Goal: Information Seeking & Learning: Check status

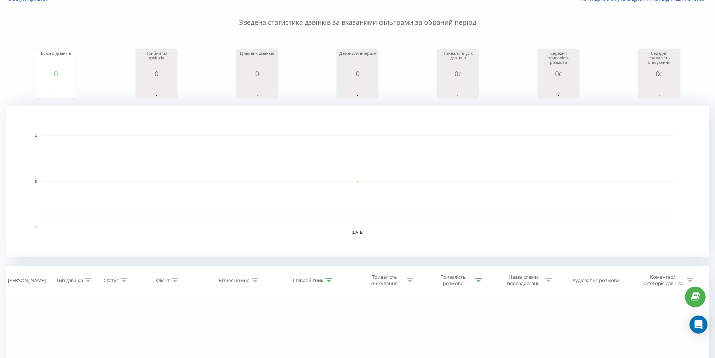
scroll to position [113, 0]
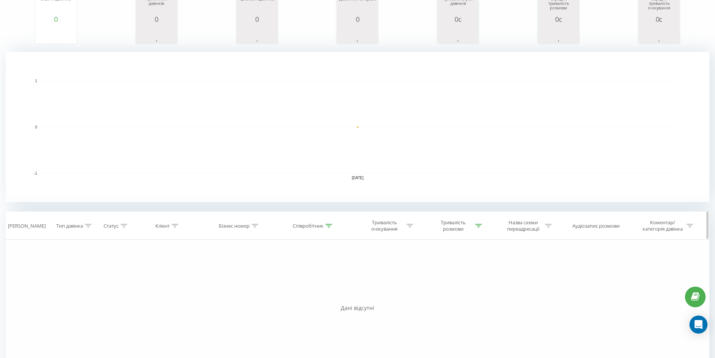
click at [330, 223] on div at bounding box center [329, 226] width 7 height 6
drag, startPoint x: 274, startPoint y: 280, endPoint x: 220, endPoint y: 277, distance: 54.2
click at [225, 277] on div "Фільтрувати за умовою Дорівнює Введіть значення Скасувати OK Фільтрувати за умо…" at bounding box center [358, 324] width 704 height 169
type input "моск"
click button "OK" at bounding box center [330, 294] width 32 height 9
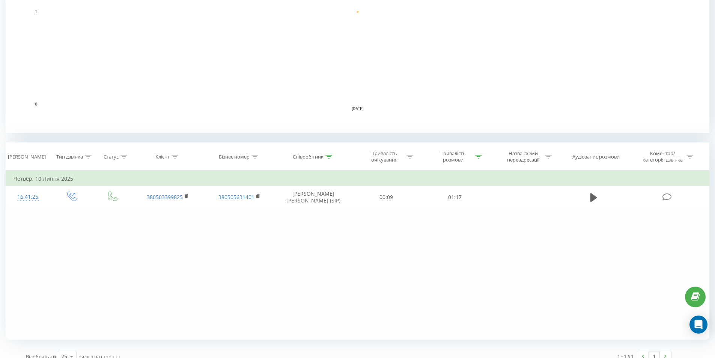
scroll to position [191, 0]
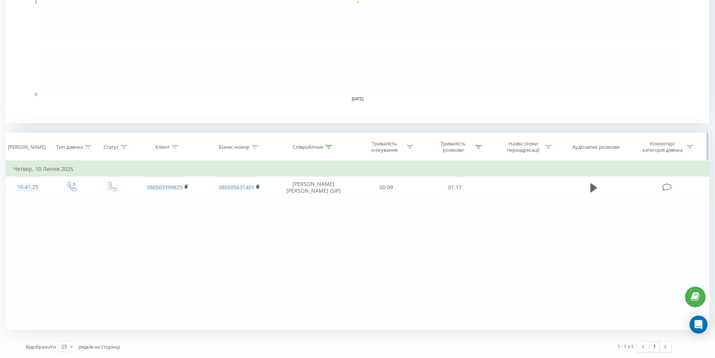
click at [479, 146] on icon at bounding box center [478, 147] width 7 height 4
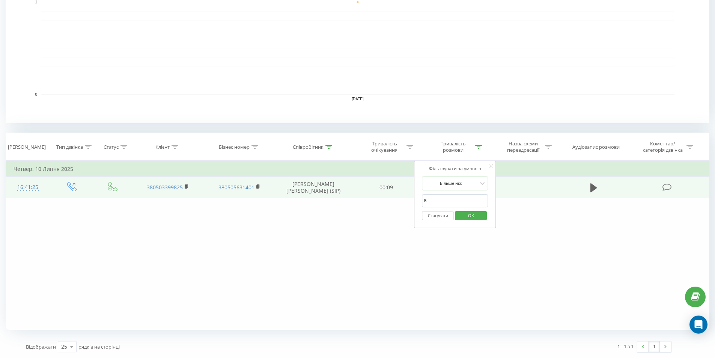
drag, startPoint x: 440, startPoint y: 201, endPoint x: 381, endPoint y: 196, distance: 58.3
click at [381, 196] on table "Фільтрувати за умовою Дорівнює Введіть значення Скасувати OK Фільтрувати за умо…" at bounding box center [358, 180] width 704 height 38
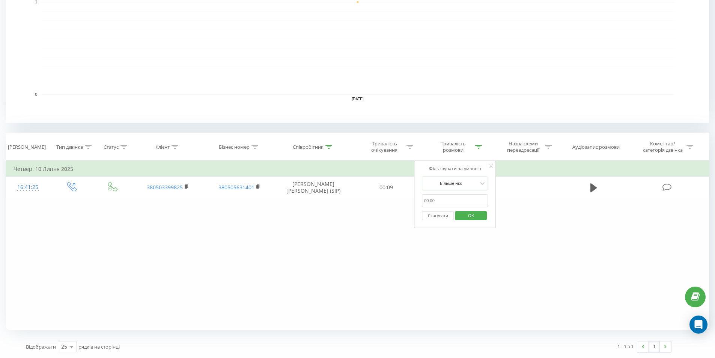
click at [471, 212] on span "OK" at bounding box center [471, 216] width 21 height 12
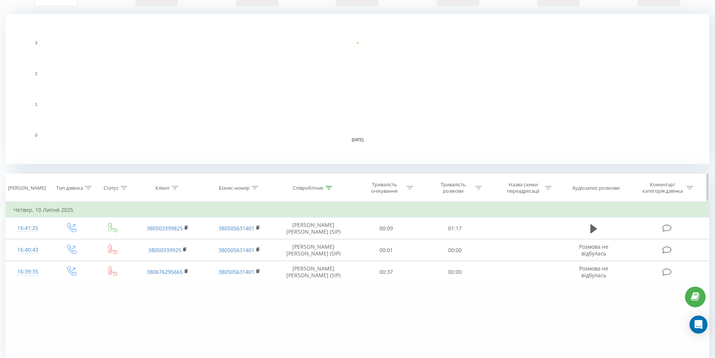
scroll to position [191, 0]
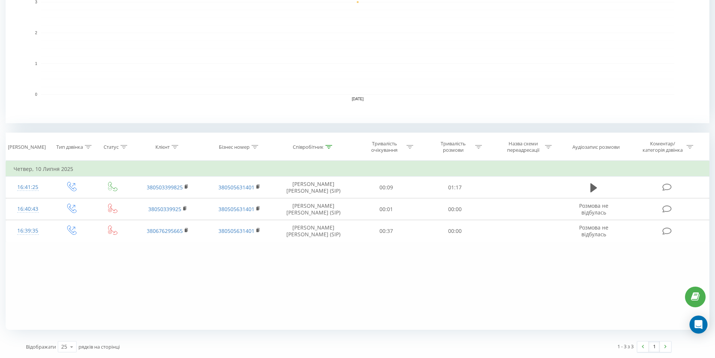
click at [520, 330] on div "Всі дзвінки Основний Графік Експорт .csv .xls .xlsx [DATE] - [DATE] Скинути філ…" at bounding box center [358, 94] width 704 height 526
click at [328, 144] on div at bounding box center [329, 147] width 7 height 6
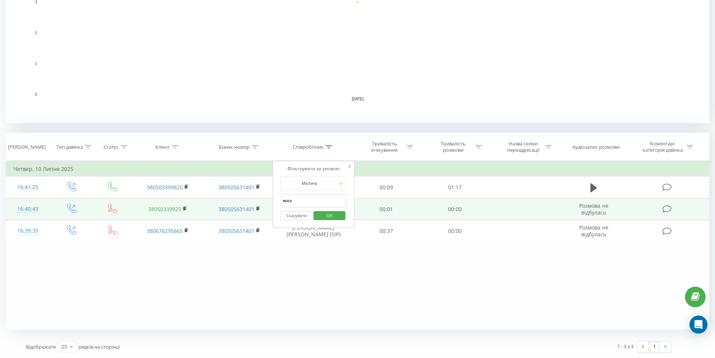
drag, startPoint x: 310, startPoint y: 202, endPoint x: 173, endPoint y: 205, distance: 136.3
click at [173, 205] on table "Фільтрувати за умовою Дорівнює Введіть значення Скасувати OK Фільтрувати за умо…" at bounding box center [358, 201] width 704 height 81
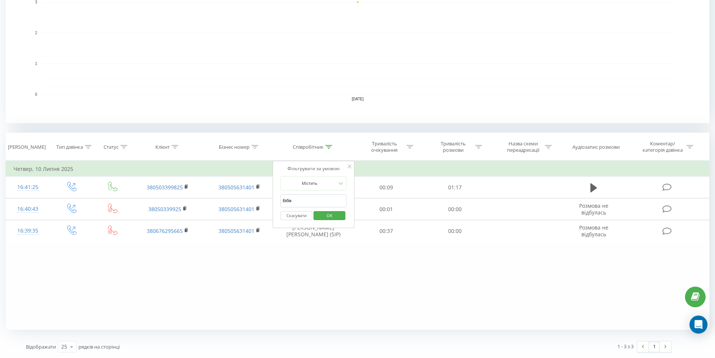
click at [331, 216] on span "OK" at bounding box center [329, 216] width 21 height 12
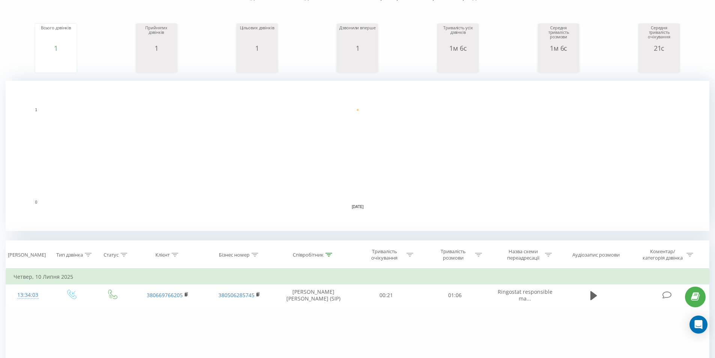
scroll to position [86, 0]
click at [326, 253] on icon at bounding box center [329, 252] width 7 height 4
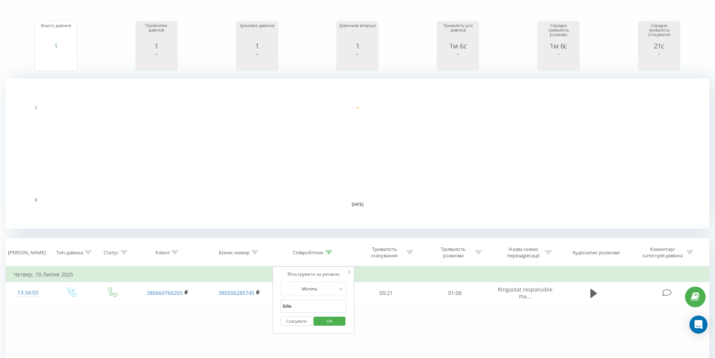
drag, startPoint x: 300, startPoint y: 310, endPoint x: 242, endPoint y: 308, distance: 58.2
click at [242, 308] on div "Фільтрувати за умовою Дорівнює Введіть значення Скасувати OK Фільтрувати за умо…" at bounding box center [358, 350] width 704 height 169
click at [327, 319] on span "OK" at bounding box center [329, 321] width 21 height 12
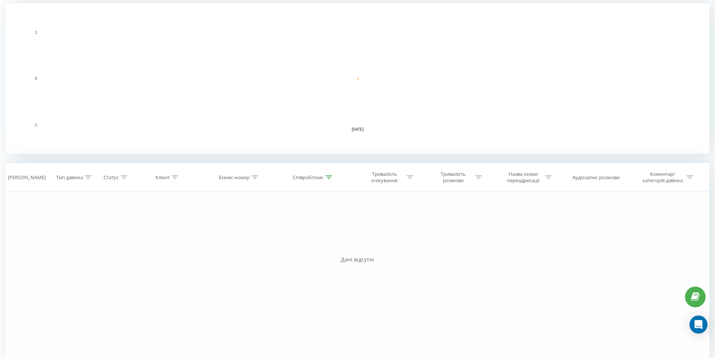
scroll to position [170, 0]
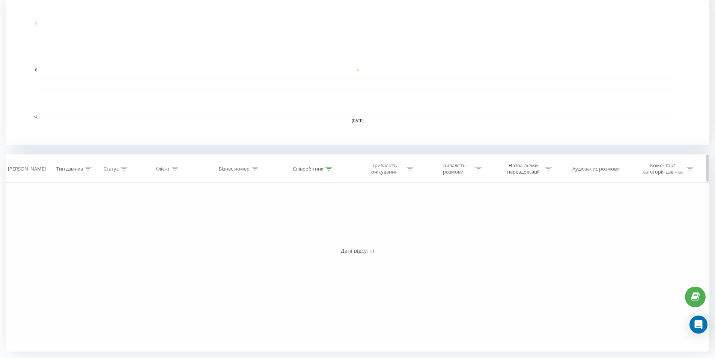
click at [334, 169] on div "Співробітник" at bounding box center [313, 169] width 77 height 6
drag, startPoint x: 297, startPoint y: 225, endPoint x: 216, endPoint y: 227, distance: 81.5
click at [216, 227] on div "Фільтрувати за умовою Дорівнює Введіть значення Скасувати OK Фільтрувати за умо…" at bounding box center [358, 266] width 704 height 169
type input "ситн"
click at [320, 237] on button "OK" at bounding box center [330, 237] width 32 height 9
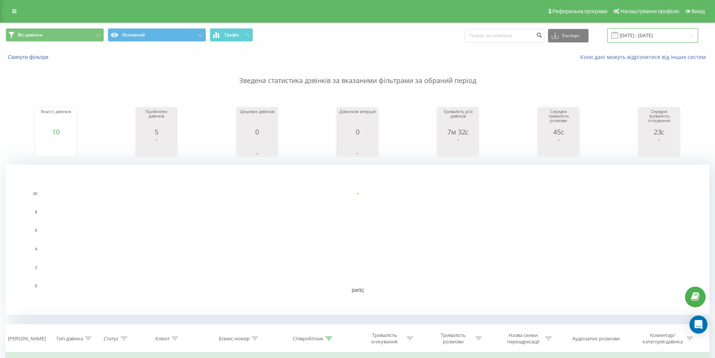
click at [638, 41] on input "[DATE] - [DATE]" at bounding box center [653, 35] width 91 height 15
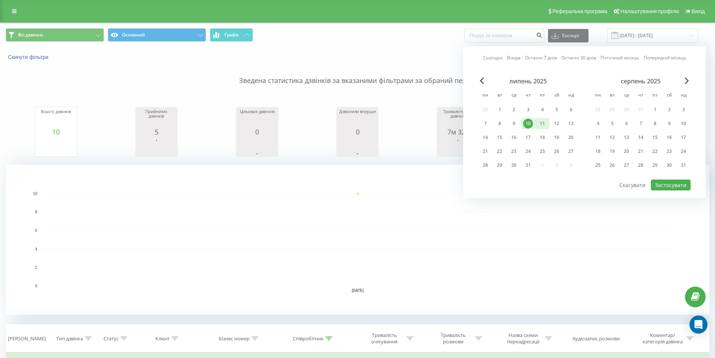
click at [540, 123] on div "11" at bounding box center [543, 124] width 10 height 10
drag, startPoint x: 681, startPoint y: 186, endPoint x: 677, endPoint y: 184, distance: 4.7
click at [680, 186] on button "Застосувати" at bounding box center [671, 184] width 40 height 11
type input "[DATE] - [DATE]"
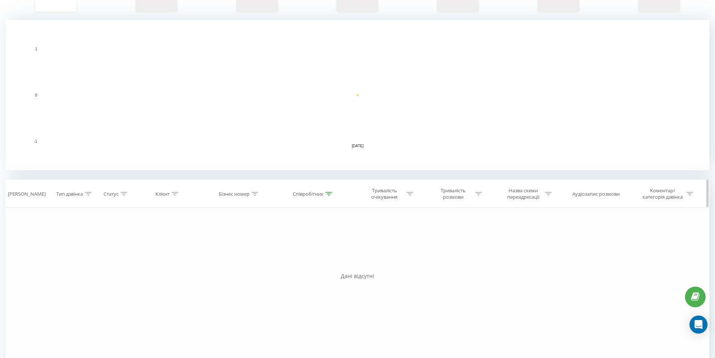
scroll to position [170, 0]
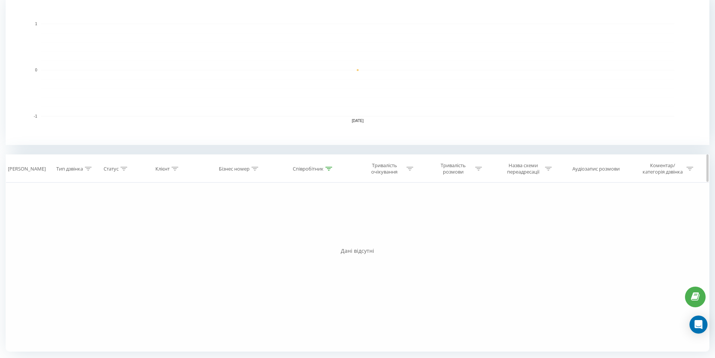
click at [326, 169] on icon at bounding box center [329, 169] width 7 height 4
drag, startPoint x: 308, startPoint y: 225, endPoint x: 226, endPoint y: 225, distance: 81.9
click at [228, 225] on div "Фільтрувати за умовою Дорівнює Введіть значення Скасувати OK Фільтрувати за умо…" at bounding box center [358, 266] width 704 height 169
type input "ткач"
click at [327, 236] on span "OK" at bounding box center [329, 237] width 21 height 12
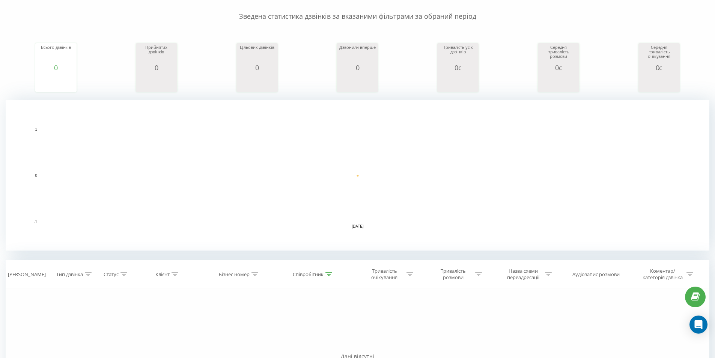
scroll to position [139, 0]
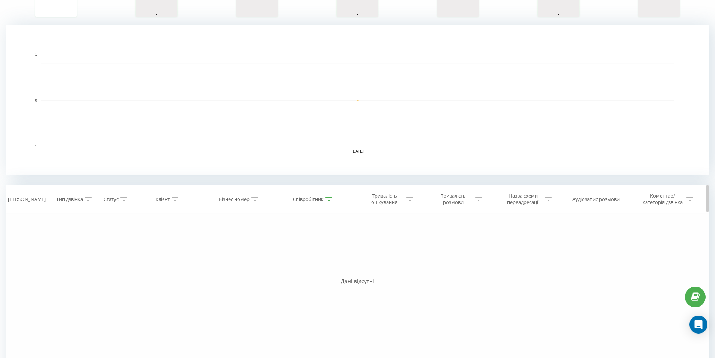
click at [329, 202] on div at bounding box center [329, 199] width 7 height 6
drag, startPoint x: 298, startPoint y: 257, endPoint x: 214, endPoint y: 253, distance: 83.8
click at [216, 253] on div "Фільтрувати за умовою Дорівнює Введіть значення Скасувати OK Фільтрувати за умо…" at bounding box center [358, 297] width 704 height 169
click at [332, 269] on span "OK" at bounding box center [329, 268] width 21 height 12
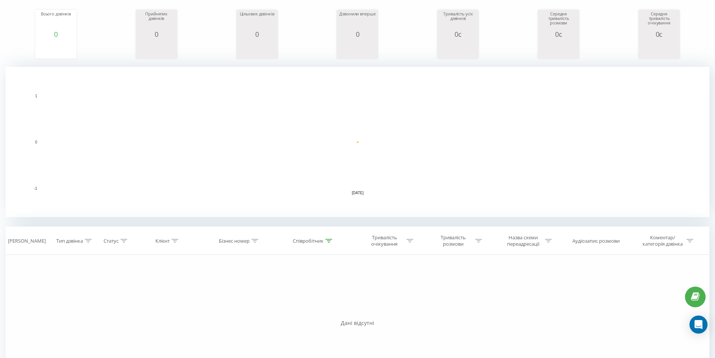
scroll to position [139, 0]
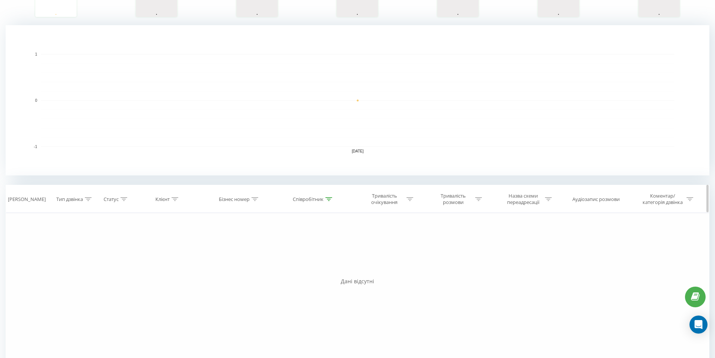
click at [327, 199] on icon at bounding box center [329, 199] width 7 height 4
drag, startPoint x: 301, startPoint y: 253, endPoint x: 152, endPoint y: 249, distance: 149.5
click at [201, 250] on div "Фільтрувати за умовою Дорівнює Введіть значення Скасувати OK Фільтрувати за умо…" at bounding box center [358, 297] width 704 height 169
type input "моск"
click at [327, 266] on span "OK" at bounding box center [329, 268] width 21 height 12
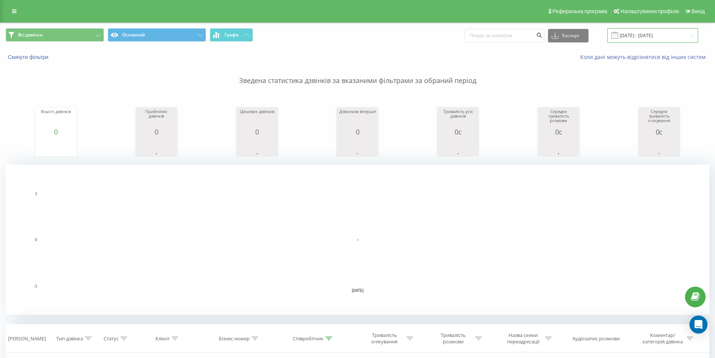
click at [656, 31] on input "[DATE] - [DATE]" at bounding box center [653, 35] width 91 height 15
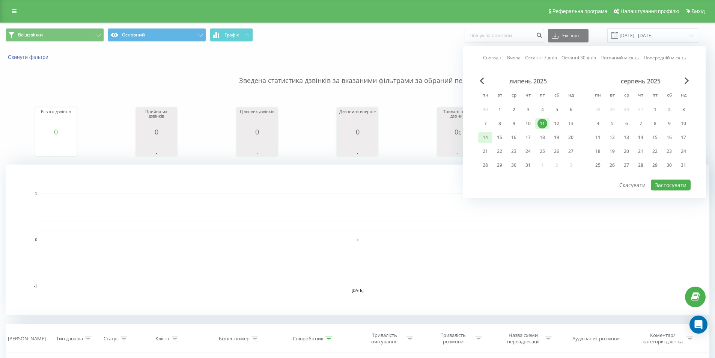
click at [484, 136] on div "14" at bounding box center [486, 138] width 10 height 10
click at [659, 184] on button "Застосувати" at bounding box center [671, 184] width 40 height 11
type input "[DATE] - [DATE]"
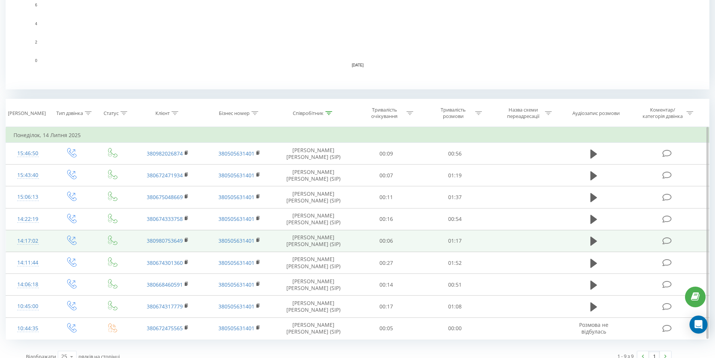
scroll to position [235, 0]
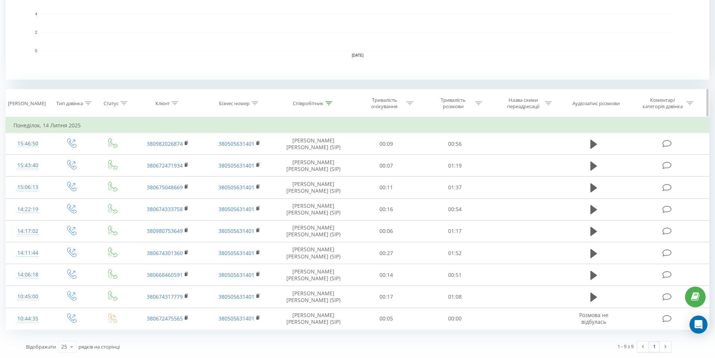
click at [330, 102] on icon at bounding box center [329, 103] width 7 height 4
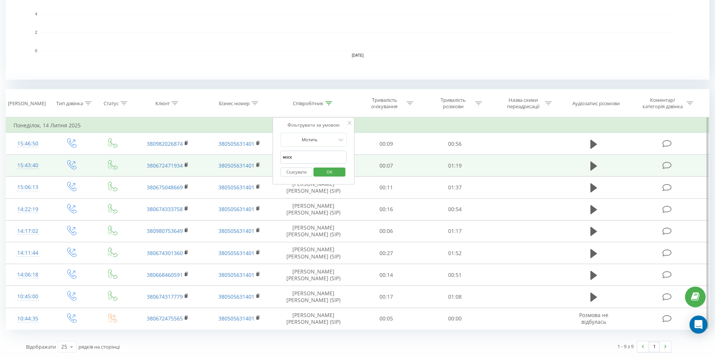
drag, startPoint x: 265, startPoint y: 155, endPoint x: 223, endPoint y: 155, distance: 42.1
click at [231, 155] on table "Фільтрувати за умовою Дорівнює Введіть значення Скасувати OK Фільтрувати за умо…" at bounding box center [358, 223] width 704 height 213
type input "ь"
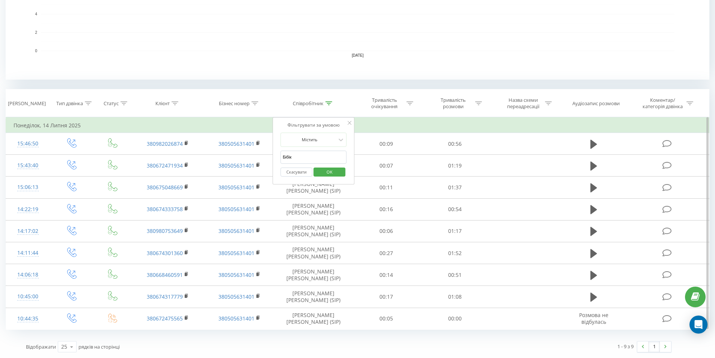
click at [330, 172] on span "OK" at bounding box center [329, 172] width 21 height 12
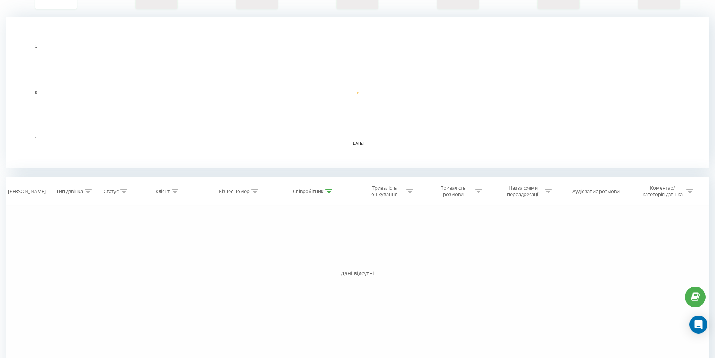
scroll to position [170, 0]
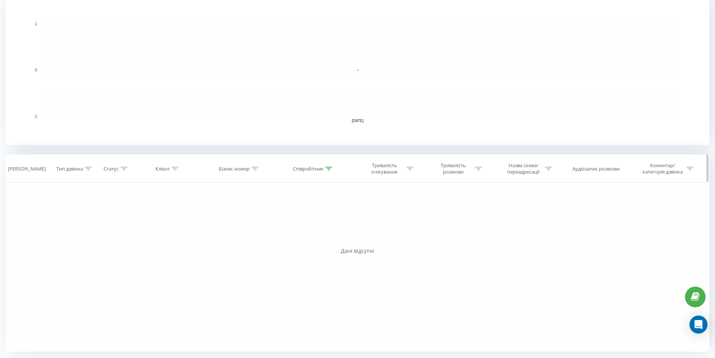
click at [330, 168] on th "Співробітник" at bounding box center [313, 169] width 77 height 28
click at [328, 169] on icon at bounding box center [329, 169] width 7 height 4
drag, startPoint x: 312, startPoint y: 222, endPoint x: 228, endPoint y: 222, distance: 83.4
click at [228, 222] on div "Фільтрувати за умовою Дорівнює Введіть значення Скасувати OK Фільтрувати за умо…" at bounding box center [358, 266] width 704 height 169
click at [328, 237] on span "OK" at bounding box center [329, 237] width 21 height 12
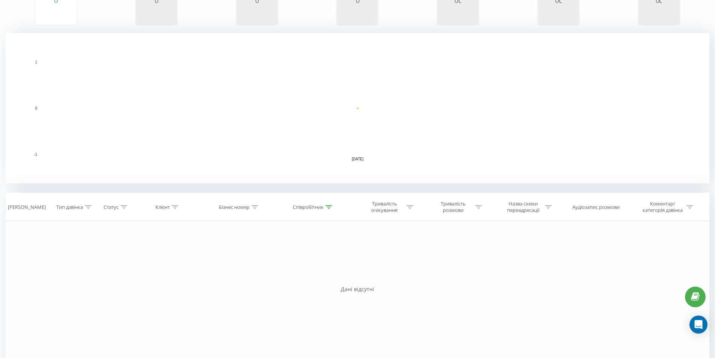
scroll to position [139, 0]
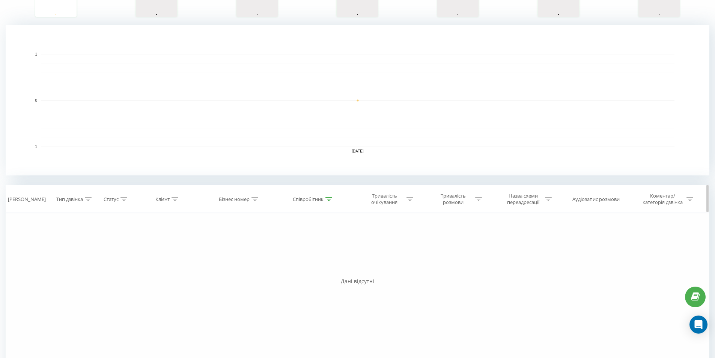
click at [330, 198] on icon at bounding box center [329, 199] width 7 height 4
drag, startPoint x: 304, startPoint y: 256, endPoint x: 117, endPoint y: 237, distance: 188.0
click at [120, 237] on div "Фільтрувати за умовою Дорівнює Введіть значення Скасувати OK Фільтрувати за умо…" at bounding box center [358, 297] width 704 height 169
type input "ситн"
click at [322, 269] on span "OK" at bounding box center [329, 268] width 21 height 12
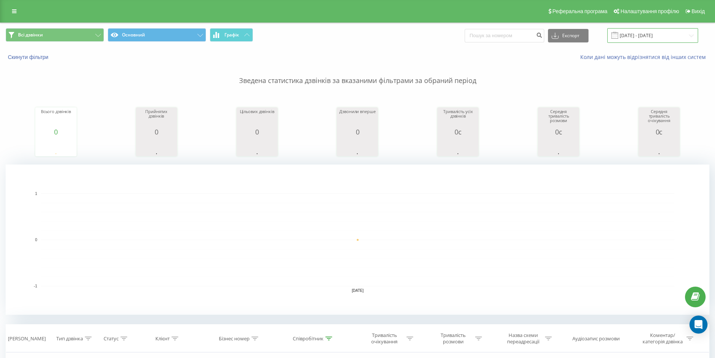
click at [638, 32] on input "[DATE] - [DATE]" at bounding box center [653, 35] width 91 height 15
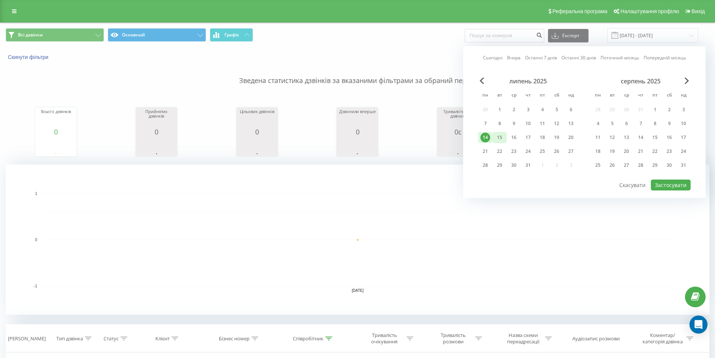
click at [502, 142] on div "15" at bounding box center [500, 138] width 10 height 10
click at [668, 184] on button "Застосувати" at bounding box center [671, 184] width 40 height 11
type input "[DATE] - [DATE]"
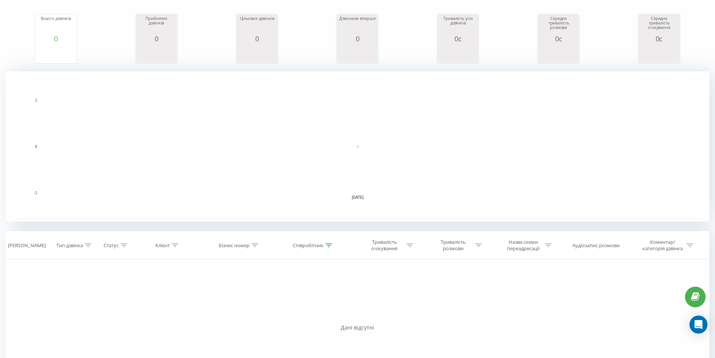
scroll to position [170, 0]
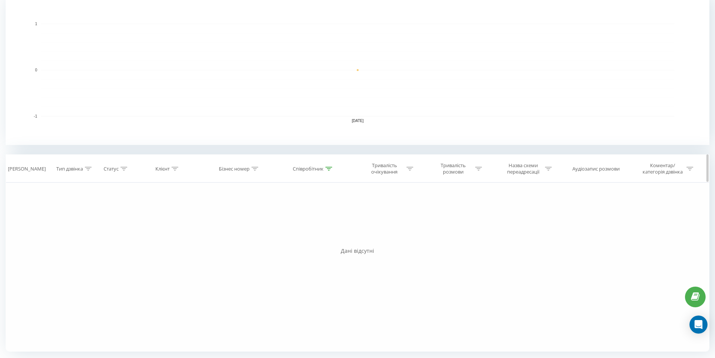
click at [325, 169] on div "Співробітник" at bounding box center [312, 169] width 39 height 6
drag, startPoint x: 250, startPoint y: 218, endPoint x: 236, endPoint y: 217, distance: 13.9
click at [237, 217] on div "Фільтрувати за умовою Дорівнює Введіть значення Скасувати OK Фільтрувати за умо…" at bounding box center [358, 266] width 704 height 169
type input "Бібік"
drag, startPoint x: 335, startPoint y: 236, endPoint x: 322, endPoint y: 237, distance: 13.5
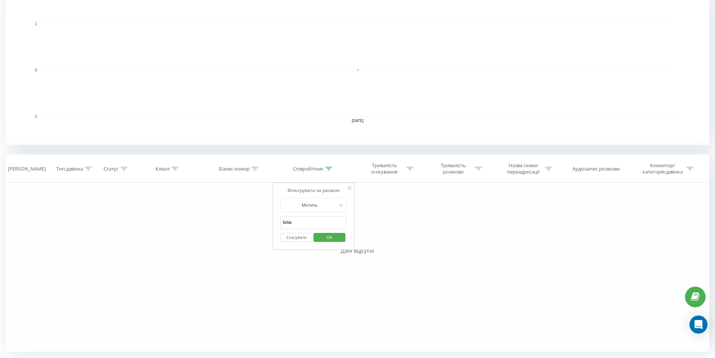
click at [336, 236] on span "OK" at bounding box center [329, 237] width 21 height 12
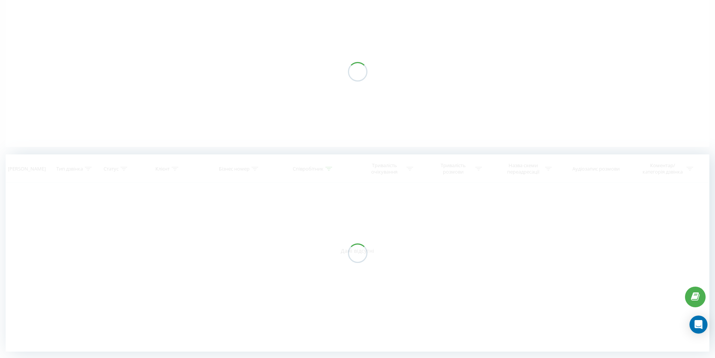
scroll to position [64, 0]
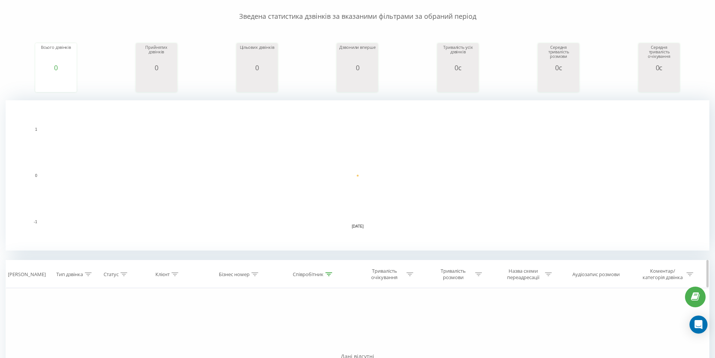
drag, startPoint x: 329, startPoint y: 275, endPoint x: 303, endPoint y: 288, distance: 29.2
click at [328, 275] on icon at bounding box center [329, 274] width 7 height 4
drag, startPoint x: 297, startPoint y: 330, endPoint x: 113, endPoint y: 301, distance: 185.6
click at [330, 345] on span "OK" at bounding box center [329, 343] width 21 height 12
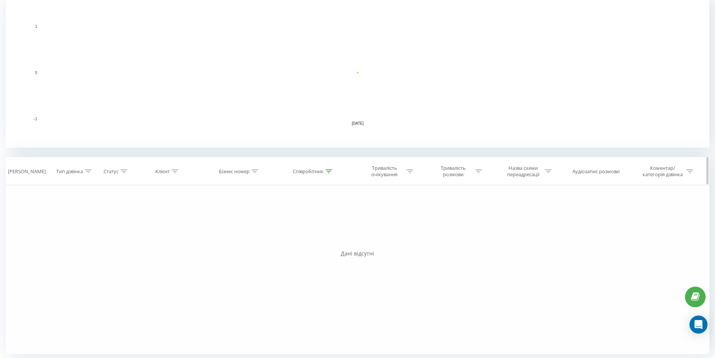
scroll to position [170, 0]
click at [327, 168] on icon at bounding box center [329, 169] width 7 height 4
drag, startPoint x: 303, startPoint y: 220, endPoint x: 198, endPoint y: 209, distance: 105.0
click at [211, 210] on div "Фільтрувати за умовою Дорівнює Введіть значення Скасувати OK Фільтрувати за умо…" at bounding box center [358, 266] width 704 height 169
type input "моск"
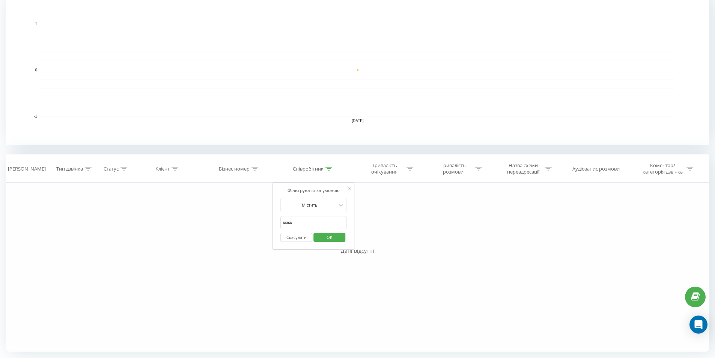
click at [332, 237] on span "OK" at bounding box center [329, 237] width 21 height 12
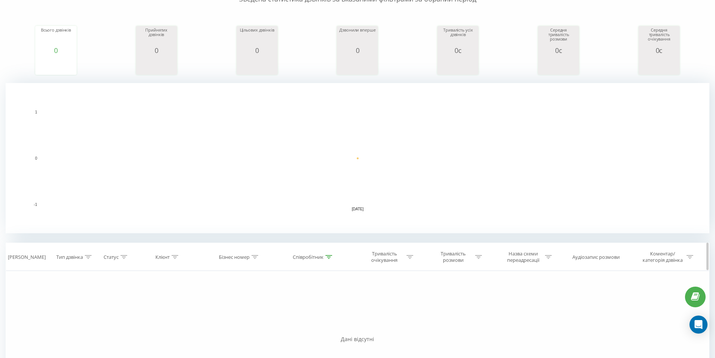
scroll to position [113, 0]
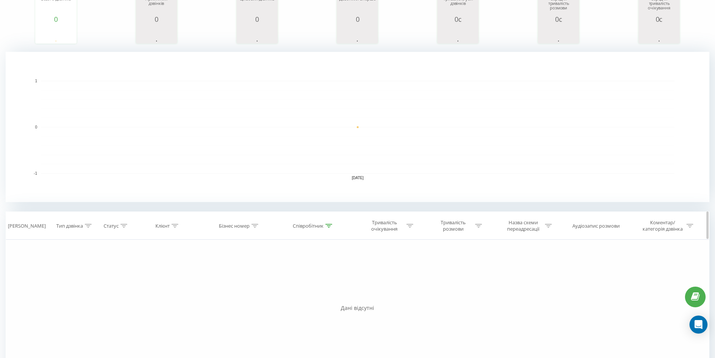
click at [329, 224] on icon at bounding box center [329, 226] width 7 height 4
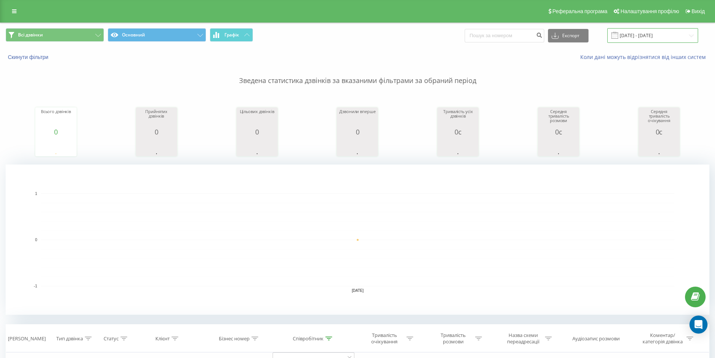
click at [664, 34] on input "[DATE] - [DATE]" at bounding box center [653, 35] width 91 height 15
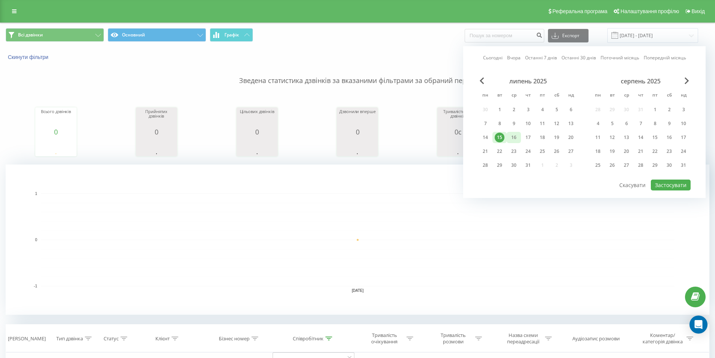
click at [512, 137] on div "16" at bounding box center [514, 138] width 10 height 10
click at [680, 188] on button "Застосувати" at bounding box center [671, 184] width 40 height 11
type input "[DATE] - [DATE]"
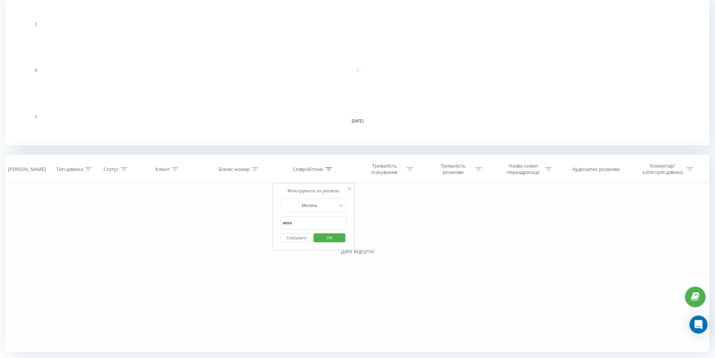
scroll to position [170, 0]
click at [330, 236] on span "OK" at bounding box center [329, 237] width 21 height 12
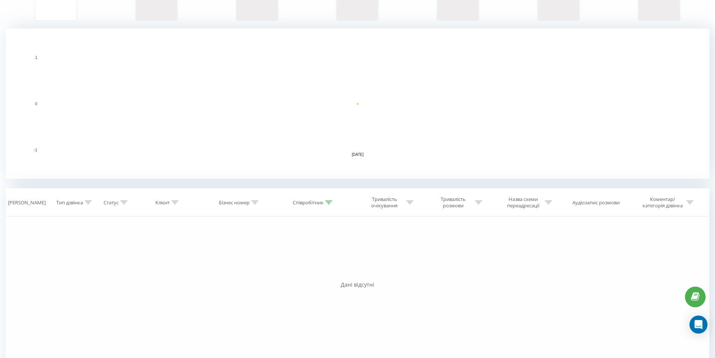
scroll to position [139, 0]
click at [330, 201] on icon at bounding box center [329, 199] width 7 height 4
drag, startPoint x: 264, startPoint y: 252, endPoint x: 146, endPoint y: 256, distance: 118.0
click at [148, 256] on div "Фільтрувати за умовою Дорівнює Введіть значення Скасувати OK Фільтрувати за умо…" at bounding box center [358, 297] width 704 height 169
click at [326, 265] on span "OK" at bounding box center [329, 268] width 21 height 12
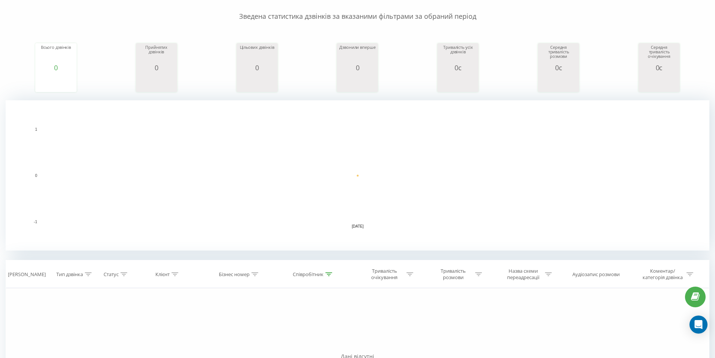
scroll to position [139, 0]
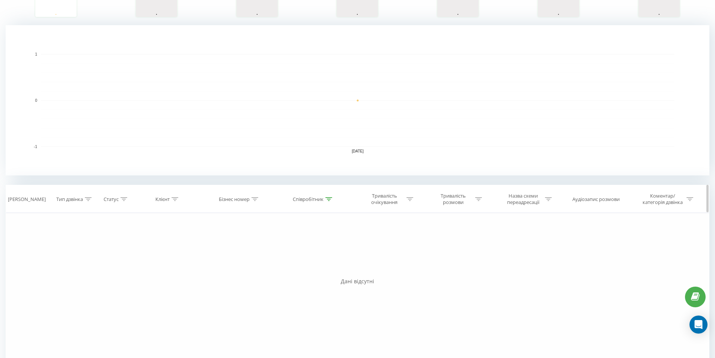
click at [329, 198] on icon at bounding box center [329, 199] width 7 height 4
drag, startPoint x: 296, startPoint y: 253, endPoint x: 80, endPoint y: 252, distance: 216.7
click at [90, 252] on div "Фільтрувати за умовою Дорівнює Введіть значення Скасувати OK Фільтрувати за умо…" at bounding box center [358, 297] width 704 height 169
click at [327, 266] on span "OK" at bounding box center [329, 268] width 21 height 12
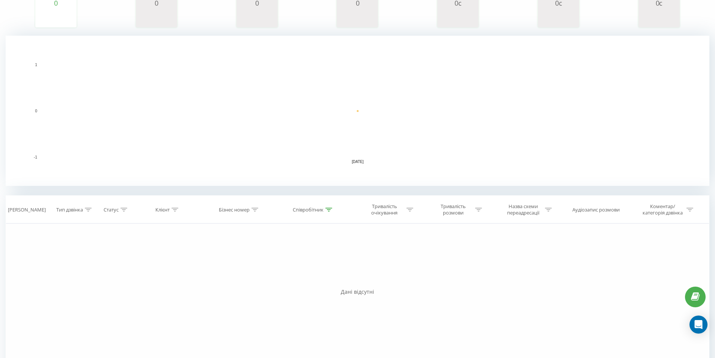
scroll to position [170, 0]
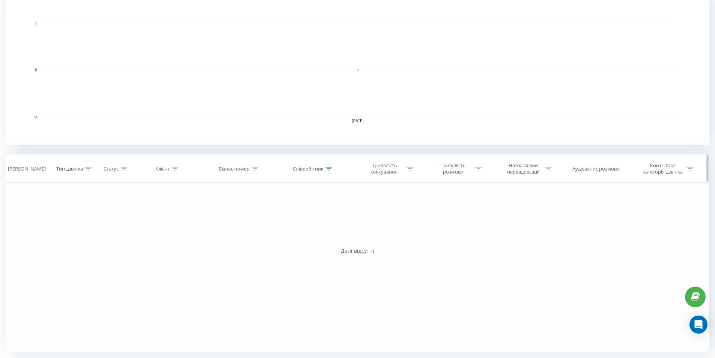
click at [330, 168] on icon at bounding box center [329, 169] width 7 height 4
drag, startPoint x: 299, startPoint y: 224, endPoint x: 98, endPoint y: 234, distance: 200.7
click at [115, 231] on div "Фільтрувати за умовою Дорівнює Введіть значення Скасувати OK Фільтрувати за умо…" at bounding box center [358, 266] width 704 height 169
type input "ситн"
click at [341, 236] on button "OK" at bounding box center [330, 237] width 32 height 9
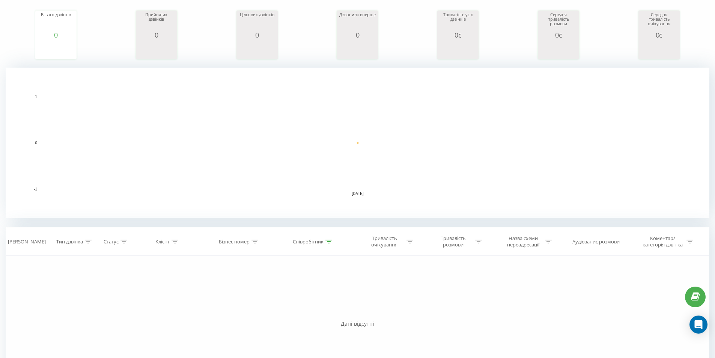
scroll to position [20, 0]
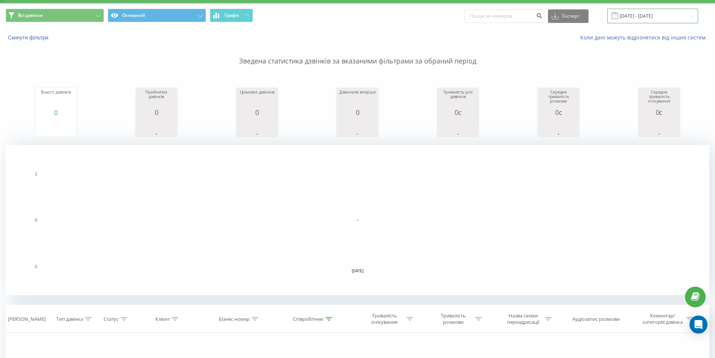
click at [647, 16] on input "[DATE] - [DATE]" at bounding box center [653, 16] width 91 height 15
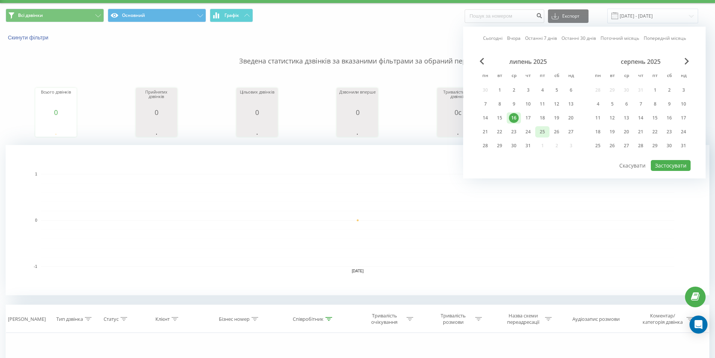
drag, startPoint x: 526, startPoint y: 119, endPoint x: 546, endPoint y: 129, distance: 21.7
click at [526, 119] on div "17" at bounding box center [528, 118] width 10 height 10
click at [675, 162] on button "Застосувати" at bounding box center [671, 165] width 40 height 11
type input "[DATE] - [DATE]"
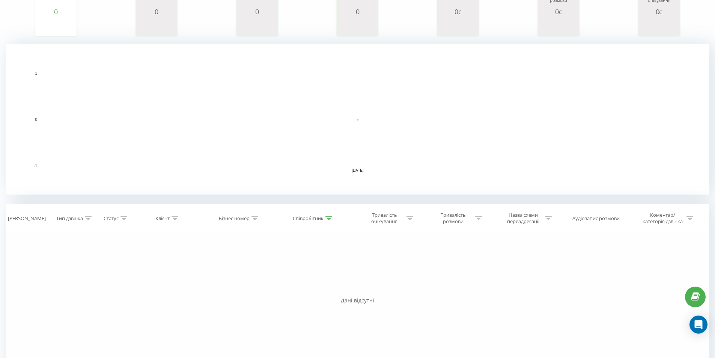
scroll to position [170, 0]
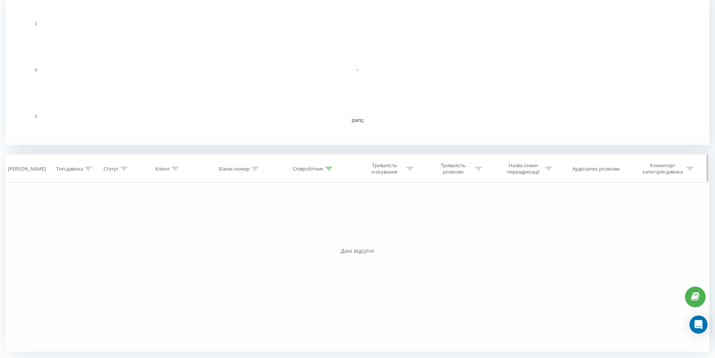
click at [332, 166] on div at bounding box center [329, 169] width 7 height 6
drag, startPoint x: 287, startPoint y: 220, endPoint x: 228, endPoint y: 224, distance: 59.1
click at [238, 221] on div "Фільтрувати за умовою Дорівнює Введіть значення Скасувати OK Фільтрувати за умо…" at bounding box center [358, 266] width 704 height 169
click at [332, 238] on span "OK" at bounding box center [329, 237] width 21 height 12
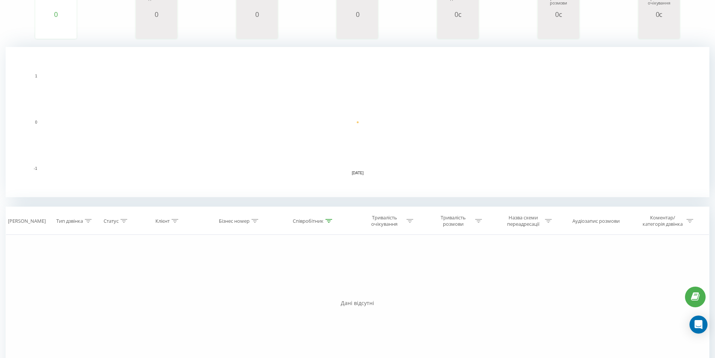
scroll to position [170, 0]
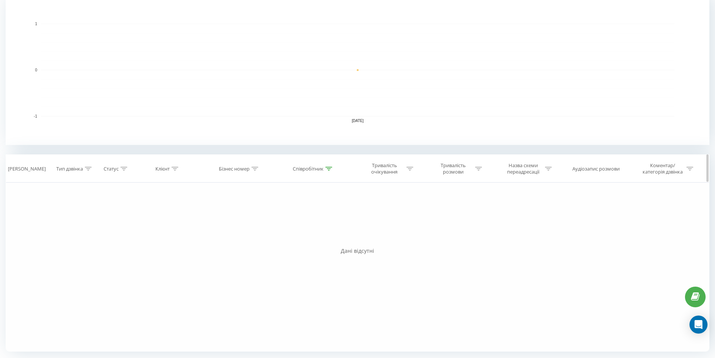
click at [328, 166] on div at bounding box center [329, 169] width 7 height 6
drag, startPoint x: 312, startPoint y: 222, endPoint x: 267, endPoint y: 223, distance: 44.3
click at [267, 223] on div "Фільтрувати за умовою Дорівнює Введіть значення Скасувати OK Фільтрувати за умо…" at bounding box center [358, 266] width 704 height 169
type input "[PERSON_NAME]"
click at [322, 238] on span "OK" at bounding box center [329, 237] width 21 height 12
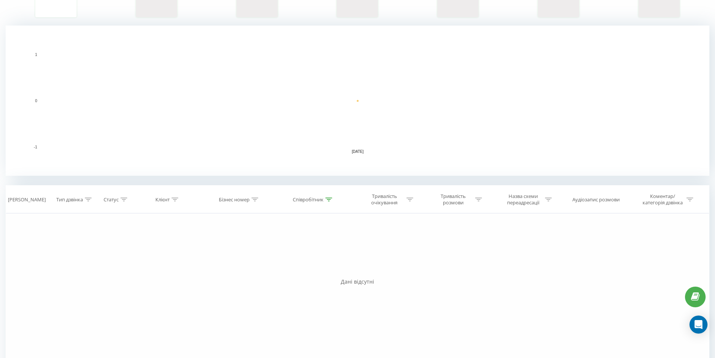
scroll to position [170, 0]
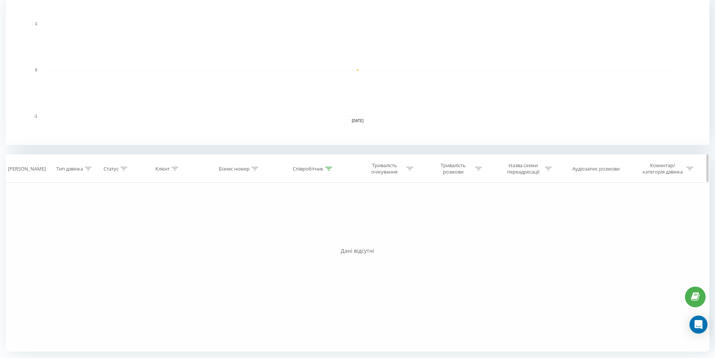
click at [329, 166] on div at bounding box center [329, 169] width 7 height 6
drag, startPoint x: 304, startPoint y: 228, endPoint x: 235, endPoint y: 227, distance: 69.1
click at [235, 227] on div "Фільтрувати за умовою Дорівнює Введіть значення Скасувати OK Фільтрувати за умо…" at bounding box center [358, 266] width 704 height 169
type input "моск"
click at [329, 237] on span "OK" at bounding box center [329, 237] width 21 height 12
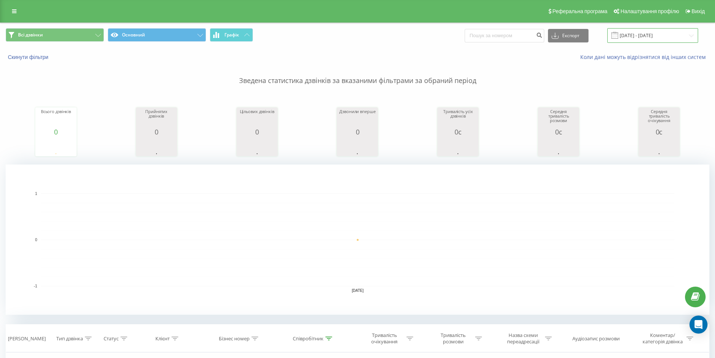
click at [650, 39] on input "[DATE] - [DATE]" at bounding box center [653, 35] width 91 height 15
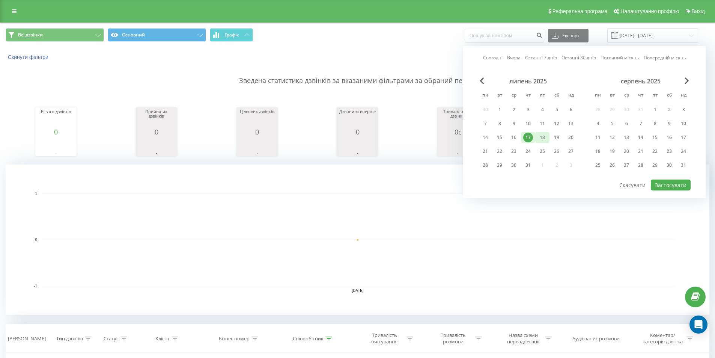
click at [538, 140] on div "18" at bounding box center [543, 138] width 10 height 10
click at [673, 182] on button "Застосувати" at bounding box center [671, 184] width 40 height 11
type input "[DATE] - [DATE]"
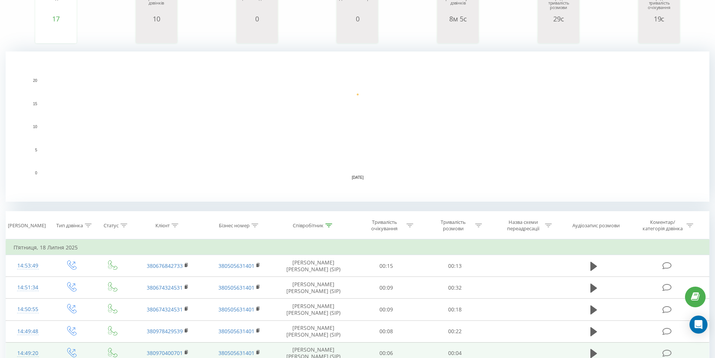
scroll to position [184, 0]
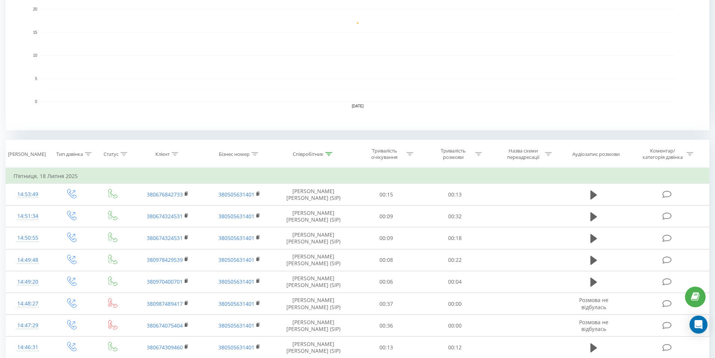
drag, startPoint x: 476, startPoint y: 153, endPoint x: 452, endPoint y: 187, distance: 41.8
click at [474, 155] on div "Тривалість розмови" at bounding box center [457, 154] width 49 height 13
click at [443, 209] on input "text" at bounding box center [455, 207] width 66 height 13
type input "5"
click at [467, 192] on div at bounding box center [450, 190] width 53 height 7
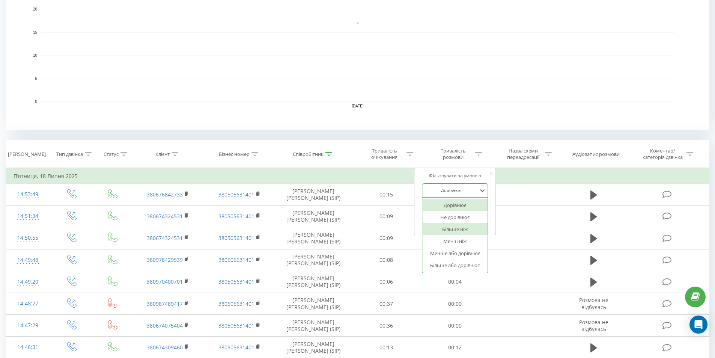
click at [458, 227] on div "Більше ніж" at bounding box center [454, 229] width 65 height 12
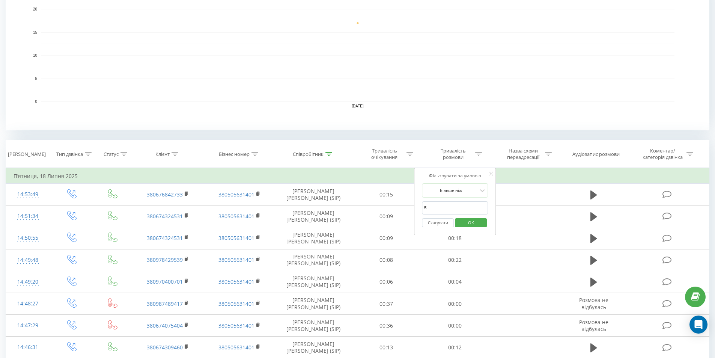
click at [481, 223] on span "OK" at bounding box center [471, 223] width 21 height 12
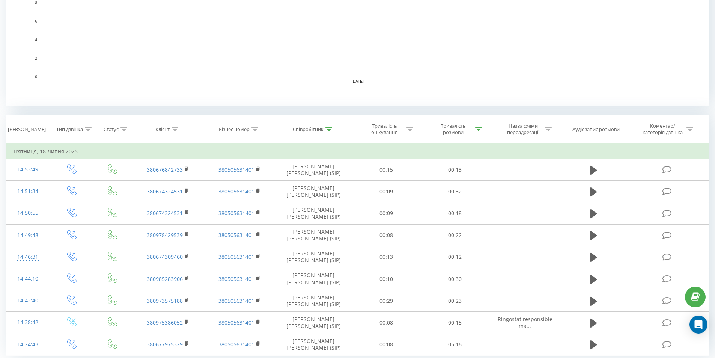
scroll to position [235, 0]
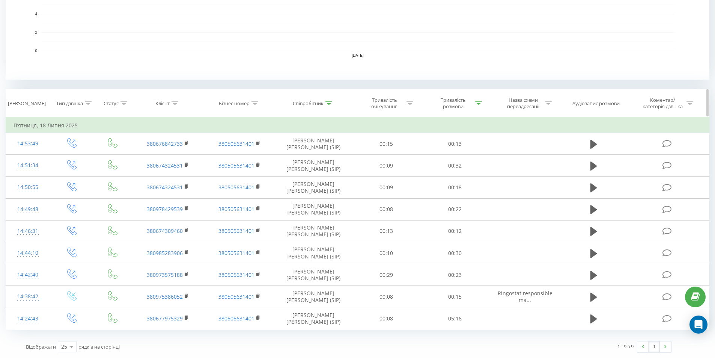
click at [482, 106] on div "Тривалість розмови" at bounding box center [455, 103] width 69 height 13
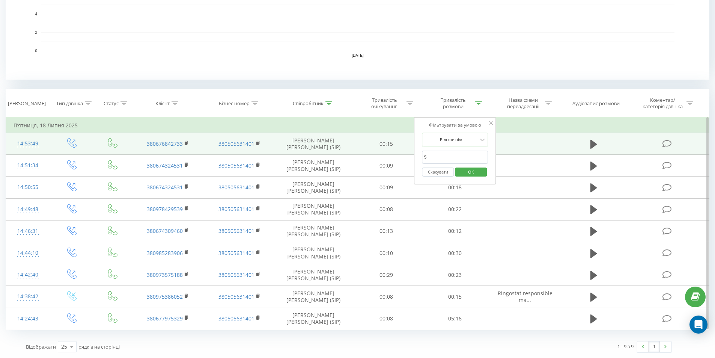
drag, startPoint x: 436, startPoint y: 159, endPoint x: 341, endPoint y: 149, distance: 95.9
click at [342, 149] on table "Фільтрувати за умовою Дорівнює Введіть значення Скасувати OK Фільтрувати за умо…" at bounding box center [358, 223] width 704 height 213
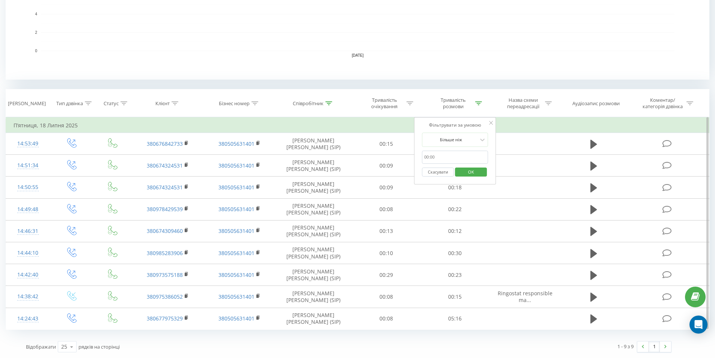
click at [476, 170] on span "OK" at bounding box center [471, 172] width 21 height 12
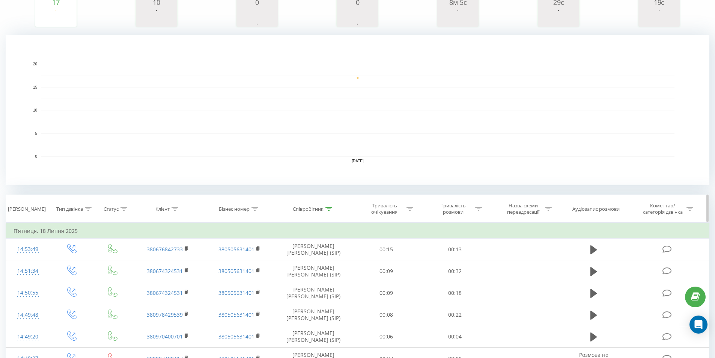
click at [328, 213] on th "Співробітник" at bounding box center [313, 209] width 77 height 28
drag, startPoint x: 331, startPoint y: 204, endPoint x: 326, endPoint y: 215, distance: 11.8
click at [332, 205] on th "Співробітник" at bounding box center [313, 209] width 77 height 28
drag, startPoint x: 328, startPoint y: 208, endPoint x: 312, endPoint y: 238, distance: 33.9
click at [326, 211] on div at bounding box center [329, 209] width 7 height 6
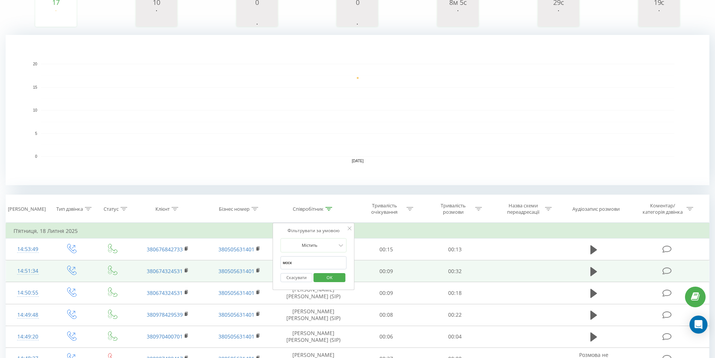
drag, startPoint x: 304, startPoint y: 262, endPoint x: 231, endPoint y: 263, distance: 73.2
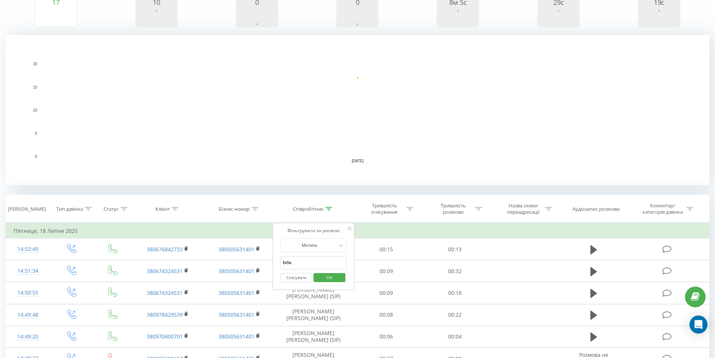
click at [321, 279] on span "OK" at bounding box center [329, 277] width 21 height 12
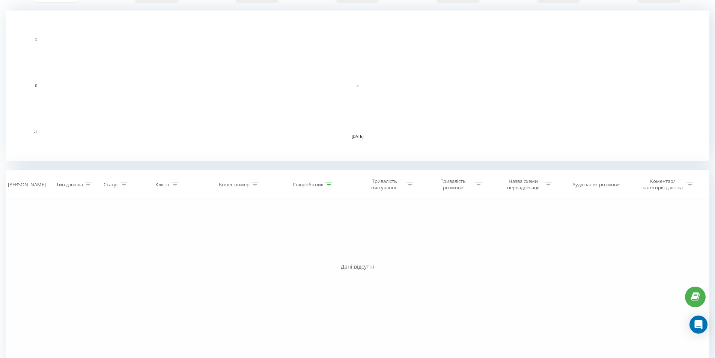
scroll to position [167, 0]
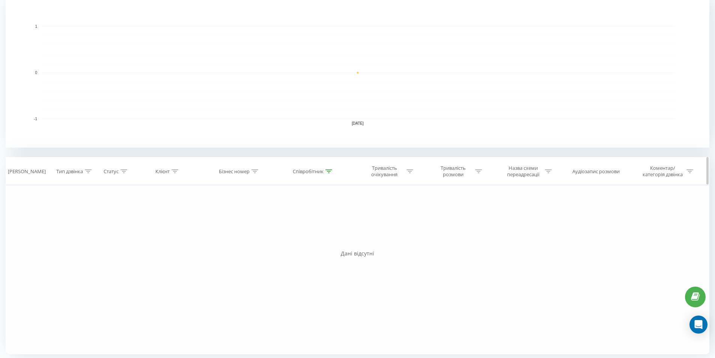
click at [333, 170] on div "Співробітник" at bounding box center [313, 171] width 77 height 6
drag, startPoint x: 302, startPoint y: 226, endPoint x: 147, endPoint y: 226, distance: 154.3
click at [154, 226] on div "Фільтрувати за умовою Дорівнює Введіть значення Скасувати OK Фільтрувати за умо…" at bounding box center [358, 269] width 704 height 169
click at [330, 238] on span "OK" at bounding box center [329, 240] width 21 height 12
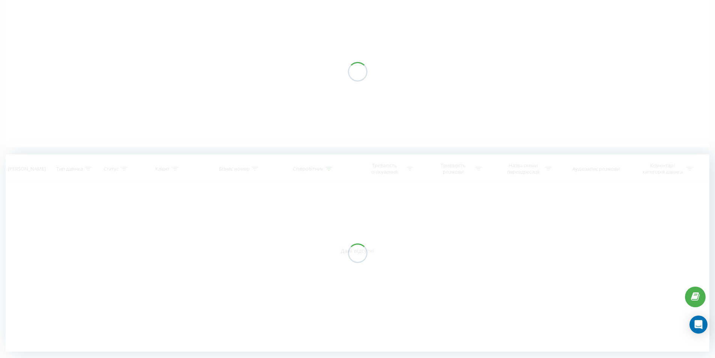
scroll to position [64, 0]
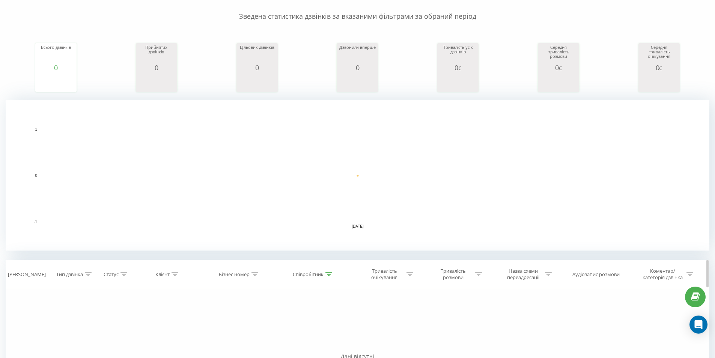
click at [330, 276] on div at bounding box center [329, 274] width 7 height 6
drag, startPoint x: 307, startPoint y: 325, endPoint x: 191, endPoint y: 318, distance: 116.2
type input "Ситник"
click at [329, 344] on span "OK" at bounding box center [329, 343] width 21 height 12
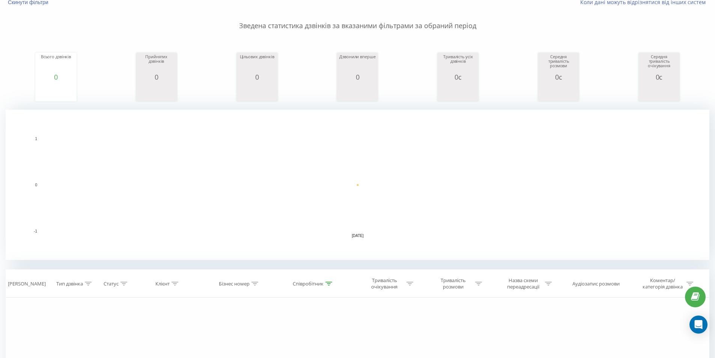
scroll to position [20, 0]
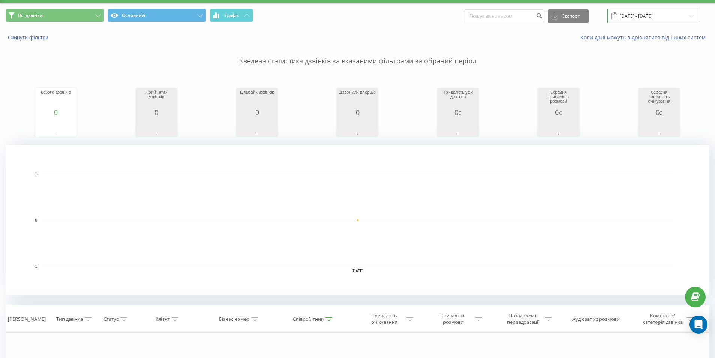
click at [666, 18] on input "[DATE] - [DATE]" at bounding box center [653, 16] width 91 height 15
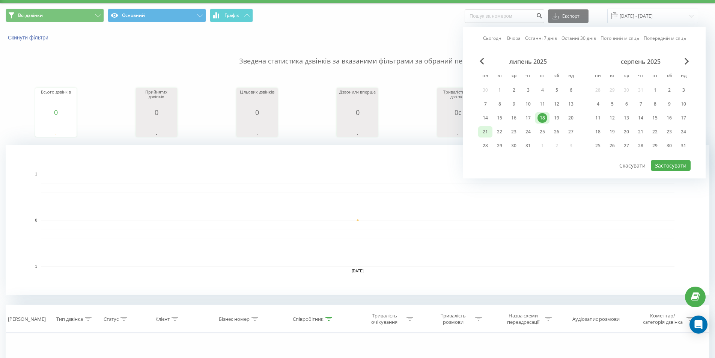
click at [487, 133] on div "21" at bounding box center [486, 132] width 10 height 10
click at [674, 165] on button "Застосувати" at bounding box center [671, 165] width 40 height 11
type input "[DATE] - [DATE]"
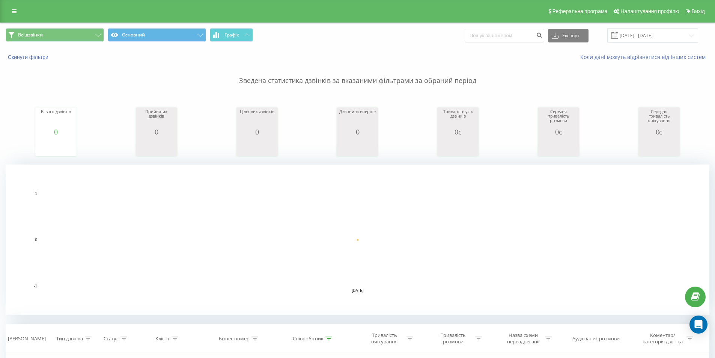
scroll to position [150, 0]
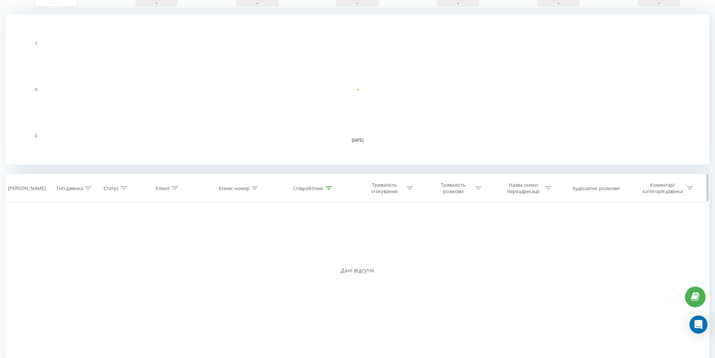
click at [326, 189] on icon at bounding box center [329, 188] width 7 height 4
drag, startPoint x: 286, startPoint y: 244, endPoint x: 210, endPoint y: 244, distance: 75.5
click at [210, 244] on div "Фільтрувати за умовою Дорівнює Введіть значення Скасувати OK Фільтрувати за умо…" at bounding box center [358, 286] width 704 height 169
click at [326, 252] on span "OK" at bounding box center [329, 257] width 21 height 12
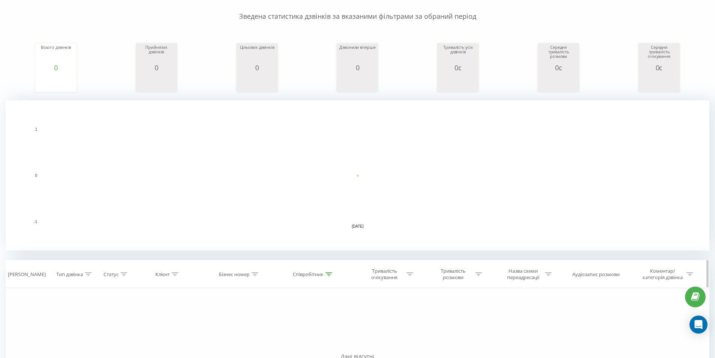
click at [332, 274] on icon at bounding box center [329, 274] width 7 height 4
drag, startPoint x: 300, startPoint y: 329, endPoint x: 144, endPoint y: 311, distance: 157.7
click at [331, 339] on span "OK" at bounding box center [329, 343] width 21 height 12
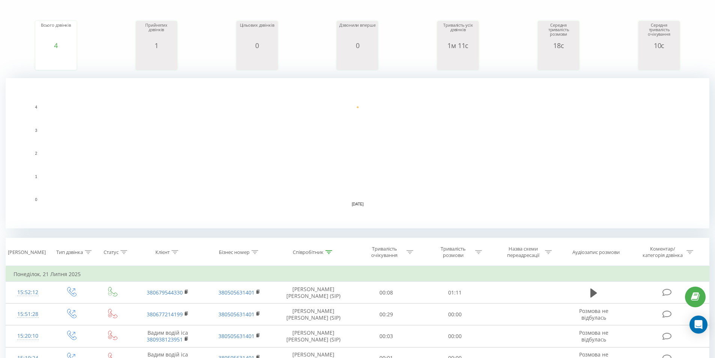
scroll to position [116, 0]
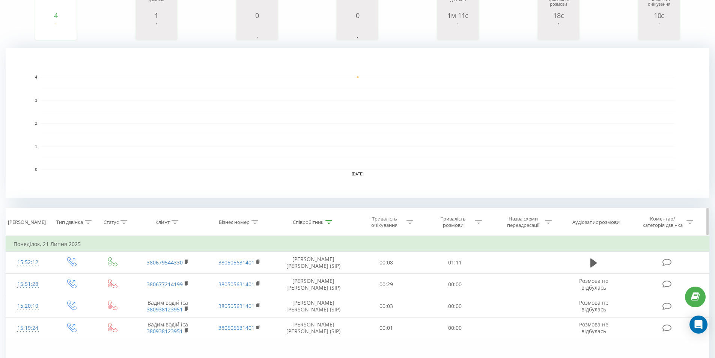
click at [327, 221] on icon at bounding box center [329, 222] width 7 height 4
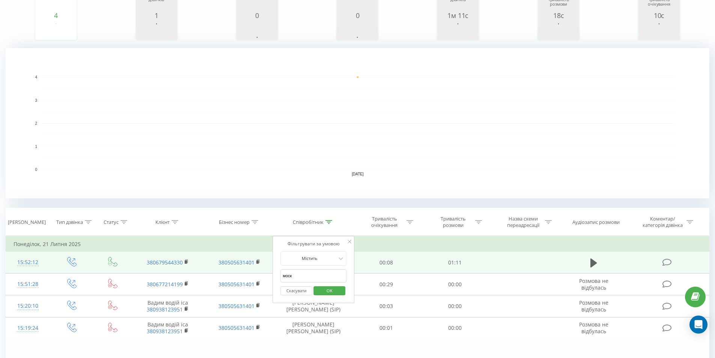
drag, startPoint x: 307, startPoint y: 275, endPoint x: 194, endPoint y: 270, distance: 113.5
click at [202, 271] on table "Фільтрувати за умовою Дорівнює Введіть значення Скасувати OK Фільтрувати за умо…" at bounding box center [358, 287] width 704 height 103
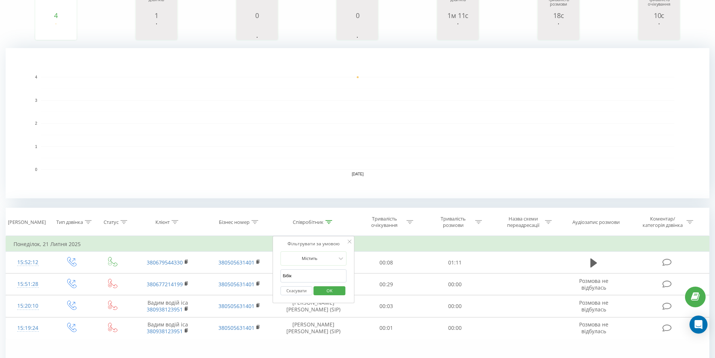
click at [329, 292] on span "OK" at bounding box center [329, 291] width 21 height 12
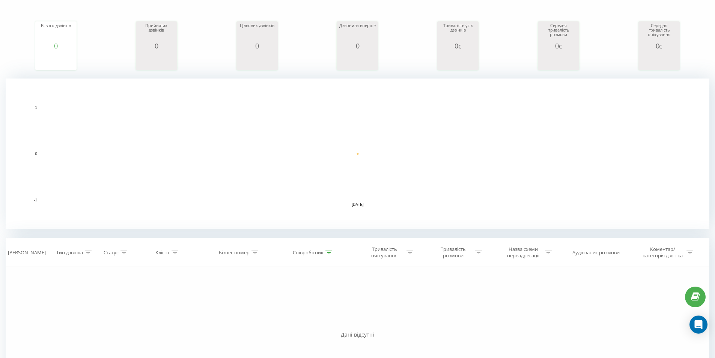
scroll to position [64, 0]
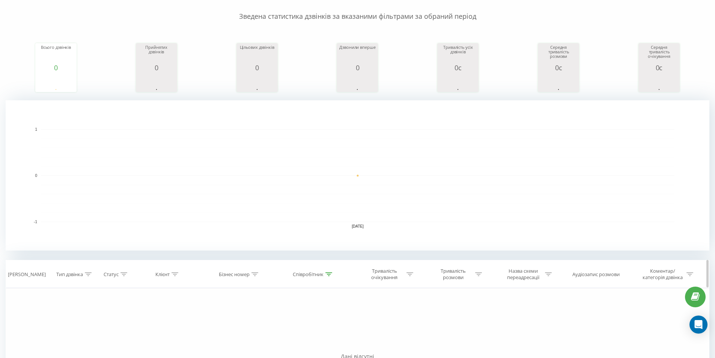
click at [331, 273] on icon at bounding box center [329, 274] width 7 height 4
drag, startPoint x: 274, startPoint y: 326, endPoint x: 260, endPoint y: 326, distance: 13.9
click at [329, 341] on span "OK" at bounding box center [329, 343] width 21 height 12
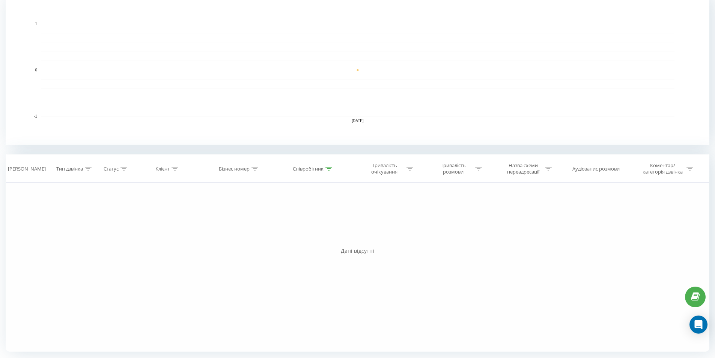
drag, startPoint x: 329, startPoint y: 169, endPoint x: 306, endPoint y: 224, distance: 59.4
click at [329, 172] on th "Співробітник" at bounding box center [313, 169] width 77 height 28
click at [330, 169] on icon at bounding box center [329, 169] width 7 height 4
drag, startPoint x: 279, startPoint y: 215, endPoint x: 84, endPoint y: 216, distance: 194.1
click at [90, 215] on div "Фільтрувати за умовою Дорівнює Введіть значення Скасувати OK Фільтрувати за умо…" at bounding box center [358, 266] width 704 height 169
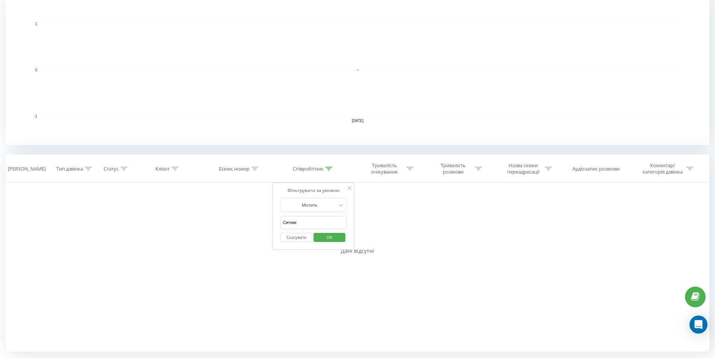
type input "м"
click at [335, 236] on span "OK" at bounding box center [329, 237] width 21 height 12
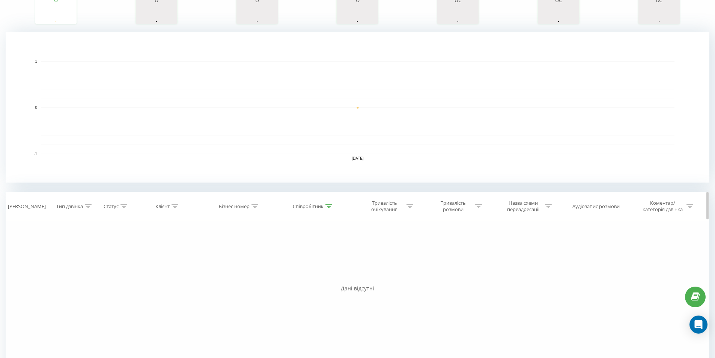
click at [326, 207] on icon at bounding box center [329, 206] width 7 height 4
drag, startPoint x: 240, startPoint y: 256, endPoint x: 143, endPoint y: 244, distance: 98.0
click at [151, 245] on div "Фільтрувати за умовою Дорівнює Введіть значення Скасувати OK Фільтрувати за умо…" at bounding box center [358, 304] width 704 height 169
type input "моск"
click at [325, 273] on span "OK" at bounding box center [329, 275] width 21 height 12
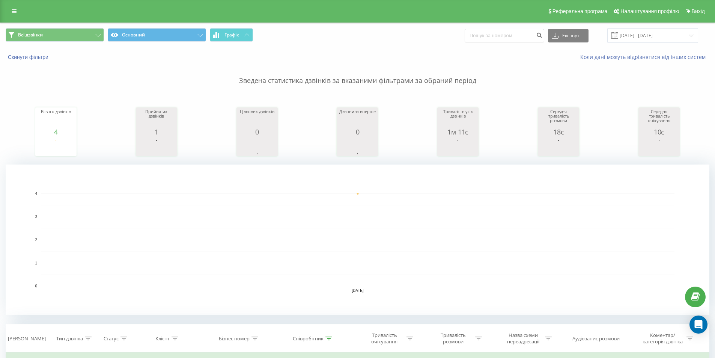
click at [666, 27] on div "Всі дзвінки Основний Графік Експорт .csv .xls .xlsx [DATE] - [DATE]" at bounding box center [357, 35] width 715 height 25
click at [664, 35] on input "[DATE] - [DATE]" at bounding box center [653, 35] width 91 height 15
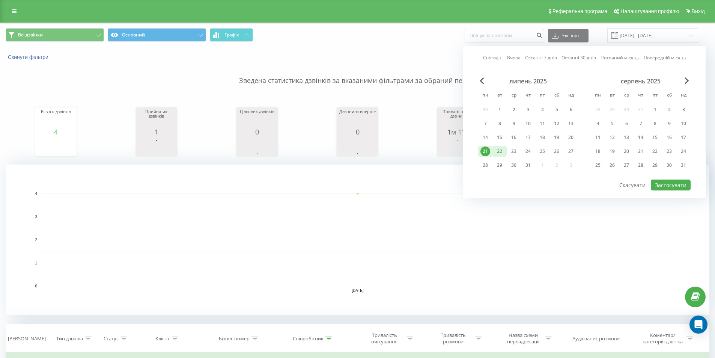
click at [494, 154] on div "22" at bounding box center [500, 151] width 14 height 11
click at [684, 184] on button "Застосувати" at bounding box center [671, 184] width 40 height 11
type input "[DATE] - [DATE]"
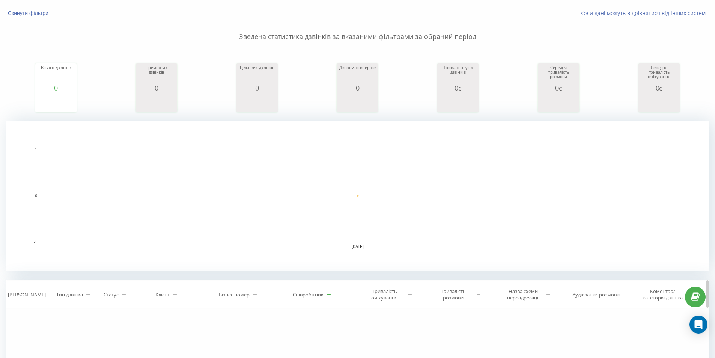
scroll to position [113, 0]
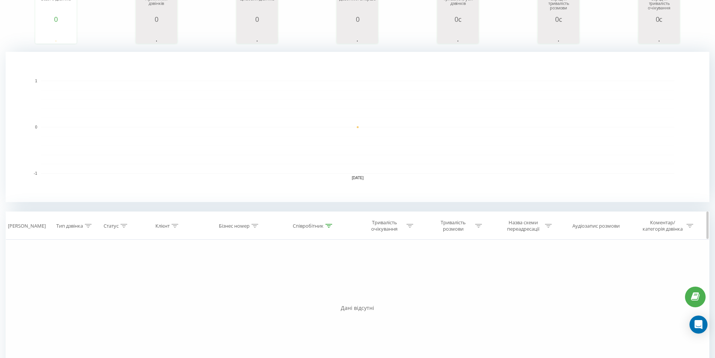
click at [320, 226] on div "Співробітник" at bounding box center [308, 226] width 31 height 6
drag, startPoint x: 296, startPoint y: 276, endPoint x: 169, endPoint y: 260, distance: 128.7
click at [176, 260] on div "Фільтрувати за умовою Дорівнює Введіть значення Скасувати OK Фільтрувати за умо…" at bounding box center [358, 324] width 704 height 169
click at [321, 293] on span "OK" at bounding box center [329, 294] width 21 height 12
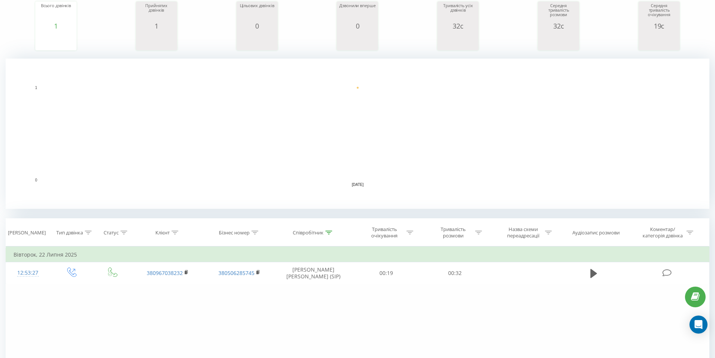
scroll to position [150, 0]
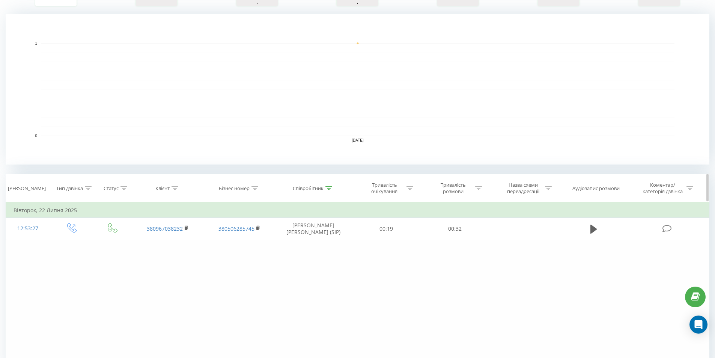
drag, startPoint x: 333, startPoint y: 189, endPoint x: 327, endPoint y: 193, distance: 6.9
click at [333, 189] on div "Співробітник" at bounding box center [313, 188] width 77 height 6
drag, startPoint x: 303, startPoint y: 243, endPoint x: 150, endPoint y: 243, distance: 153.6
click at [160, 243] on div "Фільтрувати за умовою Дорівнює Введіть значення Скасувати OK Фільтрувати за умо…" at bounding box center [358, 286] width 704 height 169
click at [339, 262] on span "OK" at bounding box center [329, 257] width 21 height 12
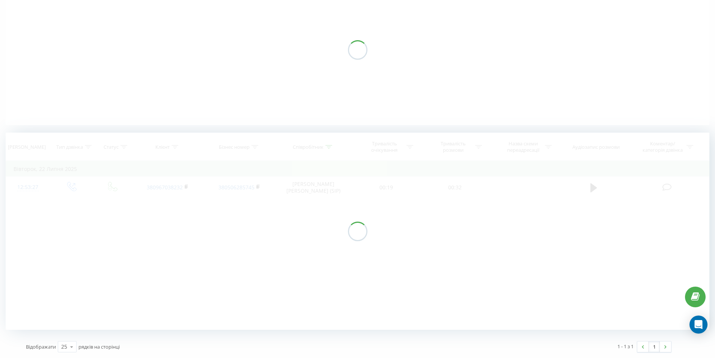
click at [338, 257] on div at bounding box center [358, 231] width 704 height 197
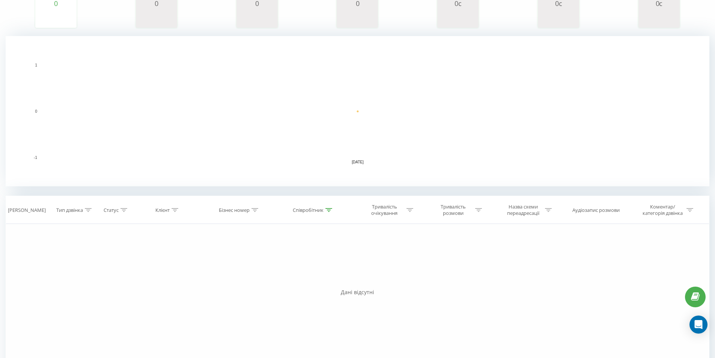
scroll to position [170, 0]
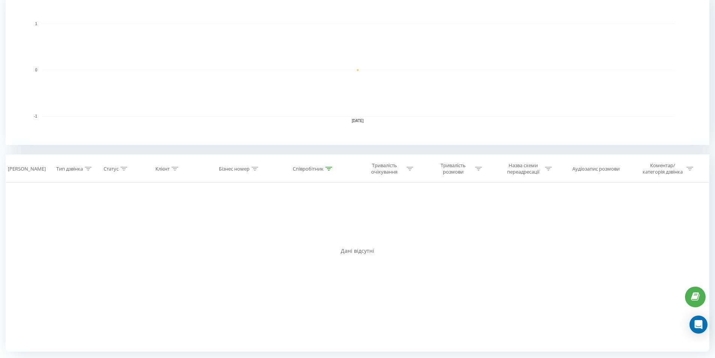
drag, startPoint x: 330, startPoint y: 166, endPoint x: 318, endPoint y: 197, distance: 33.5
click at [329, 167] on div at bounding box center [329, 169] width 7 height 6
drag, startPoint x: 310, startPoint y: 225, endPoint x: 59, endPoint y: 210, distance: 251.3
click at [85, 210] on div "Фільтрувати за умовою Дорівнює Введіть значення Скасувати OK Фільтрувати за умо…" at bounding box center [358, 266] width 704 height 169
type input "ситн"
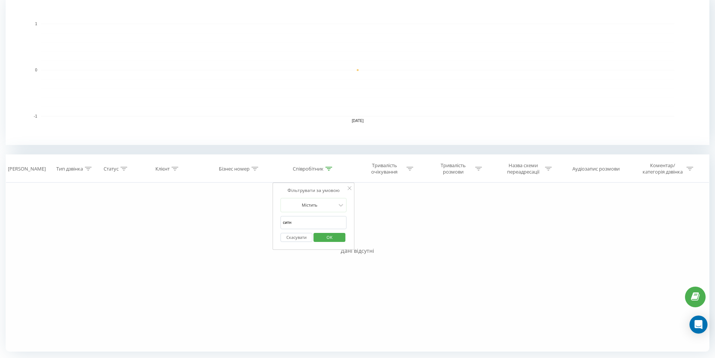
click at [315, 238] on button "OK" at bounding box center [330, 237] width 32 height 9
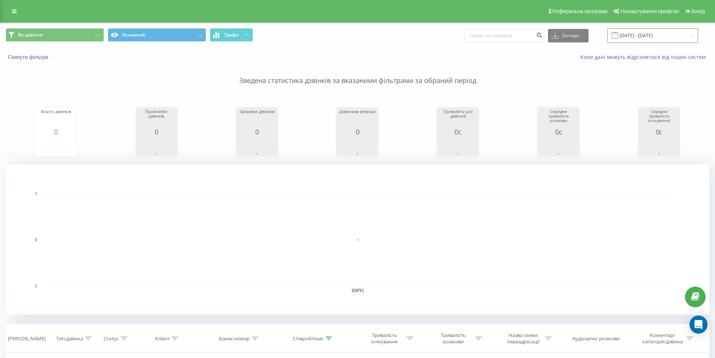
click at [642, 33] on input "[DATE] - [DATE]" at bounding box center [653, 35] width 91 height 15
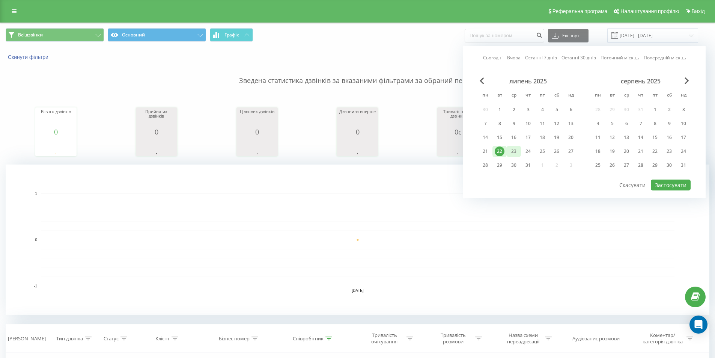
click at [512, 152] on div "23" at bounding box center [514, 151] width 10 height 10
click at [680, 182] on button "Застосувати" at bounding box center [671, 184] width 40 height 11
type input "[DATE] - [DATE]"
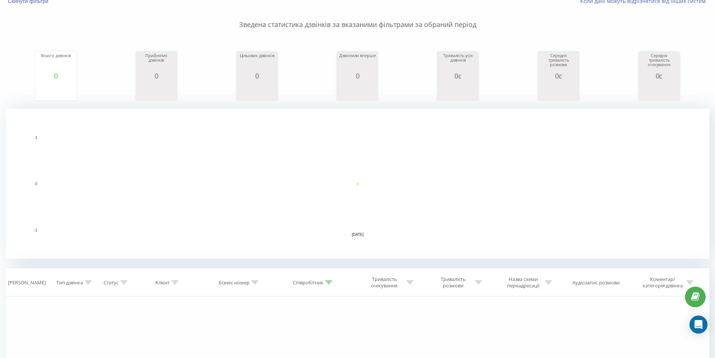
scroll to position [113, 0]
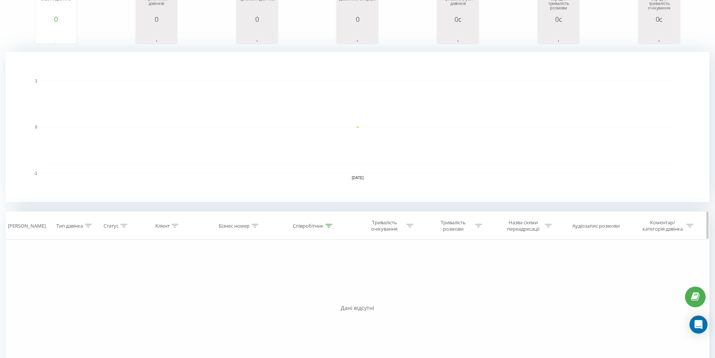
click at [331, 224] on icon at bounding box center [329, 226] width 7 height 4
drag, startPoint x: 302, startPoint y: 282, endPoint x: 177, endPoint y: 278, distance: 125.1
click at [177, 276] on div "Фільтрувати за умовою Дорівнює Введіть значення Скасувати OK Фільтрувати за умо…" at bounding box center [358, 324] width 704 height 169
click at [323, 295] on span "OK" at bounding box center [329, 294] width 21 height 12
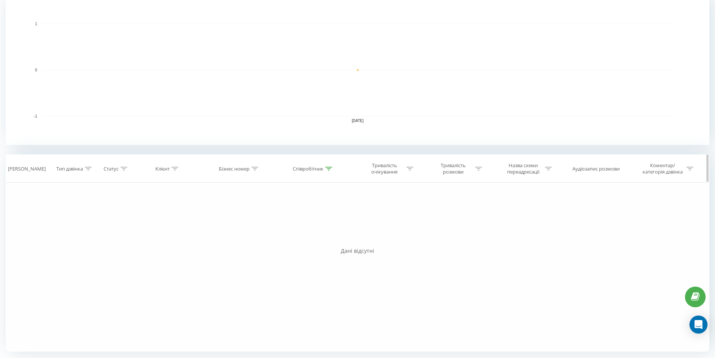
click at [328, 169] on icon at bounding box center [329, 169] width 7 height 4
drag, startPoint x: 307, startPoint y: 220, endPoint x: 125, endPoint y: 214, distance: 181.8
click at [127, 214] on div "Фільтрувати за умовою Дорівнює Введіть значення Скасувати OK Фільтрувати за умо…" at bounding box center [358, 266] width 704 height 169
click at [328, 240] on span "OK" at bounding box center [329, 237] width 21 height 12
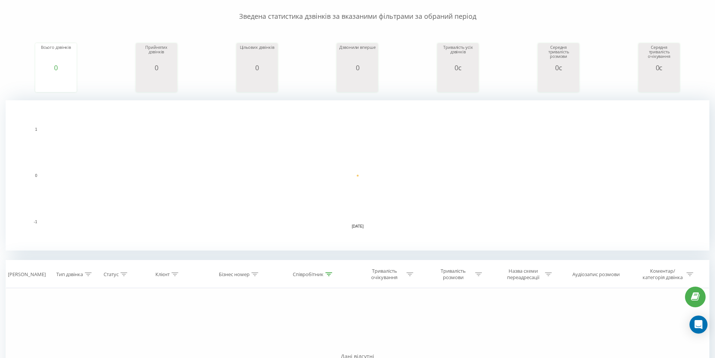
scroll to position [139, 0]
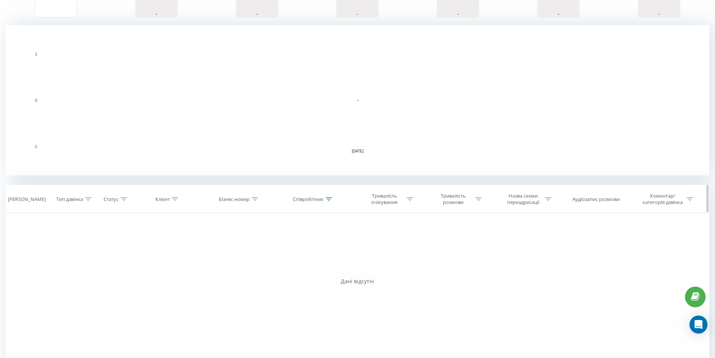
click at [329, 199] on icon at bounding box center [329, 199] width 7 height 4
drag, startPoint x: 271, startPoint y: 247, endPoint x: 152, endPoint y: 247, distance: 118.7
click at [154, 247] on div "Фільтрувати за умовою Дорівнює Введіть значення Скасувати OK Фільтрувати за умо…" at bounding box center [358, 297] width 704 height 169
type input "Бібік"
click at [337, 268] on span "OK" at bounding box center [329, 268] width 21 height 12
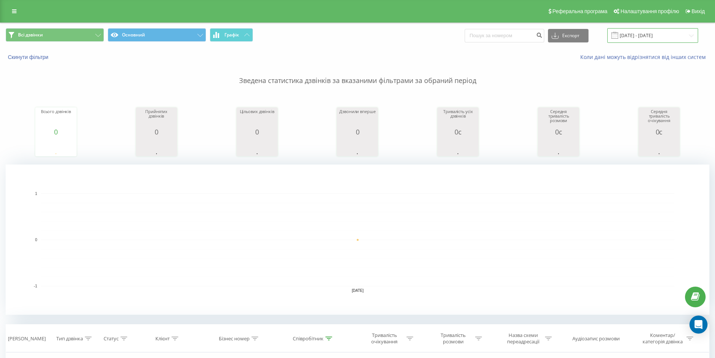
click at [638, 33] on input "[DATE] - [DATE]" at bounding box center [653, 35] width 91 height 15
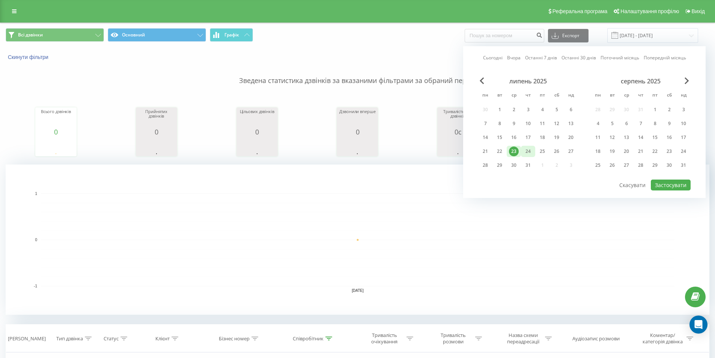
click at [528, 150] on div "24" at bounding box center [528, 151] width 10 height 10
click at [658, 182] on button "Застосувати" at bounding box center [671, 184] width 40 height 11
type input "[DATE] - [DATE]"
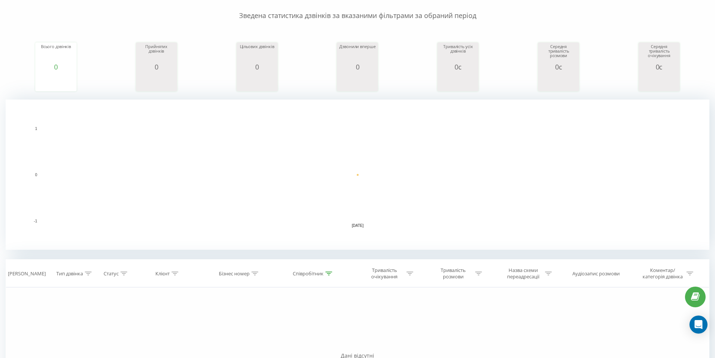
scroll to position [170, 0]
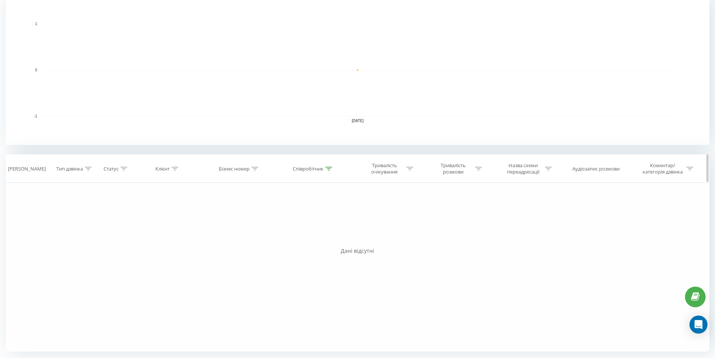
drag, startPoint x: 330, startPoint y: 167, endPoint x: 324, endPoint y: 174, distance: 9.1
click at [329, 167] on icon at bounding box center [329, 169] width 7 height 4
drag, startPoint x: 294, startPoint y: 222, endPoint x: 147, endPoint y: 225, distance: 147.6
click at [156, 217] on div "Фільтрувати за умовою Дорівнює Введіть значення Скасувати OK Фільтрувати за умо…" at bounding box center [358, 266] width 704 height 169
click at [336, 235] on span "OK" at bounding box center [329, 237] width 21 height 12
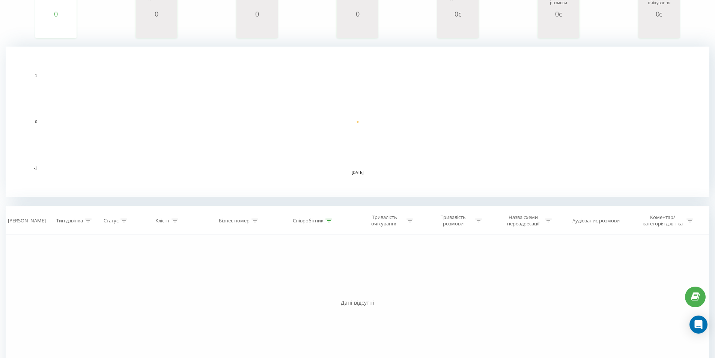
scroll to position [170, 0]
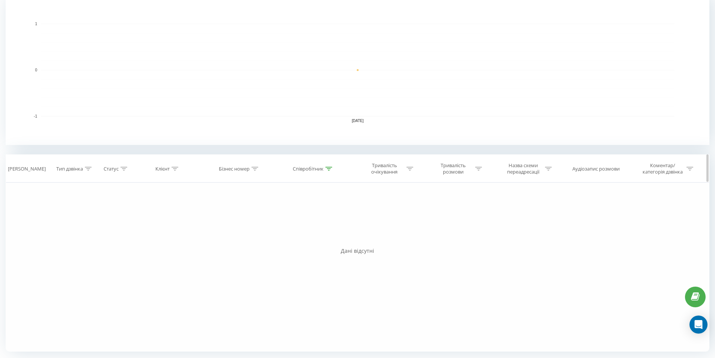
click at [326, 170] on icon at bounding box center [329, 169] width 7 height 4
drag, startPoint x: 301, startPoint y: 225, endPoint x: 153, endPoint y: 226, distance: 147.9
click at [152, 225] on div "Фільтрувати за умовою Дорівнює Введіть значення Скасувати OK Фільтрувати за умо…" at bounding box center [358, 266] width 704 height 169
type input "моск"
click at [339, 234] on span "OK" at bounding box center [329, 237] width 21 height 12
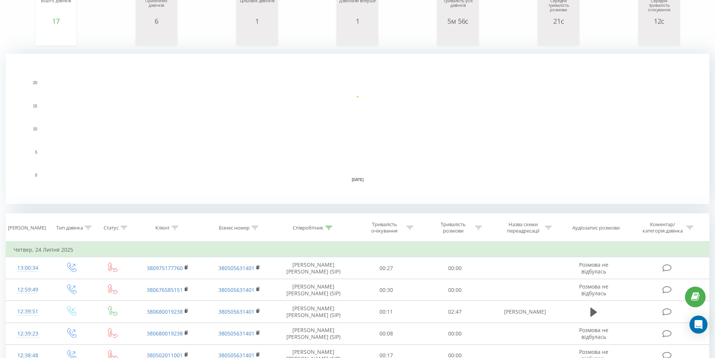
scroll to position [109, 0]
click at [478, 228] on icon at bounding box center [478, 229] width 7 height 4
click at [440, 280] on input "text" at bounding box center [455, 282] width 66 height 13
type input "5"
click at [458, 264] on div at bounding box center [450, 265] width 53 height 7
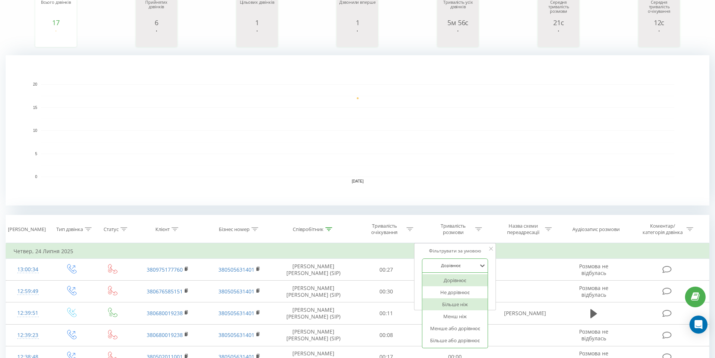
click at [468, 301] on div "Більше ніж" at bounding box center [454, 304] width 65 height 12
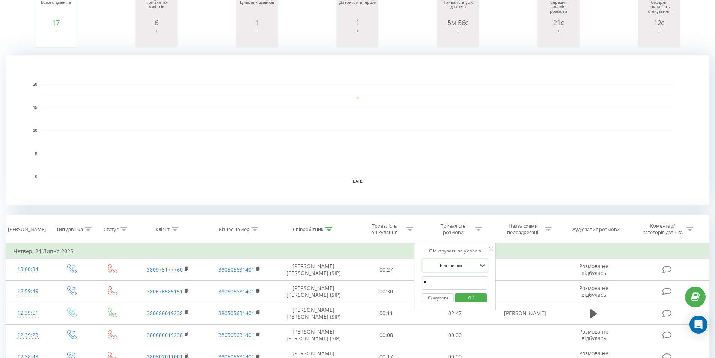
click at [483, 295] on button "OK" at bounding box center [471, 297] width 32 height 9
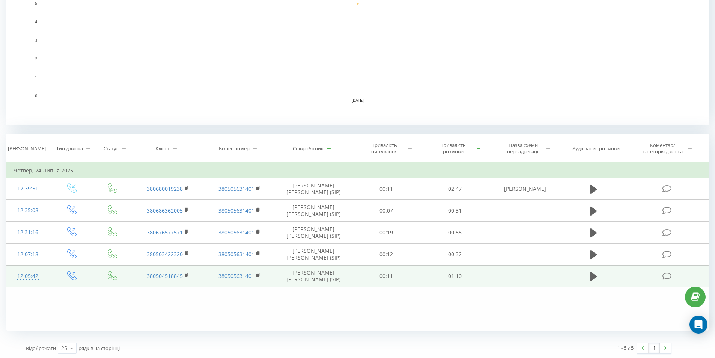
scroll to position [191, 0]
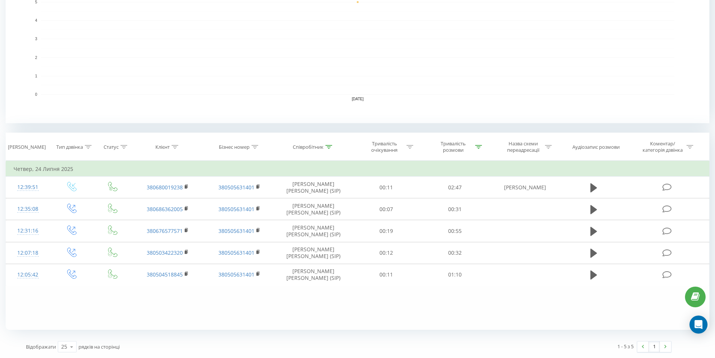
drag, startPoint x: 475, startPoint y: 147, endPoint x: 469, endPoint y: 167, distance: 21.6
click at [475, 149] on div at bounding box center [478, 147] width 7 height 6
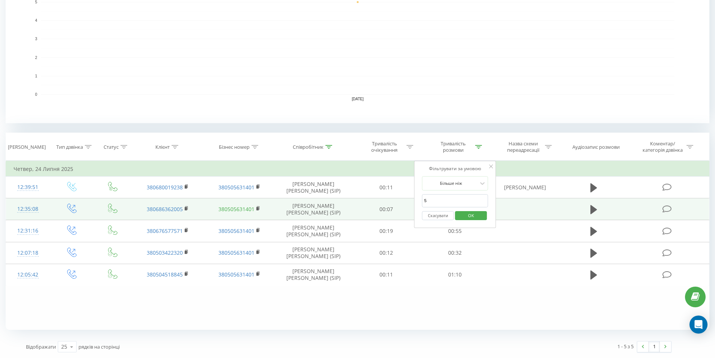
drag, startPoint x: 460, startPoint y: 205, endPoint x: 238, endPoint y: 205, distance: 221.9
click at [264, 205] on table "Фільтрувати за умовою Дорівнює Введіть значення Скасувати OK Фільтрувати за умо…" at bounding box center [358, 223] width 704 height 125
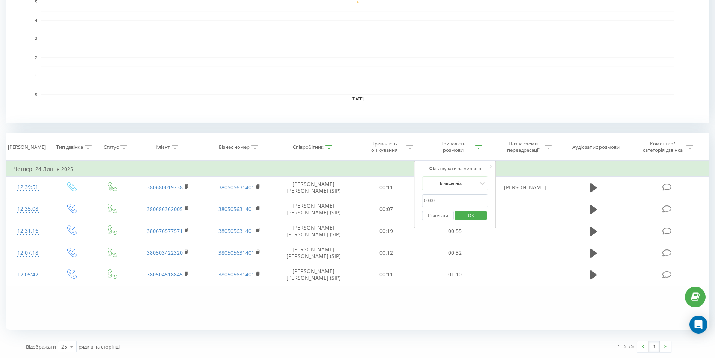
click at [475, 215] on span "OK" at bounding box center [471, 216] width 21 height 12
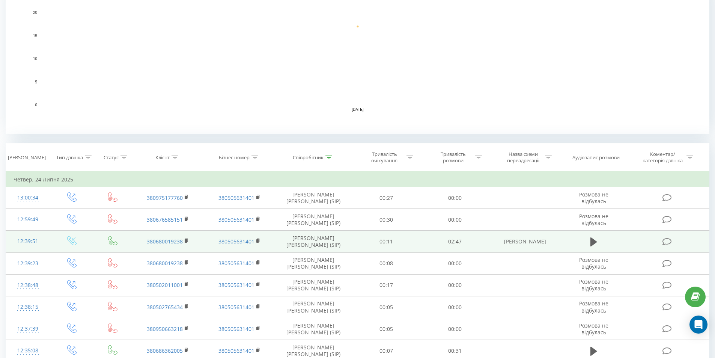
scroll to position [188, 0]
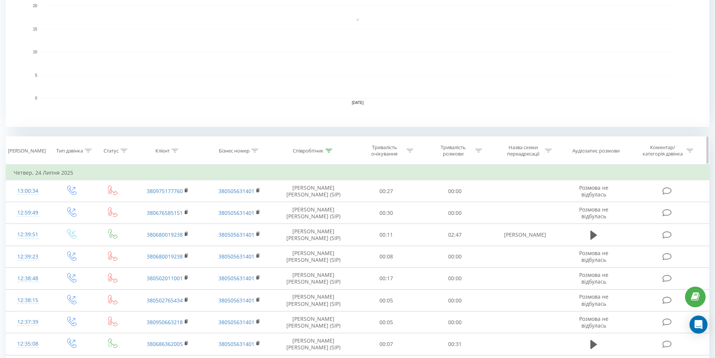
click at [330, 149] on icon at bounding box center [329, 151] width 7 height 4
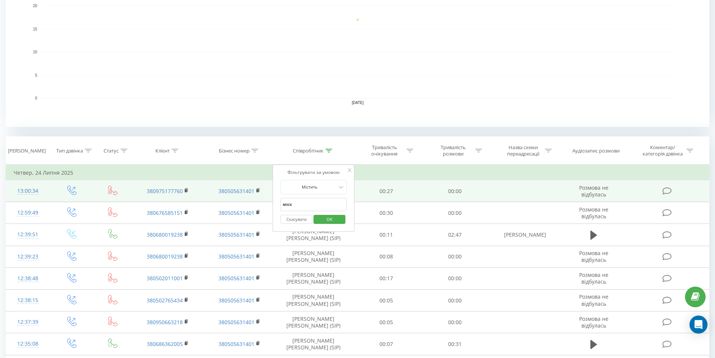
drag, startPoint x: 311, startPoint y: 205, endPoint x: 137, endPoint y: 181, distance: 175.1
click at [148, 181] on table "Фільтрувати за умовою Дорівнює Введіть значення Скасувати OK Фільтрувати за умо…" at bounding box center [358, 357] width 704 height 387
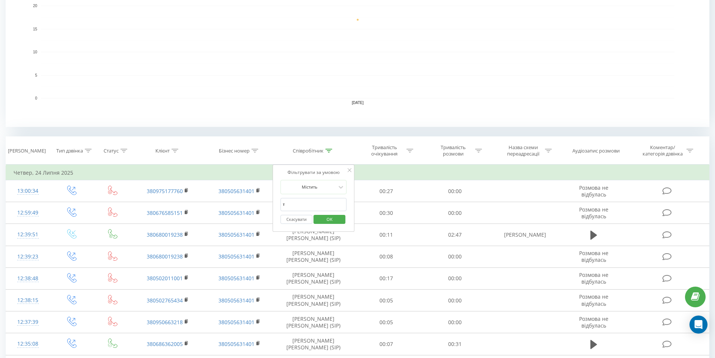
type input "[PERSON_NAME]"
drag, startPoint x: 316, startPoint y: 224, endPoint x: 326, endPoint y: 219, distance: 11.8
click at [322, 220] on button "OK" at bounding box center [330, 219] width 32 height 9
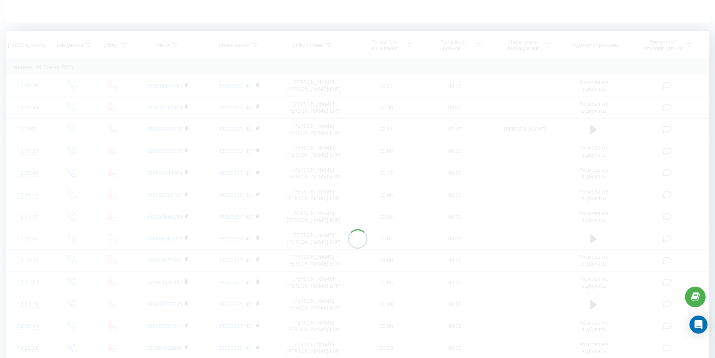
click at [329, 219] on div at bounding box center [358, 238] width 704 height 415
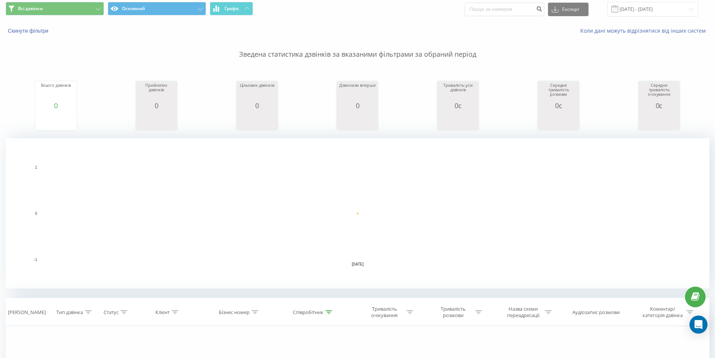
scroll to position [20, 0]
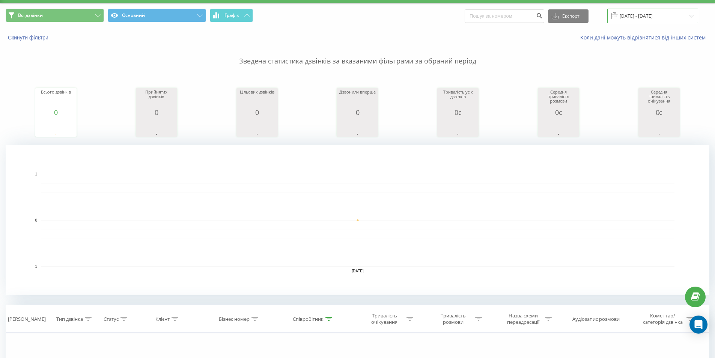
click at [639, 15] on input "[DATE] - [DATE]" at bounding box center [653, 16] width 91 height 15
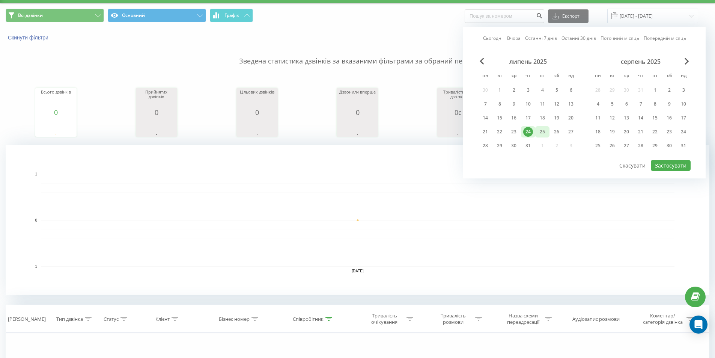
click at [537, 131] on div "25" at bounding box center [542, 131] width 14 height 11
click at [671, 163] on button "Застосувати" at bounding box center [671, 165] width 40 height 11
type input "[DATE] - [DATE]"
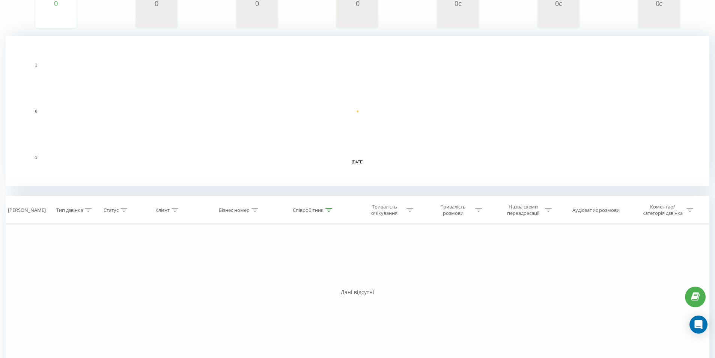
scroll to position [150, 0]
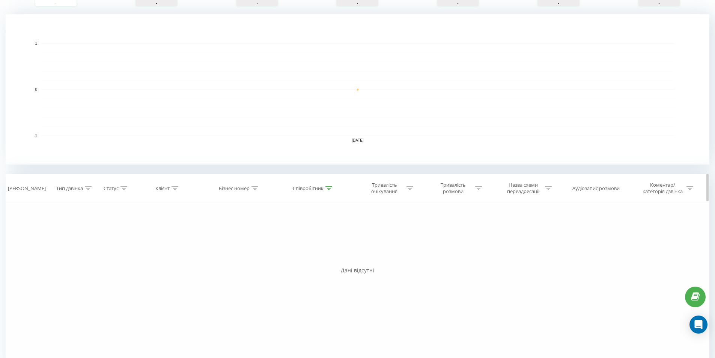
click at [329, 188] on icon at bounding box center [329, 188] width 7 height 4
drag, startPoint x: 261, startPoint y: 238, endPoint x: 43, endPoint y: 237, distance: 217.8
click at [54, 237] on div "Фільтрувати за умовою Дорівнює Введіть значення Скасувати OK Фільтрувати за умо…" at bounding box center [358, 286] width 704 height 169
click at [321, 261] on span "OK" at bounding box center [329, 257] width 21 height 12
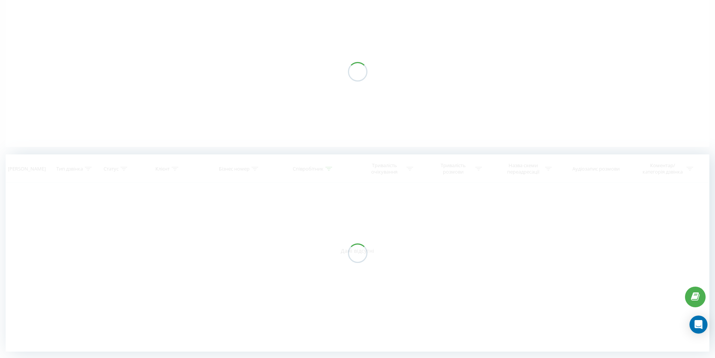
click at [326, 258] on div at bounding box center [358, 252] width 704 height 197
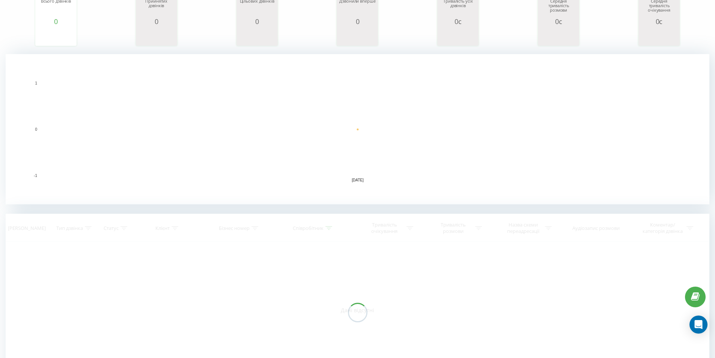
scroll to position [170, 0]
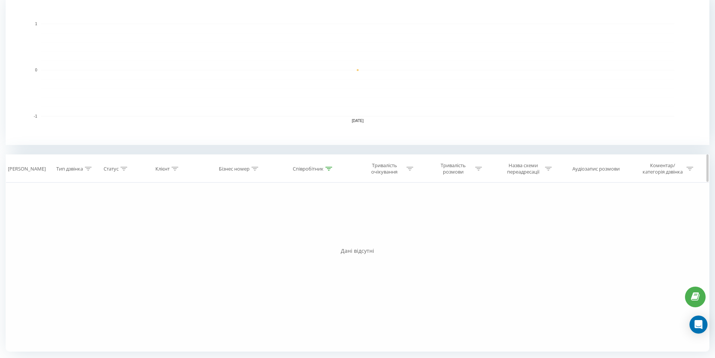
click at [333, 169] on div "Співробітник" at bounding box center [313, 169] width 77 height 6
drag, startPoint x: 297, startPoint y: 217, endPoint x: 202, endPoint y: 220, distance: 94.7
click at [224, 217] on div "Фільтрувати за умовою Дорівнює Введіть значення Скасувати OK Фільтрувати за умо…" at bounding box center [358, 266] width 704 height 169
click at [333, 237] on span "OK" at bounding box center [329, 237] width 21 height 12
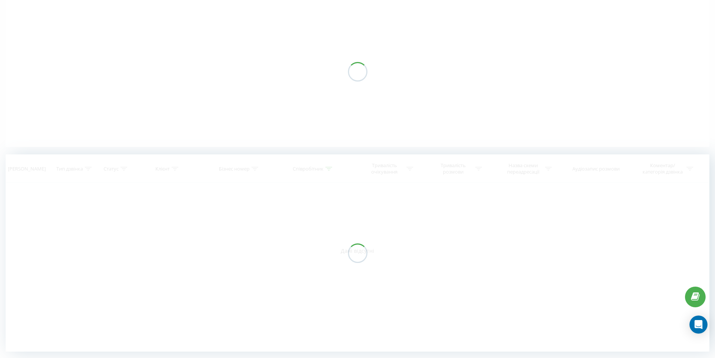
scroll to position [64, 0]
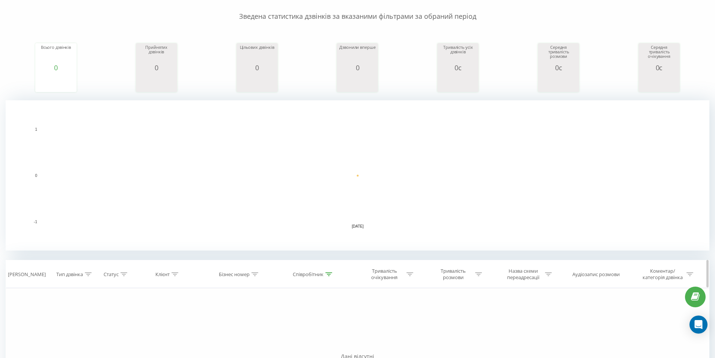
click at [327, 273] on icon at bounding box center [329, 274] width 7 height 4
drag, startPoint x: 302, startPoint y: 328, endPoint x: 97, endPoint y: 300, distance: 206.6
type input "ситн"
drag, startPoint x: 325, startPoint y: 342, endPoint x: 329, endPoint y: 323, distance: 19.4
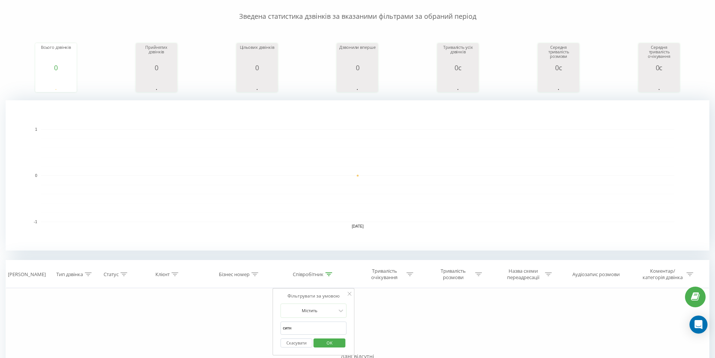
click at [326, 342] on span "OK" at bounding box center [329, 343] width 21 height 12
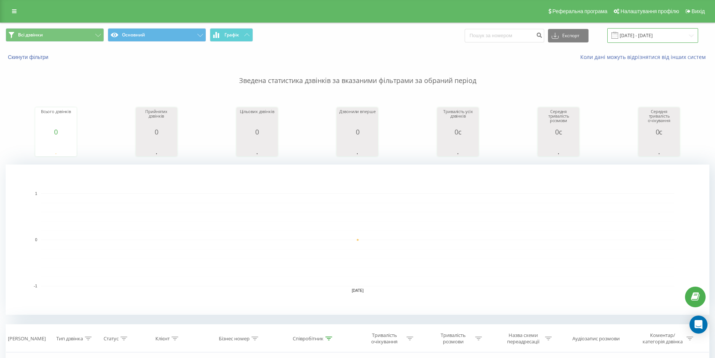
click at [652, 29] on input "[DATE] - [DATE]" at bounding box center [653, 35] width 91 height 15
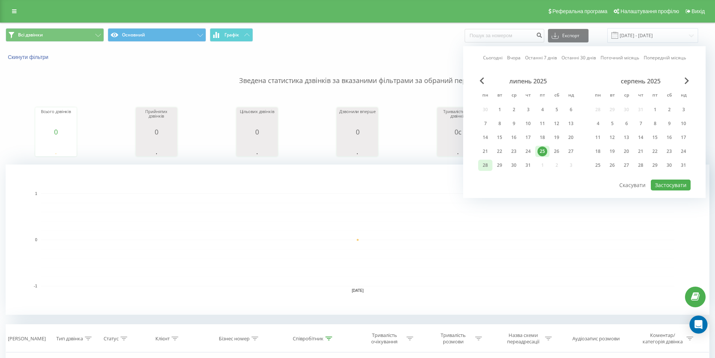
click at [490, 163] on div "28" at bounding box center [486, 165] width 10 height 10
click at [662, 182] on button "Застосувати" at bounding box center [671, 184] width 40 height 11
type input "[DATE] - [DATE]"
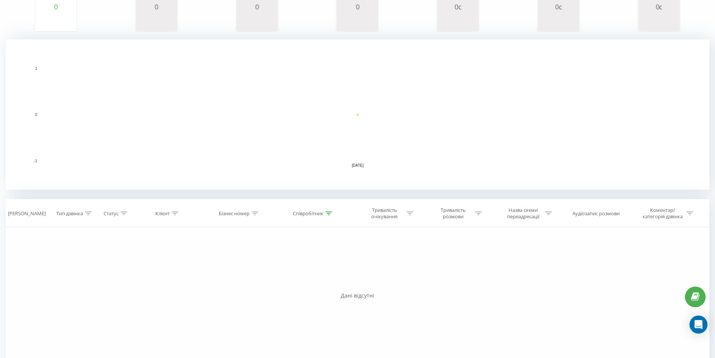
scroll to position [132, 0]
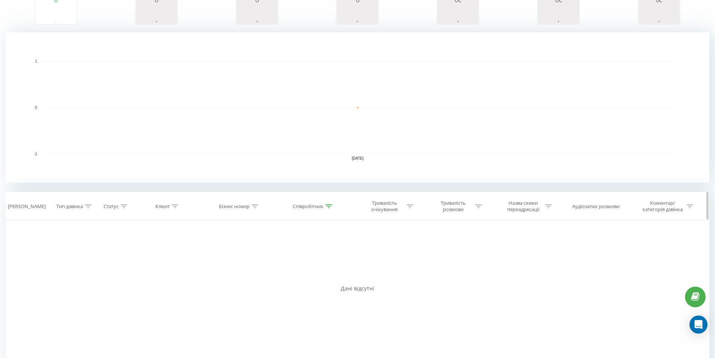
click at [330, 207] on icon at bounding box center [329, 206] width 7 height 4
drag, startPoint x: 240, startPoint y: 251, endPoint x: 207, endPoint y: 249, distance: 33.5
click at [207, 249] on div "Фільтрувати за умовою Дорівнює Введіть значення Скасувати OK Фільтрувати за умо…" at bounding box center [358, 304] width 704 height 169
click at [331, 276] on span "OK" at bounding box center [329, 275] width 21 height 12
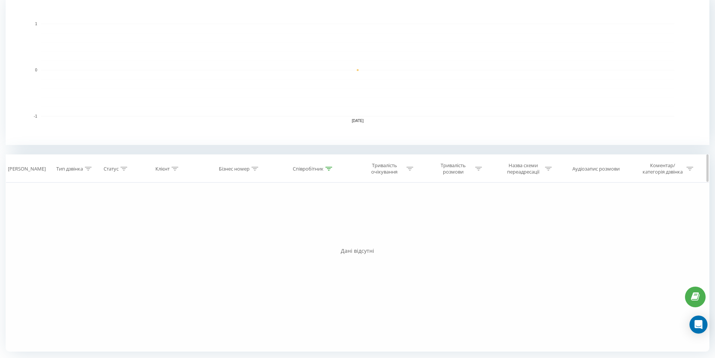
click at [329, 167] on icon at bounding box center [329, 169] width 7 height 4
drag, startPoint x: 308, startPoint y: 222, endPoint x: 82, endPoint y: 218, distance: 226.5
click at [104, 216] on div "Фільтрувати за умовою Дорівнює Введіть значення Скасувати OK Фільтрувати за умо…" at bounding box center [358, 266] width 704 height 169
click at [329, 235] on span "OK" at bounding box center [329, 237] width 21 height 12
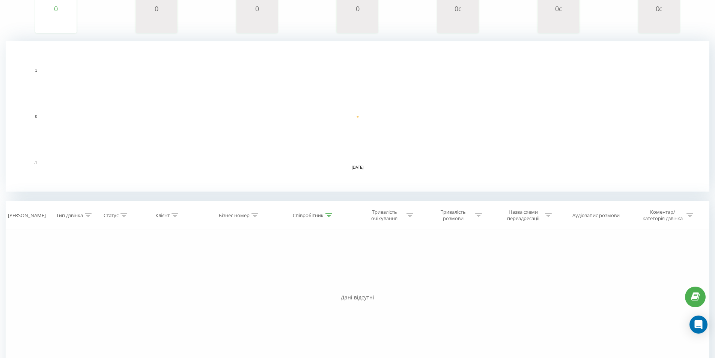
scroll to position [170, 0]
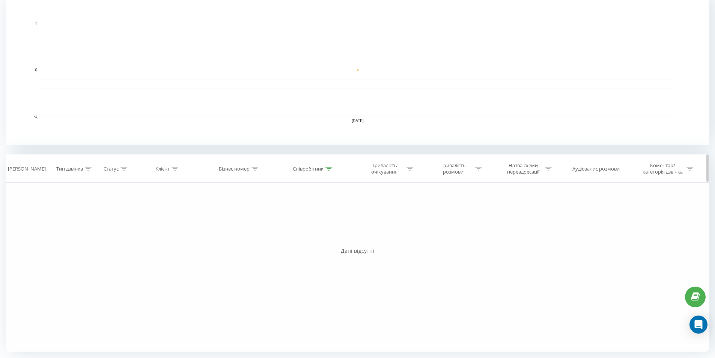
click at [329, 171] on div at bounding box center [329, 169] width 7 height 6
drag, startPoint x: 306, startPoint y: 222, endPoint x: 221, endPoint y: 216, distance: 85.4
click at [222, 216] on div "Фільтрувати за умовою Дорівнює Введіть значення Скасувати OK Фільтрувати за умо…" at bounding box center [358, 266] width 704 height 169
type input "моск"
click at [342, 240] on button "OK" at bounding box center [330, 237] width 32 height 9
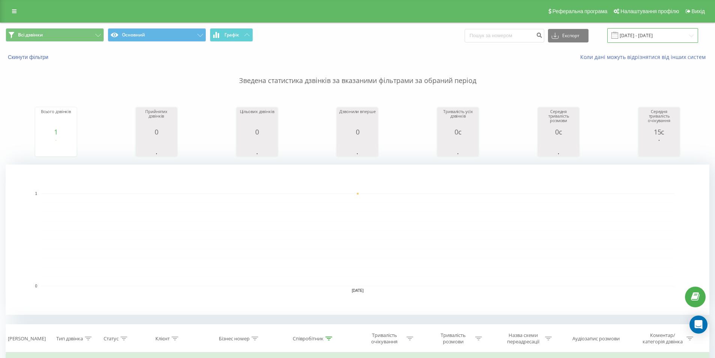
click at [648, 37] on input "[DATE] - [DATE]" at bounding box center [653, 35] width 91 height 15
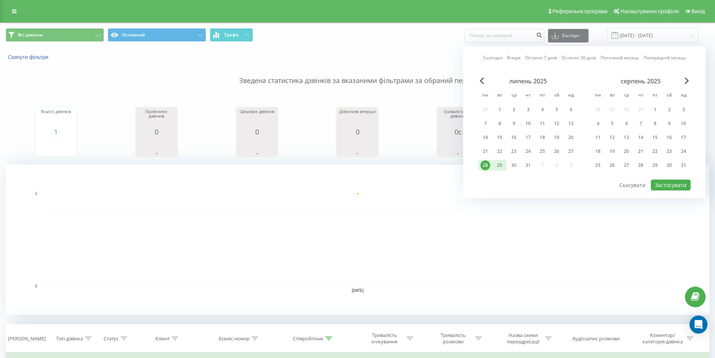
click at [500, 164] on div "29" at bounding box center [500, 165] width 10 height 10
click at [672, 179] on button "Застосувати" at bounding box center [671, 184] width 40 height 11
type input "[DATE] - [DATE]"
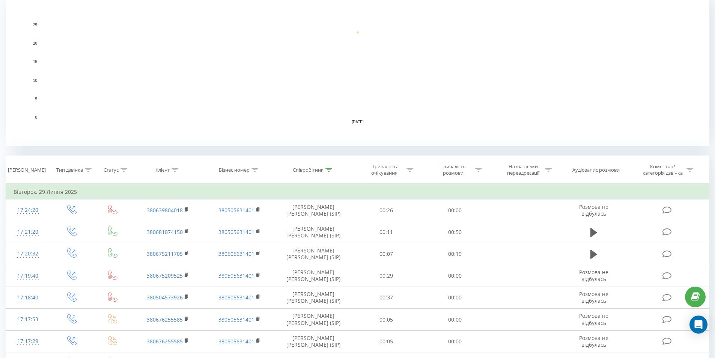
scroll to position [165, 0]
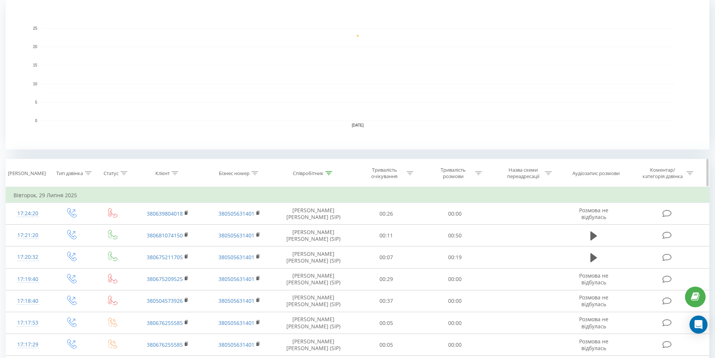
click at [480, 175] on div at bounding box center [478, 173] width 7 height 6
click at [448, 226] on input "text" at bounding box center [455, 226] width 66 height 13
type input "5"
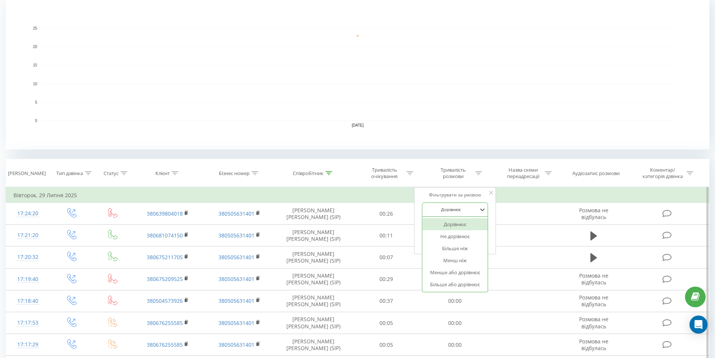
click at [465, 205] on div "Дорівнює" at bounding box center [451, 209] width 55 height 11
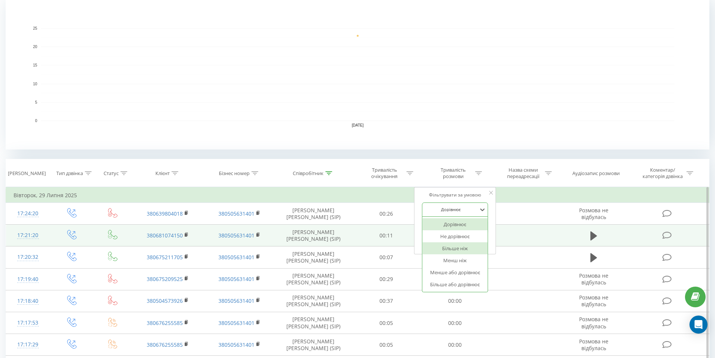
drag, startPoint x: 470, startPoint y: 246, endPoint x: 542, endPoint y: 238, distance: 72.2
click at [470, 247] on div "Більше ніж" at bounding box center [454, 248] width 65 height 12
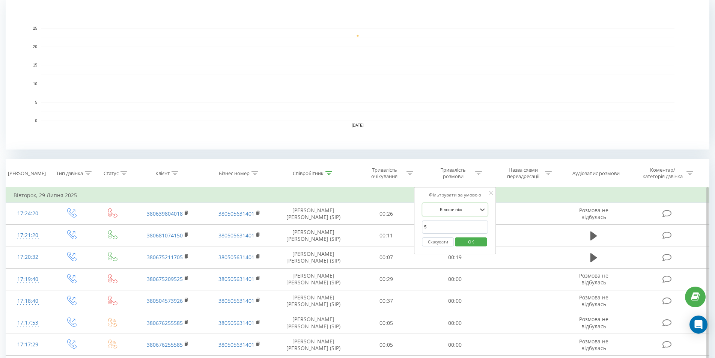
click at [479, 238] on span "OK" at bounding box center [471, 242] width 21 height 12
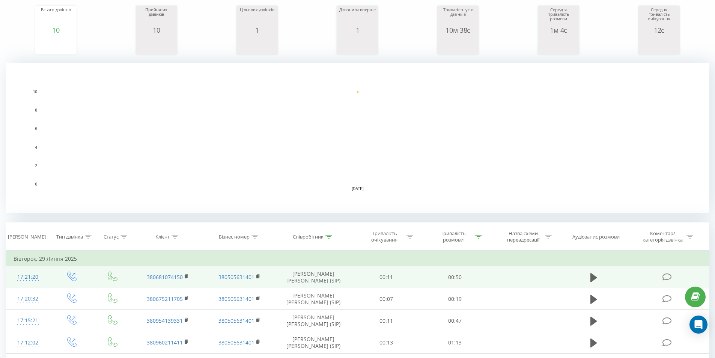
scroll to position [144, 0]
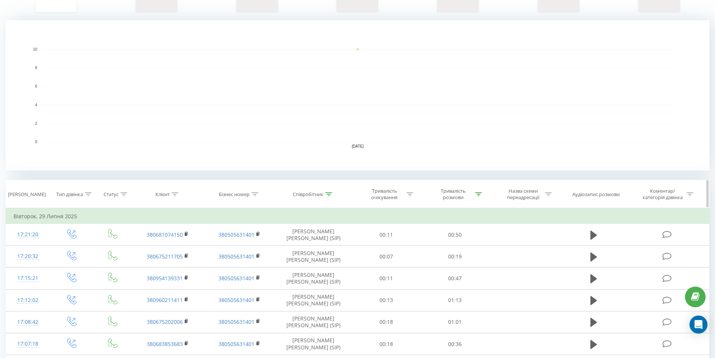
click at [410, 193] on icon at bounding box center [410, 194] width 7 height 4
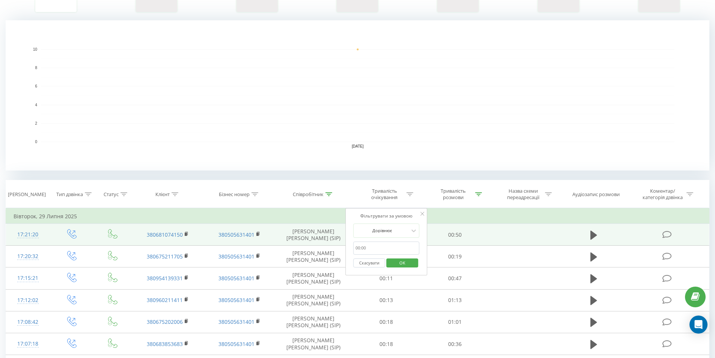
drag, startPoint x: 570, startPoint y: 229, endPoint x: 567, endPoint y: 230, distance: 3.8
click at [570, 229] on td at bounding box center [594, 235] width 66 height 22
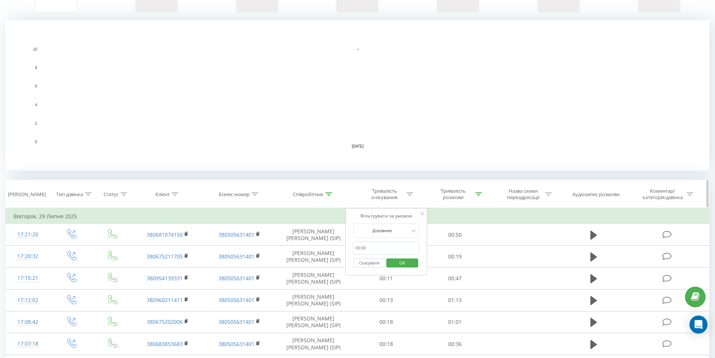
click at [480, 191] on div at bounding box center [478, 194] width 7 height 6
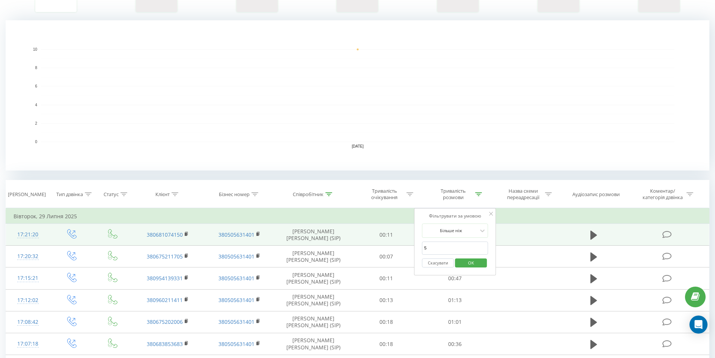
drag, startPoint x: 444, startPoint y: 250, endPoint x: 334, endPoint y: 241, distance: 110.0
click at [334, 241] on table "Фільтрувати за умовою Дорівнює Введіть значення Скасувати OK Фільтрувати за умо…" at bounding box center [358, 325] width 704 height 234
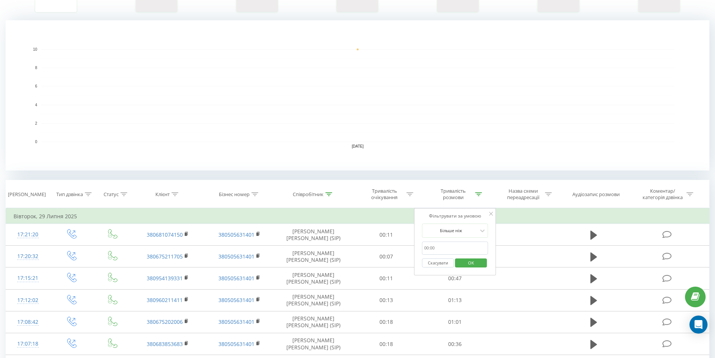
drag, startPoint x: 476, startPoint y: 265, endPoint x: 466, endPoint y: 264, distance: 9.8
click at [475, 265] on span "OK" at bounding box center [471, 263] width 21 height 12
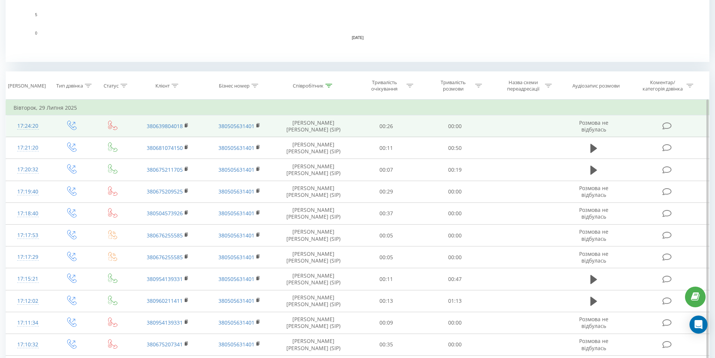
scroll to position [257, 0]
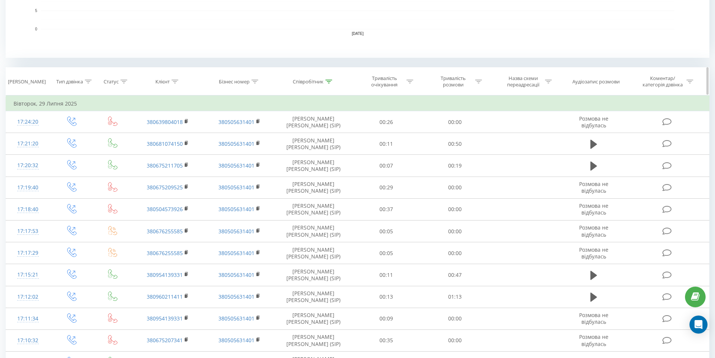
click at [331, 84] on div at bounding box center [329, 81] width 7 height 6
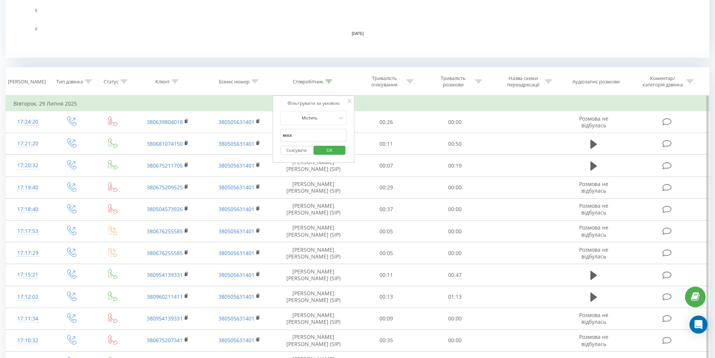
drag, startPoint x: 305, startPoint y: 152, endPoint x: 311, endPoint y: 140, distance: 13.6
click at [311, 141] on form "Містить моск Скасувати OK" at bounding box center [313, 135] width 66 height 48
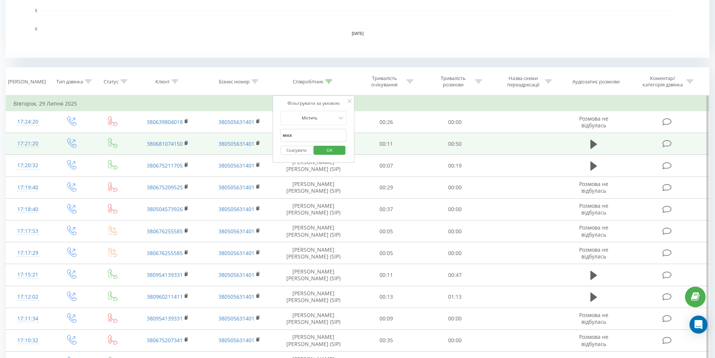
drag, startPoint x: 240, startPoint y: 135, endPoint x: 184, endPoint y: 135, distance: 56.3
click at [184, 135] on table "Фільтрувати за умовою Дорівнює Введіть значення Скасувати OK Фільтрувати за умо…" at bounding box center [358, 354] width 704 height 519
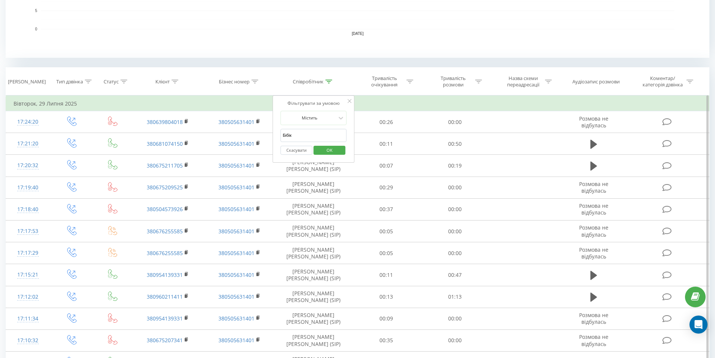
drag, startPoint x: 334, startPoint y: 143, endPoint x: 330, endPoint y: 149, distance: 7.3
click at [332, 146] on div "Скасувати OK" at bounding box center [313, 150] width 66 height 17
click at [330, 149] on span "OK" at bounding box center [329, 150] width 21 height 12
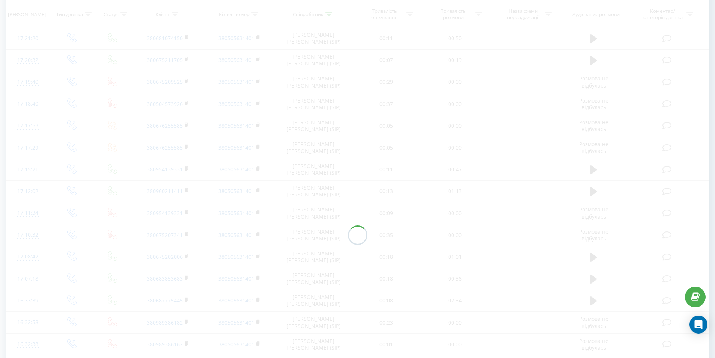
scroll to position [170, 0]
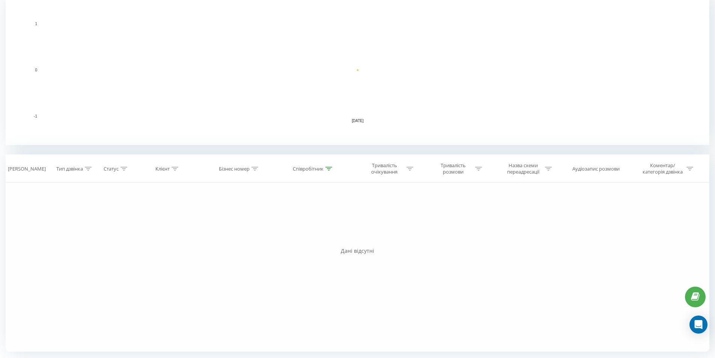
drag, startPoint x: 330, startPoint y: 170, endPoint x: 321, endPoint y: 204, distance: 34.9
click at [329, 170] on icon at bounding box center [329, 169] width 7 height 4
drag, startPoint x: 311, startPoint y: 223, endPoint x: 184, endPoint y: 219, distance: 127.3
click at [186, 219] on div "Фільтрувати за умовою Дорівнює Введіть значення Скасувати OK Фільтрувати за умо…" at bounding box center [358, 266] width 704 height 169
click at [327, 237] on span "OK" at bounding box center [329, 237] width 21 height 12
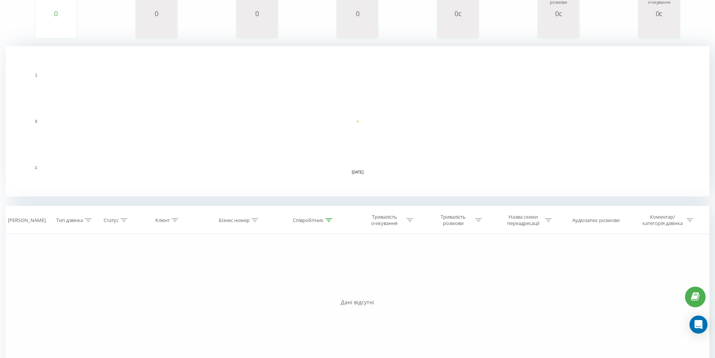
scroll to position [170, 0]
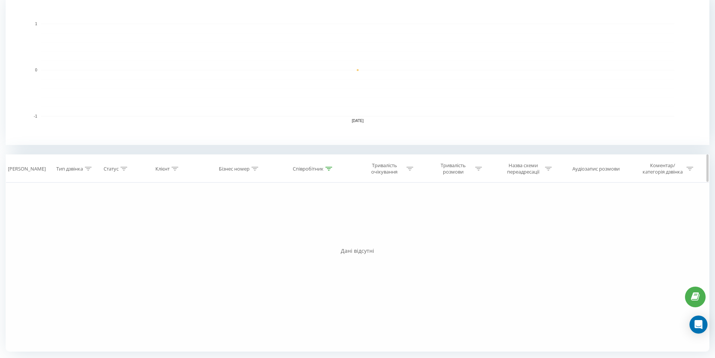
click at [331, 168] on icon at bounding box center [329, 169] width 7 height 4
drag, startPoint x: 313, startPoint y: 217, endPoint x: 155, endPoint y: 220, distance: 157.4
click at [153, 220] on div "Фільтрувати за умовою Дорівнює Введіть значення Скасувати OK Фільтрувати за умо…" at bounding box center [358, 266] width 704 height 169
click at [337, 235] on span "OK" at bounding box center [329, 237] width 21 height 12
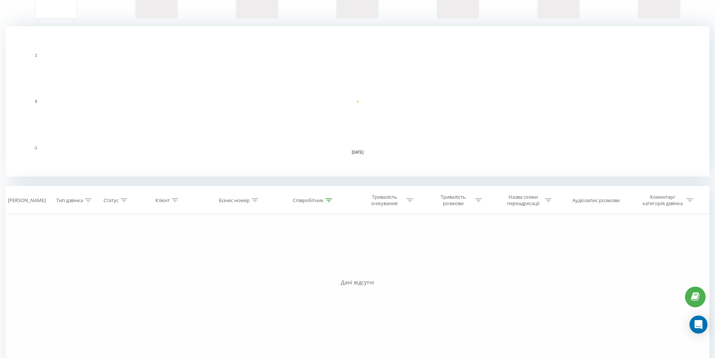
scroll to position [170, 0]
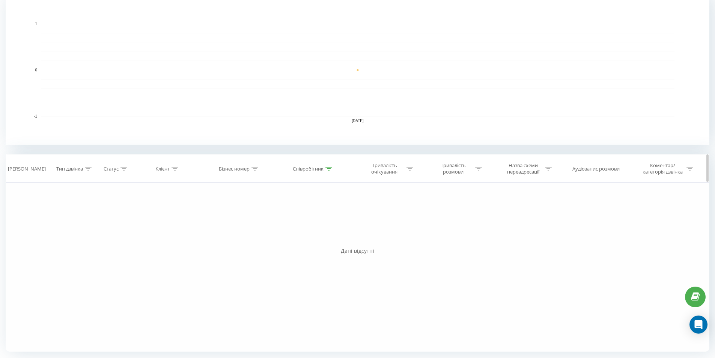
click at [330, 169] on icon at bounding box center [329, 169] width 7 height 4
drag, startPoint x: 312, startPoint y: 220, endPoint x: 191, endPoint y: 214, distance: 121.1
click at [191, 213] on div "Фільтрувати за умовою Дорівнює Введіть значення Скасувати OK Фільтрувати за умо…" at bounding box center [358, 266] width 704 height 169
type input "моск"
click at [332, 232] on span "OK" at bounding box center [329, 237] width 21 height 12
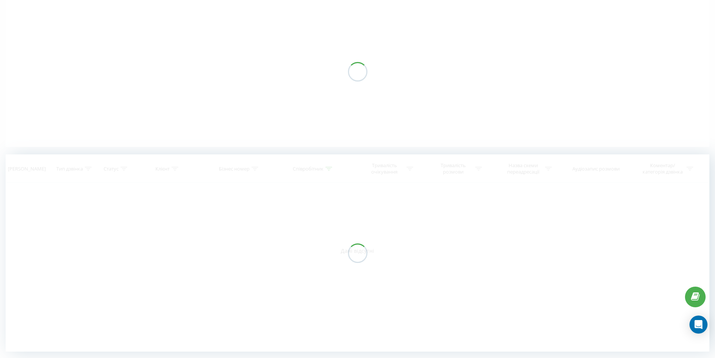
scroll to position [64, 0]
click at [332, 234] on div at bounding box center [358, 252] width 704 height 197
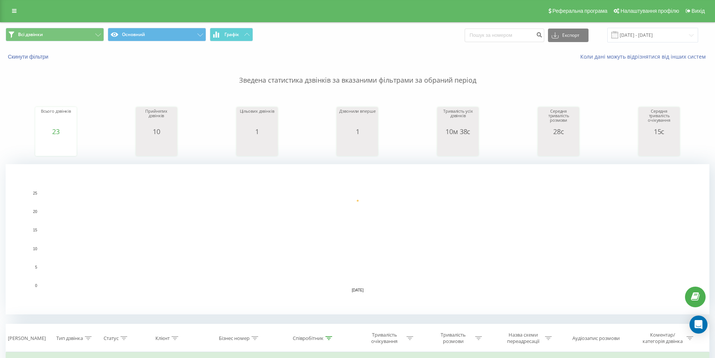
scroll to position [0, 0]
click at [675, 32] on input "[DATE] - [DATE]" at bounding box center [653, 35] width 91 height 15
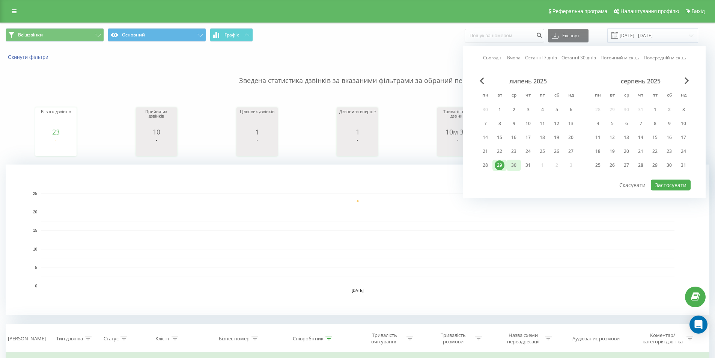
click at [517, 163] on div "30" at bounding box center [514, 165] width 10 height 10
click at [680, 185] on button "Застосувати" at bounding box center [671, 184] width 40 height 11
type input "[DATE] - [DATE]"
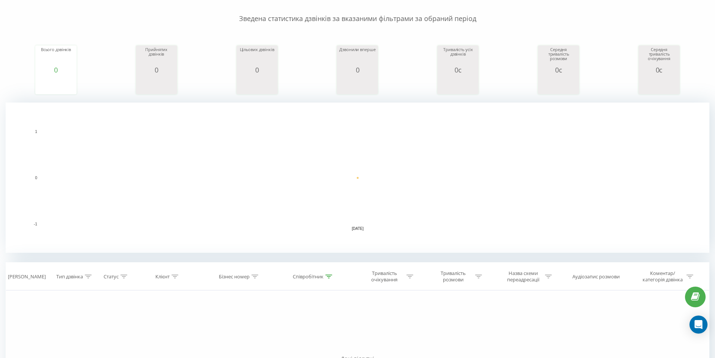
scroll to position [150, 0]
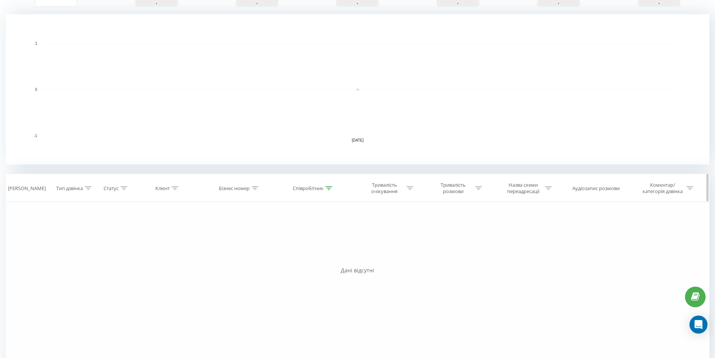
click at [329, 187] on icon at bounding box center [329, 188] width 7 height 4
drag, startPoint x: 247, startPoint y: 239, endPoint x: 177, endPoint y: 249, distance: 70.8
click at [184, 242] on div "Фільтрувати за умовою Дорівнює Введіть значення Скасувати OK Фільтрувати за умо…" at bounding box center [358, 286] width 704 height 169
click at [338, 258] on span "OK" at bounding box center [329, 257] width 21 height 12
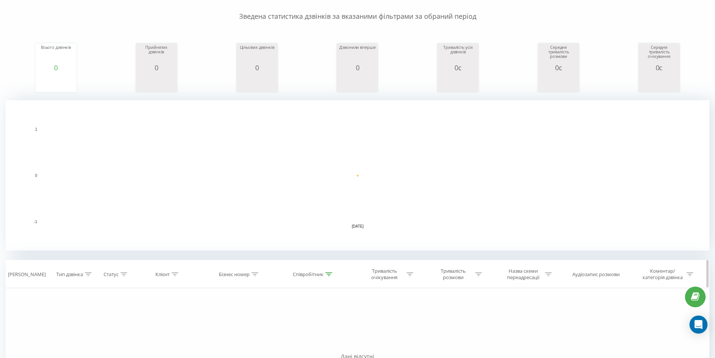
drag, startPoint x: 331, startPoint y: 274, endPoint x: 326, endPoint y: 280, distance: 8.8
click at [330, 274] on icon at bounding box center [329, 274] width 7 height 4
drag, startPoint x: 307, startPoint y: 330, endPoint x: 196, endPoint y: 323, distance: 110.6
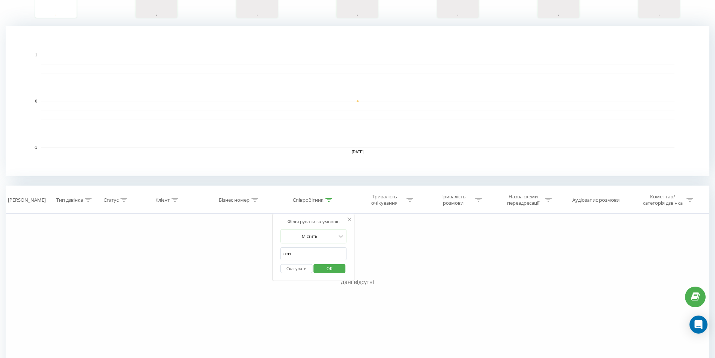
scroll to position [139, 0]
click at [330, 267] on span "OK" at bounding box center [329, 268] width 21 height 12
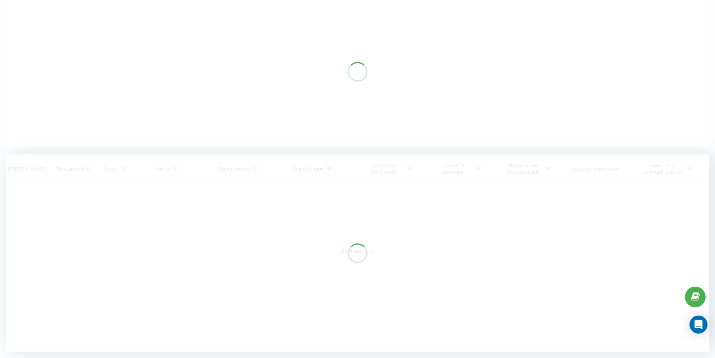
scroll to position [64, 0]
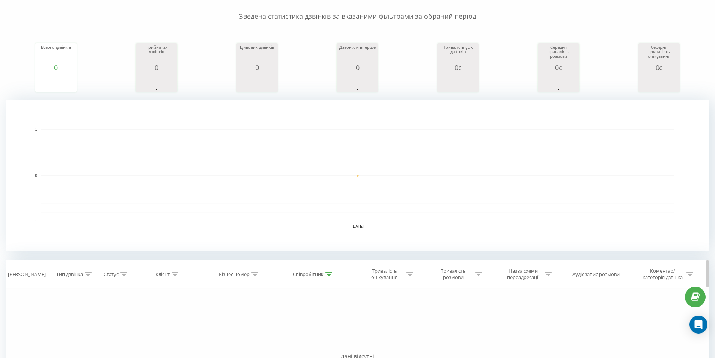
drag, startPoint x: 332, startPoint y: 271, endPoint x: 328, endPoint y: 272, distance: 4.7
click at [331, 271] on div at bounding box center [329, 274] width 7 height 6
drag, startPoint x: 259, startPoint y: 323, endPoint x: 235, endPoint y: 324, distance: 23.3
type input "ситн"
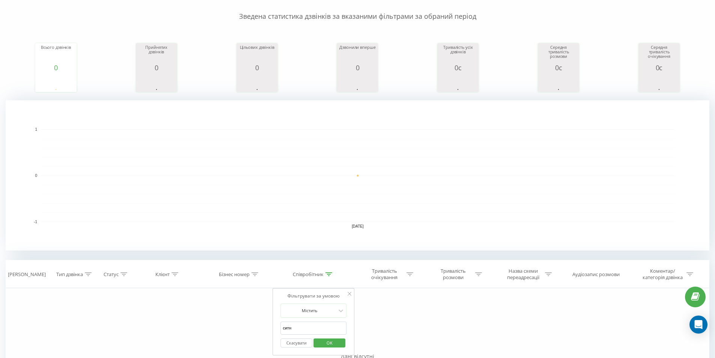
click at [331, 338] on span "OK" at bounding box center [329, 343] width 21 height 12
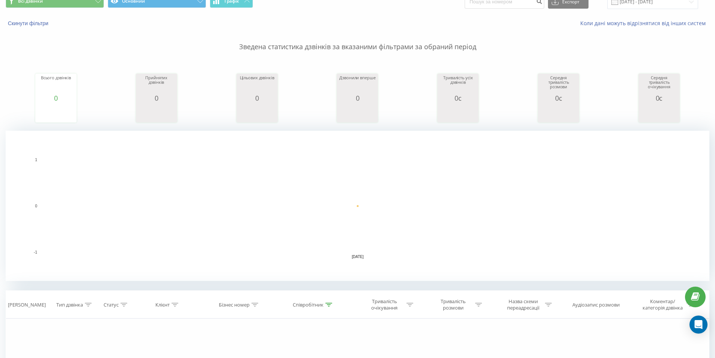
scroll to position [20, 0]
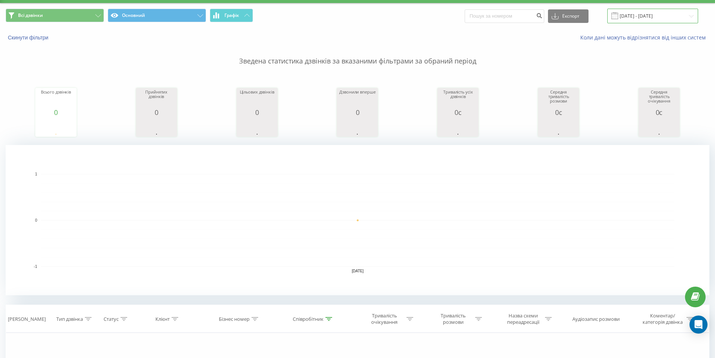
click at [669, 21] on input "[DATE] - [DATE]" at bounding box center [653, 16] width 91 height 15
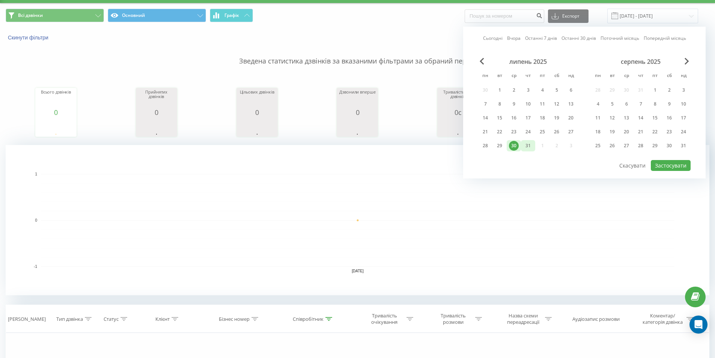
click at [532, 145] on div "31" at bounding box center [528, 146] width 10 height 10
click at [678, 167] on button "Застосувати" at bounding box center [671, 165] width 40 height 11
type input "[DATE] - [DATE]"
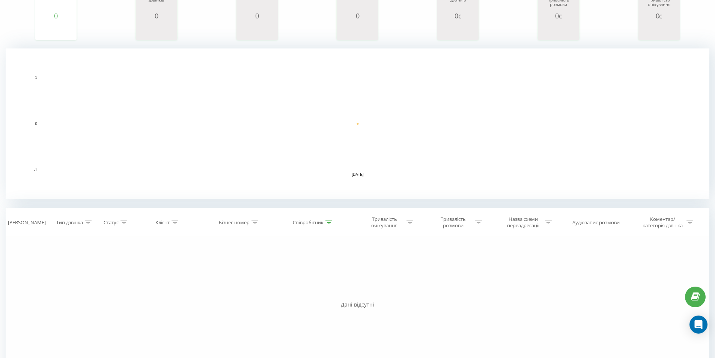
scroll to position [170, 0]
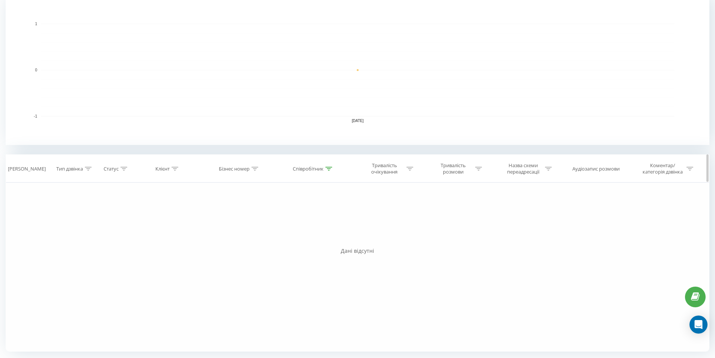
click at [332, 170] on icon at bounding box center [329, 169] width 7 height 4
drag, startPoint x: 297, startPoint y: 223, endPoint x: 220, endPoint y: 223, distance: 77.7
click at [232, 223] on div "Фільтрувати за умовою Дорівнює Введіть значення Скасувати OK Фільтрувати за умо…" at bounding box center [358, 266] width 704 height 169
click at [333, 235] on span "OK" at bounding box center [329, 237] width 21 height 12
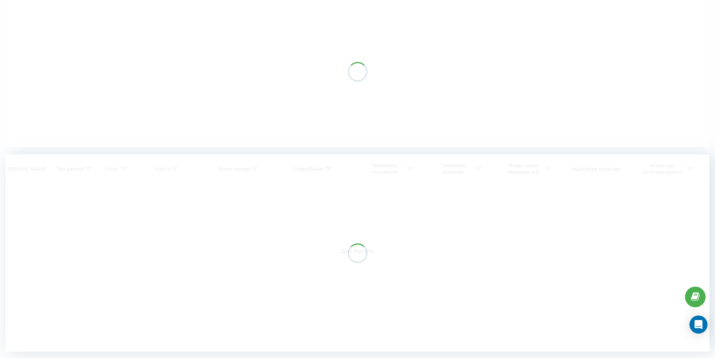
scroll to position [64, 0]
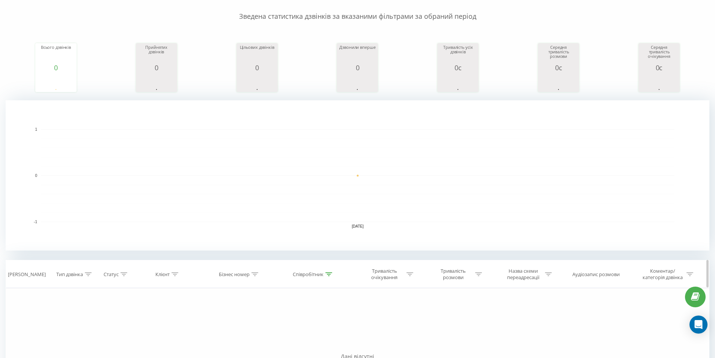
click at [330, 277] on div at bounding box center [329, 274] width 7 height 6
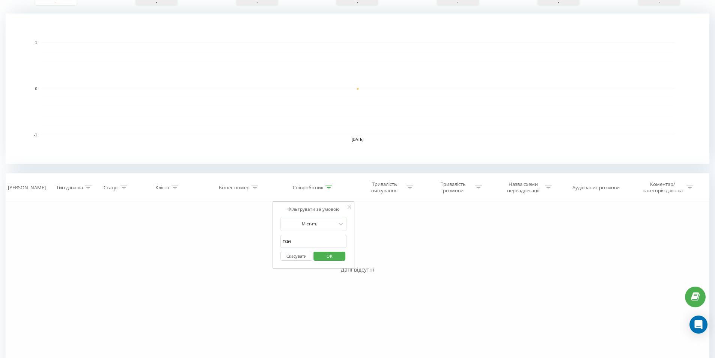
scroll to position [170, 0]
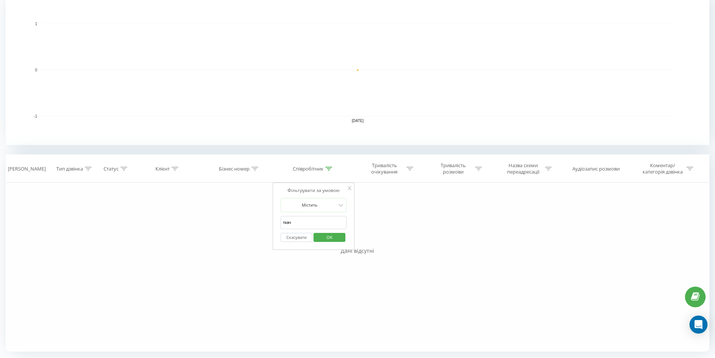
drag, startPoint x: 308, startPoint y: 222, endPoint x: 210, endPoint y: 219, distance: 97.7
click at [222, 219] on div "Фільтрувати за умовою Дорівнює Введіть значення Скасувати OK Фільтрувати за умо…" at bounding box center [358, 266] width 704 height 169
click at [316, 236] on button "OK" at bounding box center [330, 237] width 32 height 9
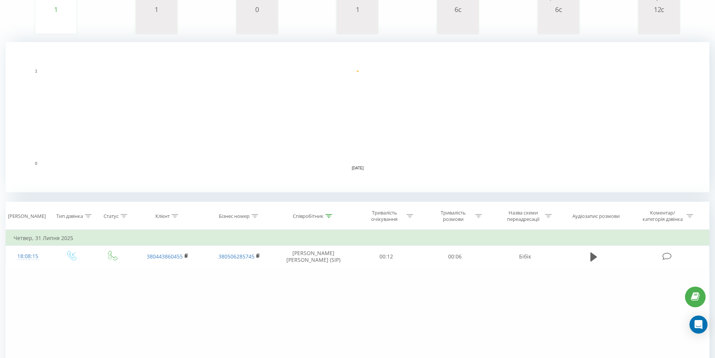
scroll to position [188, 0]
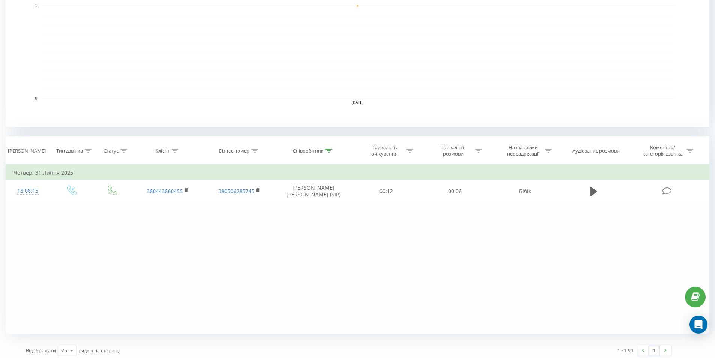
drag, startPoint x: 324, startPoint y: 277, endPoint x: 187, endPoint y: 303, distance: 140.0
click at [320, 278] on div "Фільтрувати за умовою Дорівнює Введіть значення Скасувати OK Фільтрувати за умо…" at bounding box center [358, 248] width 704 height 169
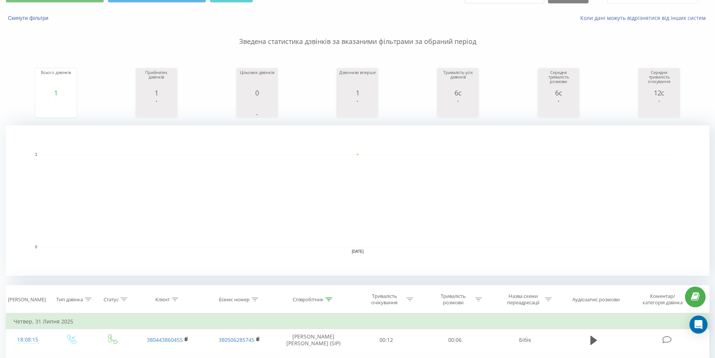
scroll to position [150, 0]
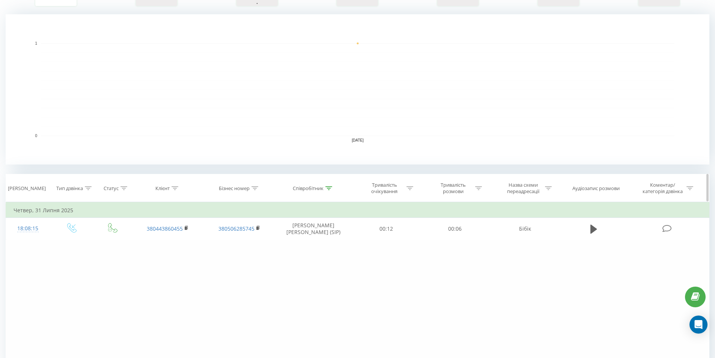
click at [329, 189] on icon at bounding box center [329, 188] width 7 height 4
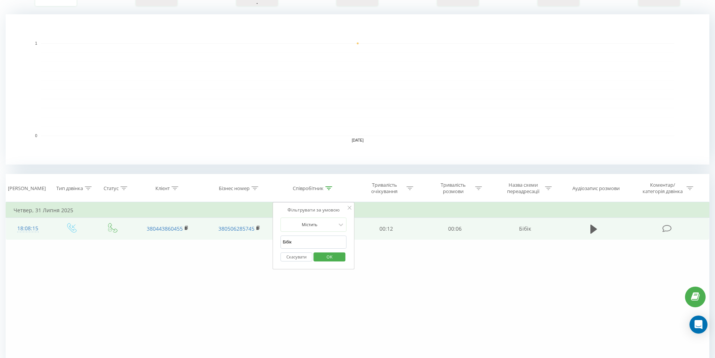
drag, startPoint x: 300, startPoint y: 239, endPoint x: 117, endPoint y: 229, distance: 183.1
click at [135, 232] on table "Фільтрувати за умовою Дорівнює Введіть значення Скасувати OK Фільтрувати за умо…" at bounding box center [358, 221] width 704 height 38
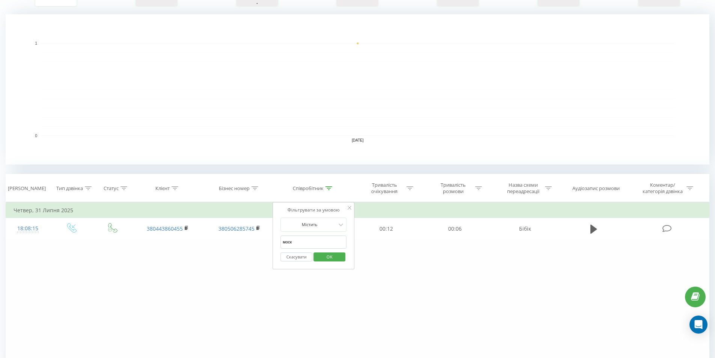
click at [328, 255] on span "OK" at bounding box center [329, 257] width 21 height 12
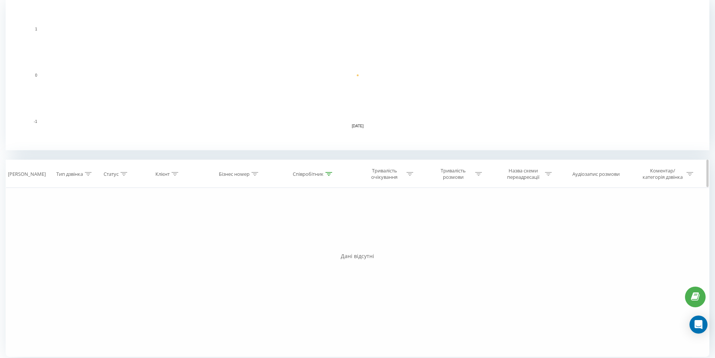
scroll to position [170, 0]
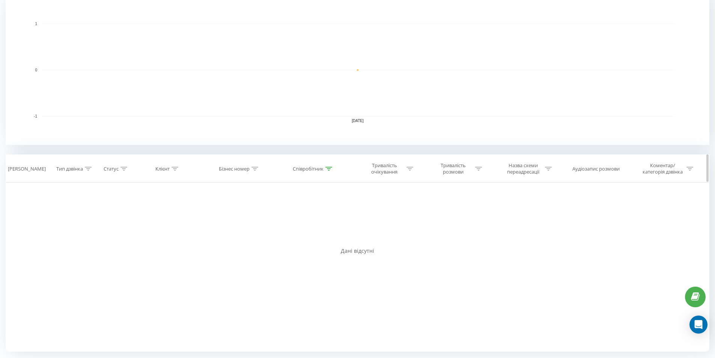
click at [332, 170] on icon at bounding box center [329, 169] width 7 height 4
drag, startPoint x: 298, startPoint y: 221, endPoint x: 235, endPoint y: 225, distance: 63.6
click at [216, 223] on div "Фільтрувати за умовою Дорівнює Введіть значення Скасувати OK Фільтрувати за умо…" at bounding box center [358, 266] width 704 height 169
type input "[PERSON_NAME]"
drag, startPoint x: 283, startPoint y: 291, endPoint x: 310, endPoint y: 250, distance: 49.5
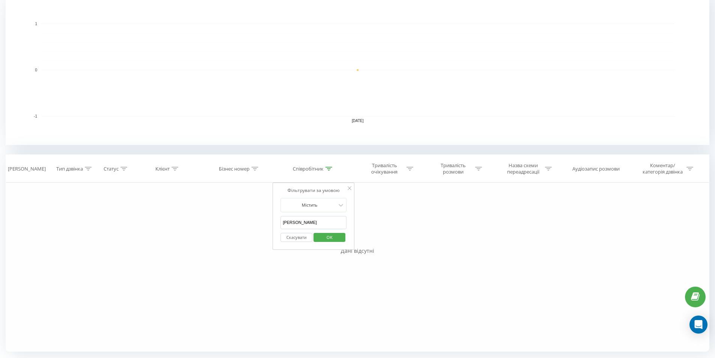
click at [283, 285] on div "Фільтрувати за умовою Дорівнює Введіть значення Скасувати OK Фільтрувати за умо…" at bounding box center [358, 266] width 704 height 169
click at [328, 237] on span "OK" at bounding box center [329, 237] width 21 height 12
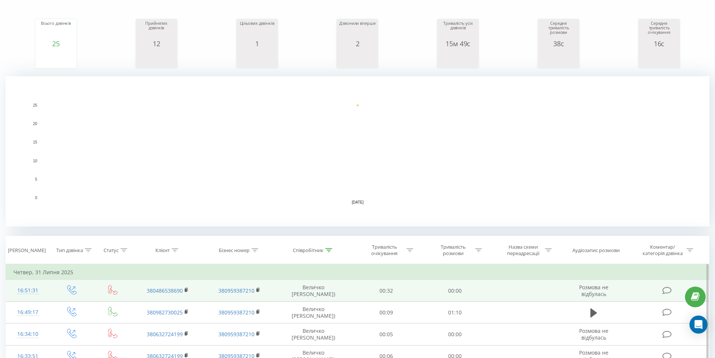
scroll to position [134, 0]
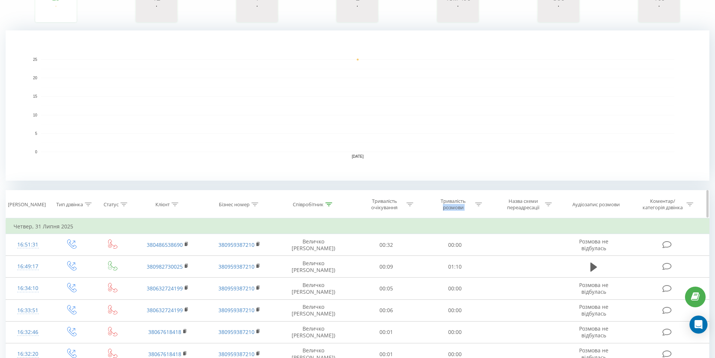
click at [473, 200] on div "Тривалість розмови" at bounding box center [457, 204] width 49 height 13
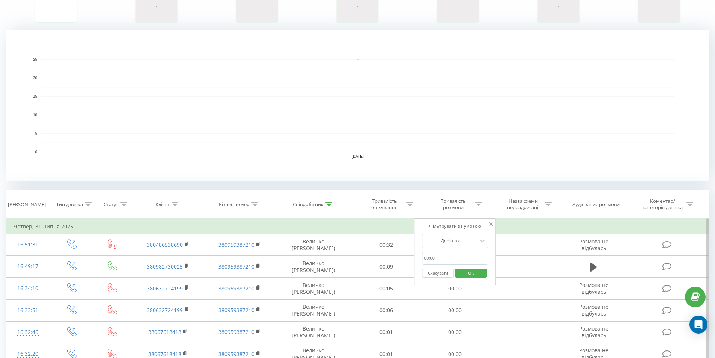
click at [449, 257] on input "text" at bounding box center [455, 258] width 66 height 13
type input "5"
click at [471, 242] on div at bounding box center [450, 240] width 53 height 7
click at [467, 274] on div "Більше ніж" at bounding box center [454, 279] width 65 height 12
drag, startPoint x: 475, startPoint y: 269, endPoint x: 499, endPoint y: 271, distance: 24.1
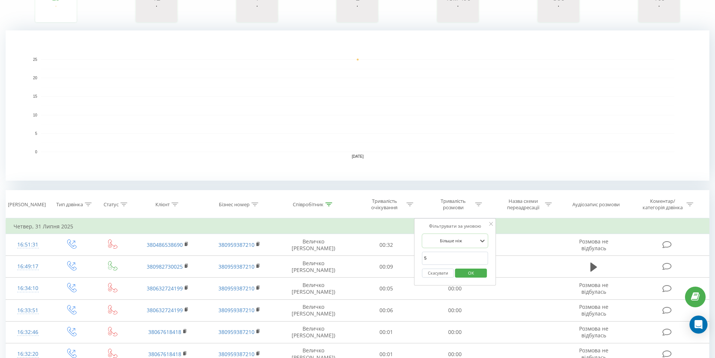
click at [475, 269] on span "OK" at bounding box center [471, 273] width 21 height 12
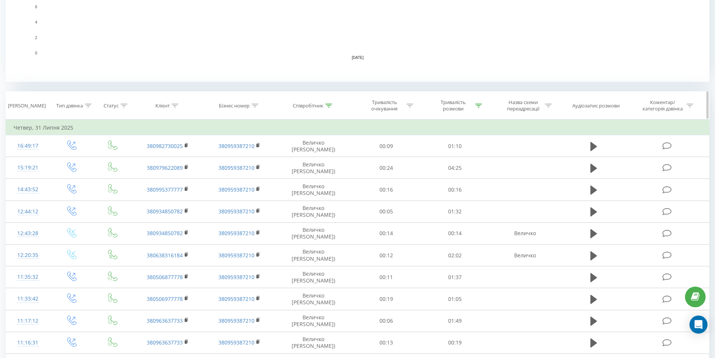
scroll to position [225, 0]
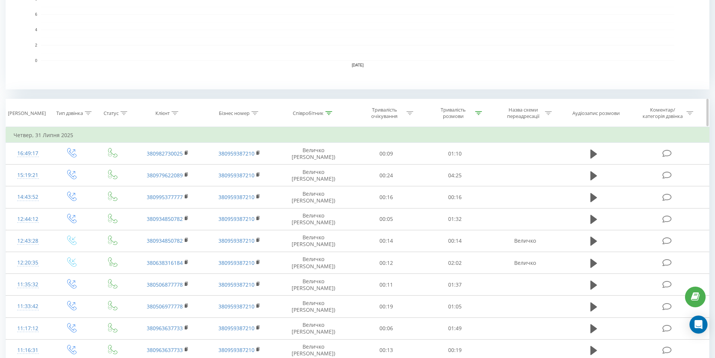
click at [330, 115] on div at bounding box center [329, 113] width 7 height 6
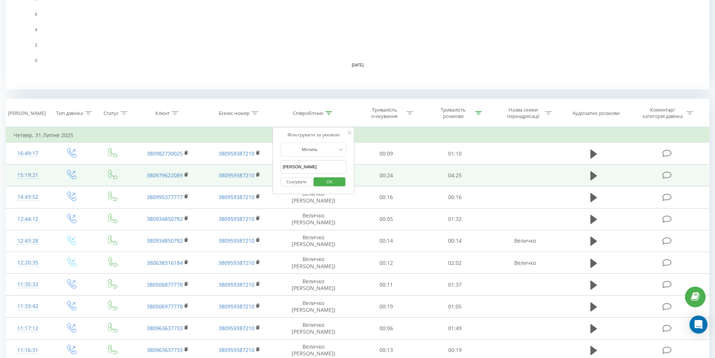
drag, startPoint x: 314, startPoint y: 173, endPoint x: 107, endPoint y: 174, distance: 207.3
click at [108, 173] on table "Фільтрувати за умовою Дорівнює Введіть значення Скасувати OK Фільтрувати за умо…" at bounding box center [358, 266] width 704 height 278
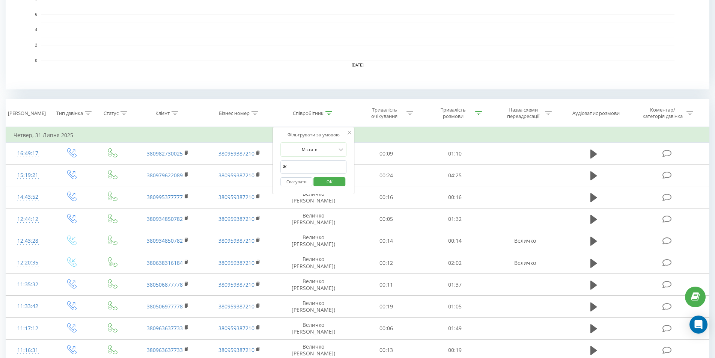
type input "[PERSON_NAME]"
drag, startPoint x: 329, startPoint y: 180, endPoint x: 431, endPoint y: 202, distance: 104.7
click at [329, 180] on span "OK" at bounding box center [329, 182] width 21 height 12
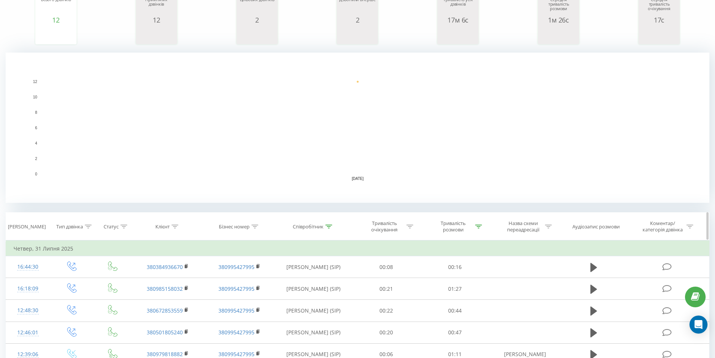
scroll to position [150, 0]
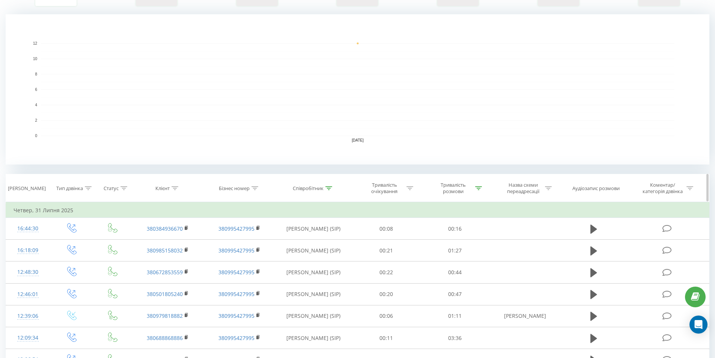
click at [479, 188] on icon at bounding box center [478, 188] width 7 height 4
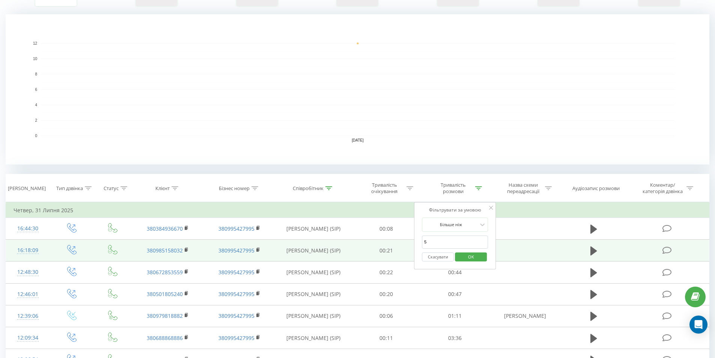
click at [318, 244] on table "Фільтрувати за умовою Дорівнює Введіть значення Скасувати OK Фільтрувати за умо…" at bounding box center [358, 341] width 704 height 278
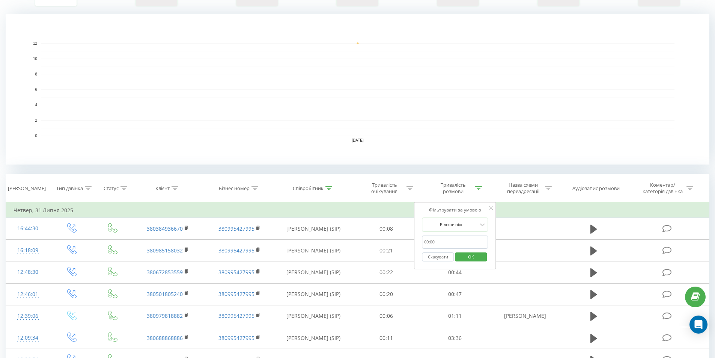
click at [475, 258] on span "OK" at bounding box center [471, 257] width 21 height 12
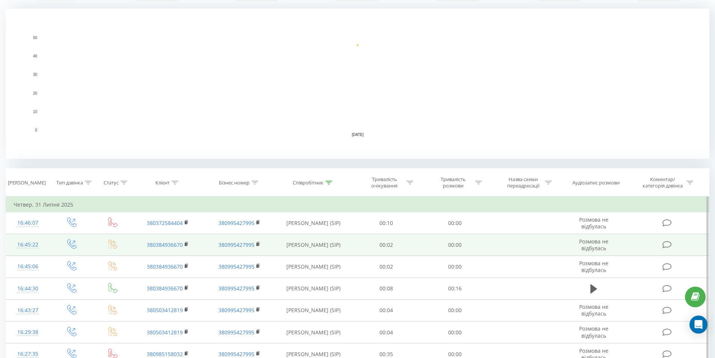
scroll to position [188, 0]
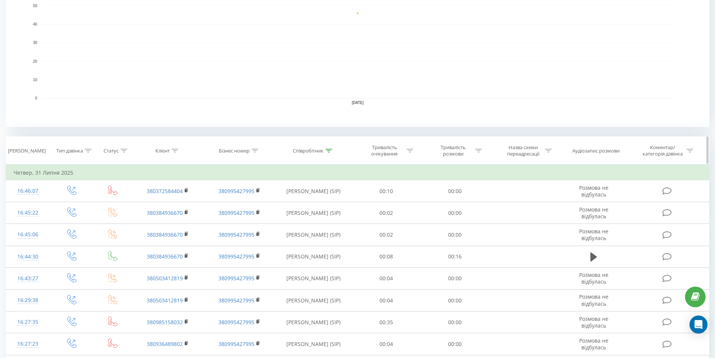
click at [329, 149] on icon at bounding box center [329, 151] width 7 height 4
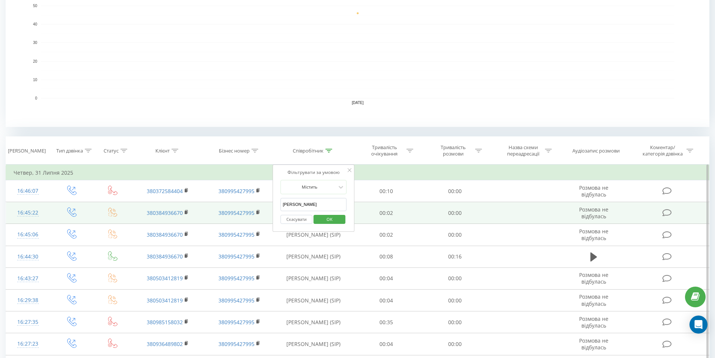
drag, startPoint x: 303, startPoint y: 204, endPoint x: 89, endPoint y: 210, distance: 214.9
type input "[PERSON_NAME]"
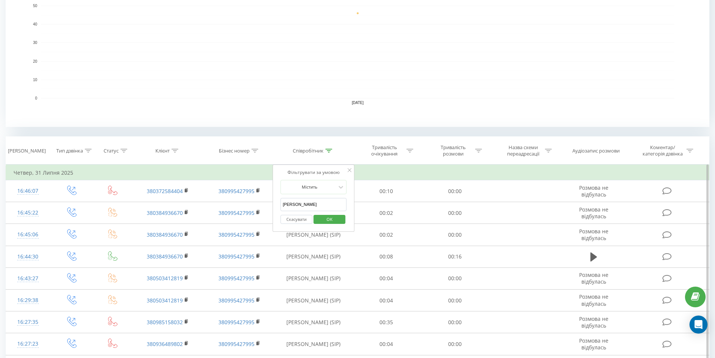
click at [340, 217] on span "OK" at bounding box center [329, 219] width 21 height 12
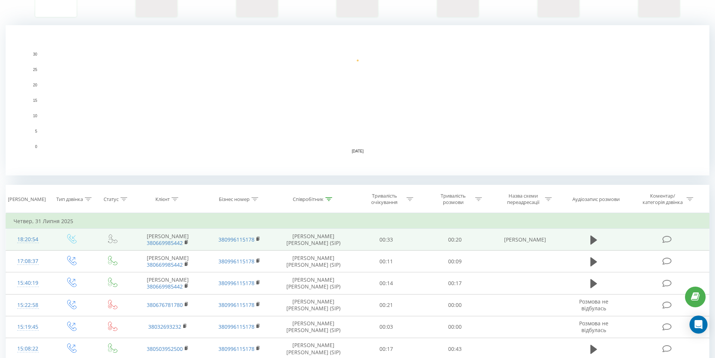
scroll to position [188, 0]
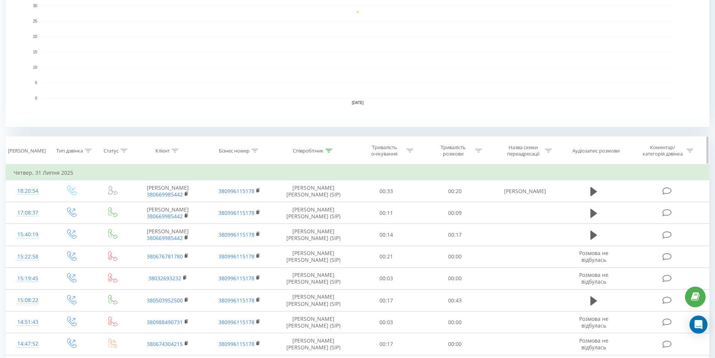
click at [474, 153] on div "Тривалість розмови" at bounding box center [457, 150] width 49 height 13
click at [446, 203] on input "text" at bounding box center [455, 204] width 66 height 13
type input "5"
click at [477, 219] on span "OK" at bounding box center [471, 219] width 21 height 12
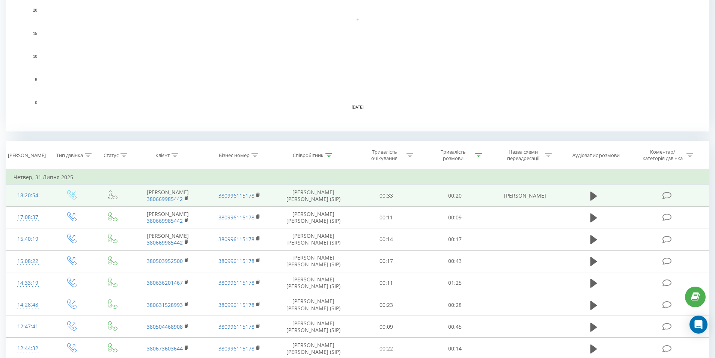
scroll to position [209, 0]
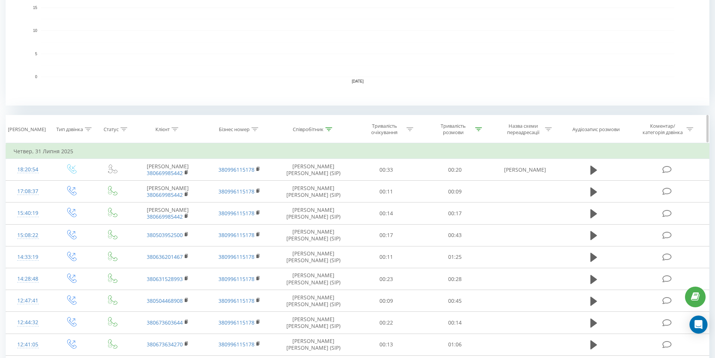
click at [334, 130] on div "Співробітник" at bounding box center [313, 129] width 77 height 6
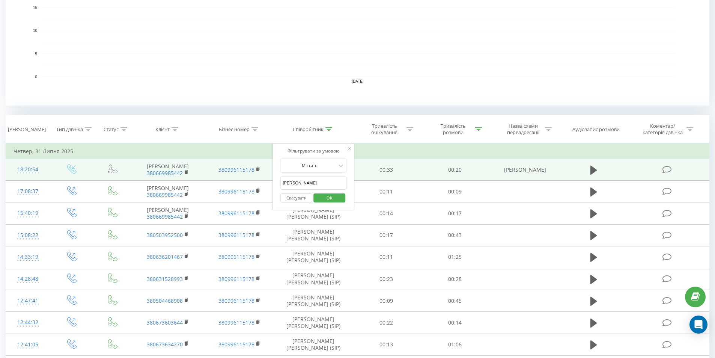
drag, startPoint x: 321, startPoint y: 181, endPoint x: 205, endPoint y: 178, distance: 116.0
click at [226, 178] on table "Фільтрувати за умовою Дорівнює Введіть значення Скасувати OK Фільтрувати за умо…" at bounding box center [358, 353] width 704 height 421
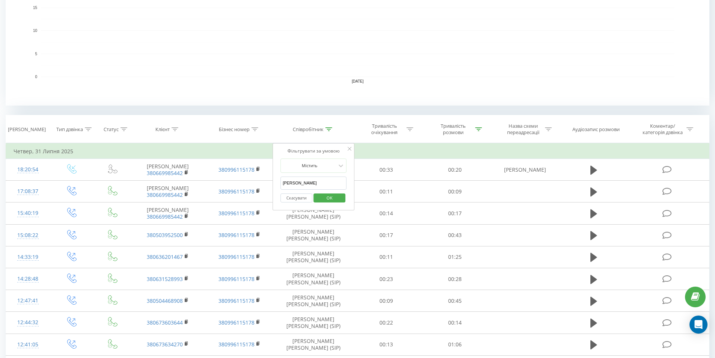
type input "[PERSON_NAME]"
click at [330, 200] on span "OK" at bounding box center [329, 198] width 21 height 12
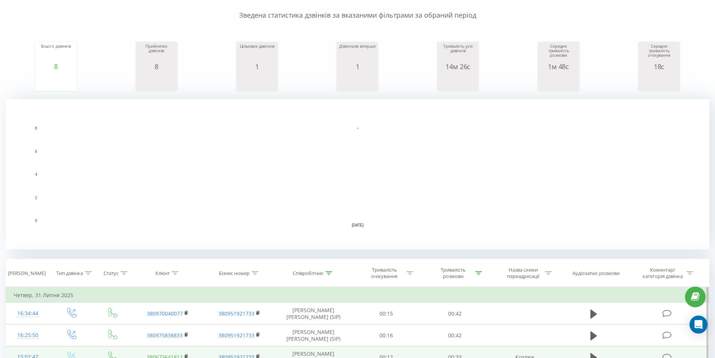
scroll to position [63, 0]
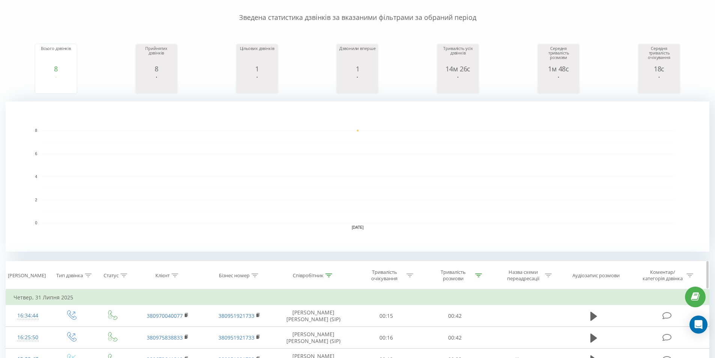
click at [480, 274] on icon at bounding box center [478, 275] width 7 height 4
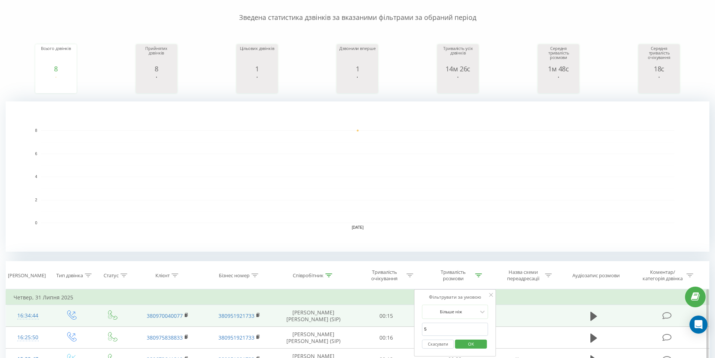
drag, startPoint x: 446, startPoint y: 333, endPoint x: 334, endPoint y: 318, distance: 113.3
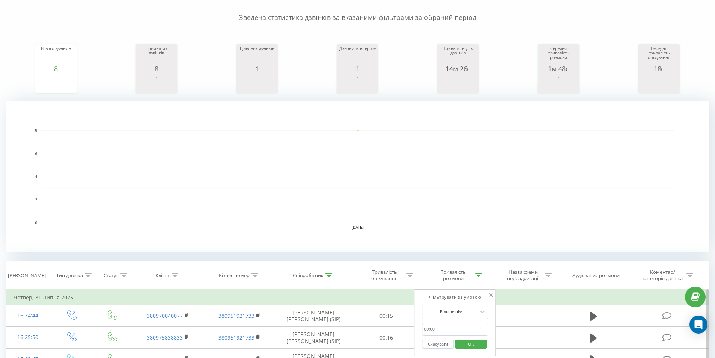
click at [472, 347] on span "OK" at bounding box center [471, 344] width 21 height 12
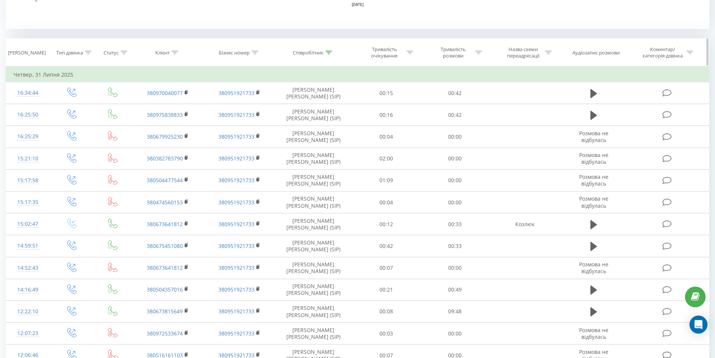
scroll to position [209, 0]
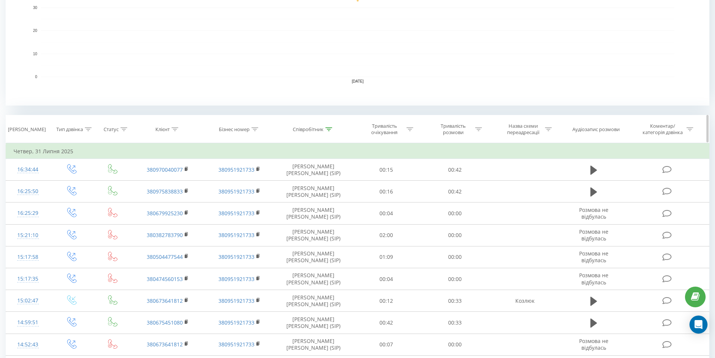
click at [330, 127] on icon at bounding box center [329, 129] width 7 height 4
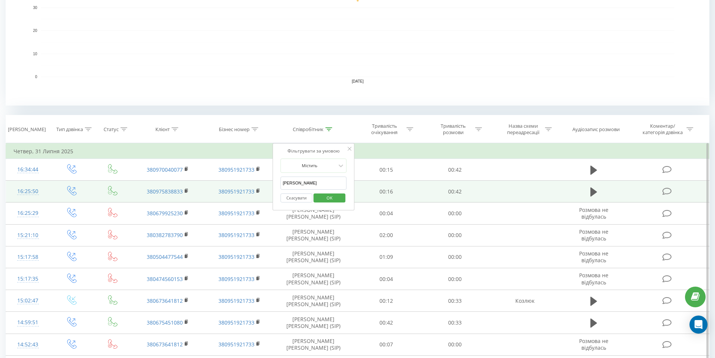
drag, startPoint x: 308, startPoint y: 182, endPoint x: 201, endPoint y: 183, distance: 107.0
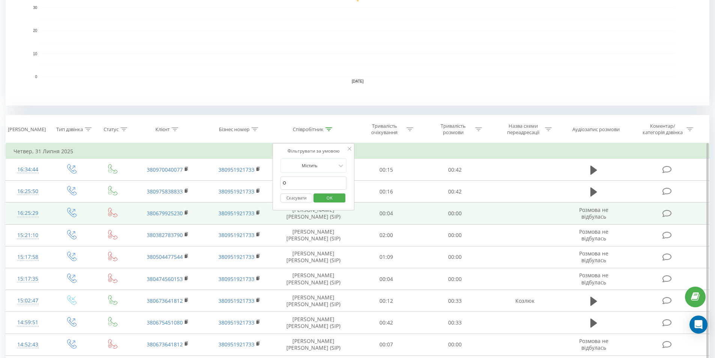
type input "Оксана"
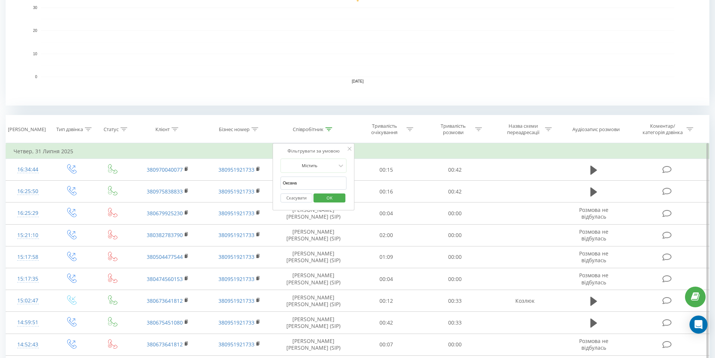
click at [333, 198] on span "OK" at bounding box center [329, 198] width 21 height 12
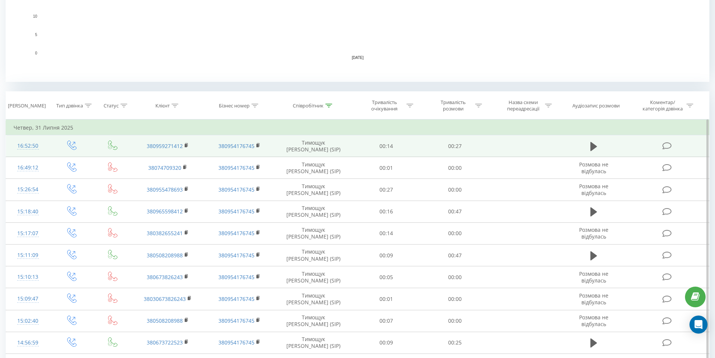
scroll to position [187, 0]
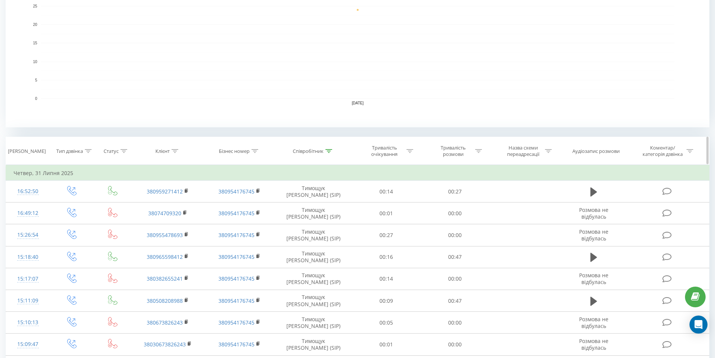
click at [481, 151] on icon at bounding box center [478, 151] width 7 height 4
click at [447, 204] on input "text" at bounding box center [455, 204] width 66 height 13
type input "5"
click at [463, 216] on span "OK" at bounding box center [471, 220] width 21 height 12
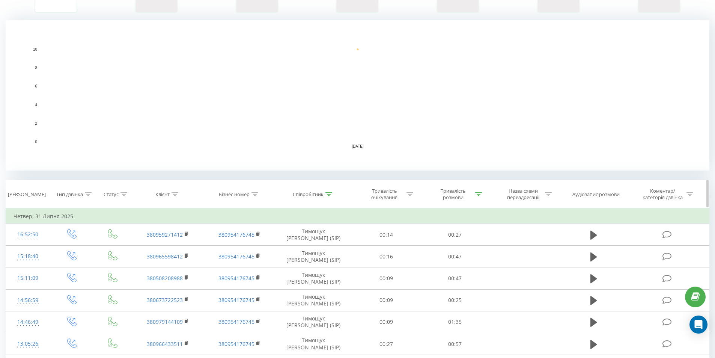
scroll to position [69, 0]
